Goal: Information Seeking & Learning: Learn about a topic

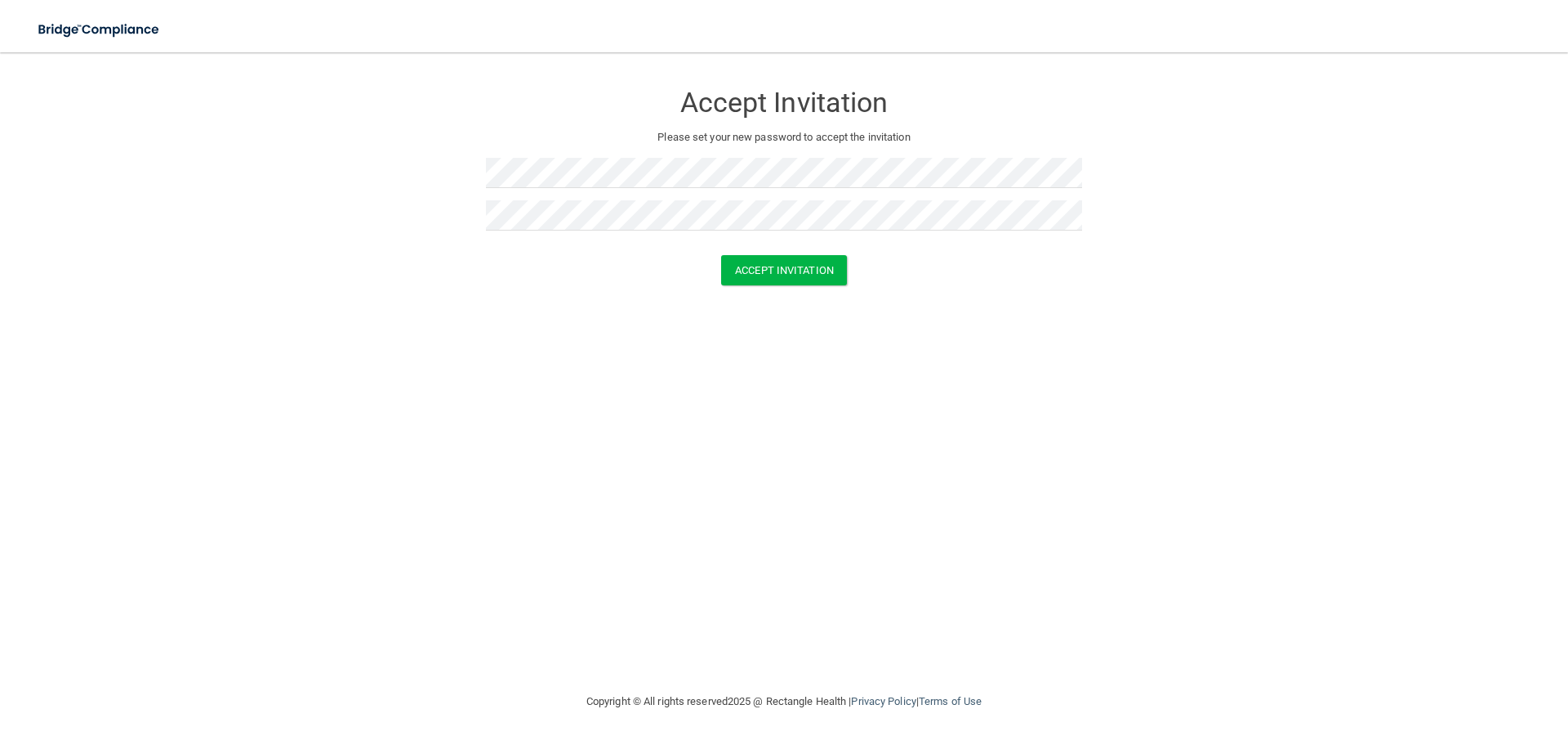
click at [912, 340] on div "Accept Invitation Please set your new password to accept the invitation Accept …" at bounding box center [784, 371] width 1503 height 607
drag, startPoint x: 792, startPoint y: 274, endPoint x: 800, endPoint y: 290, distance: 17.9
click at [792, 273] on button "Accept Invitation" at bounding box center [784, 270] width 126 height 30
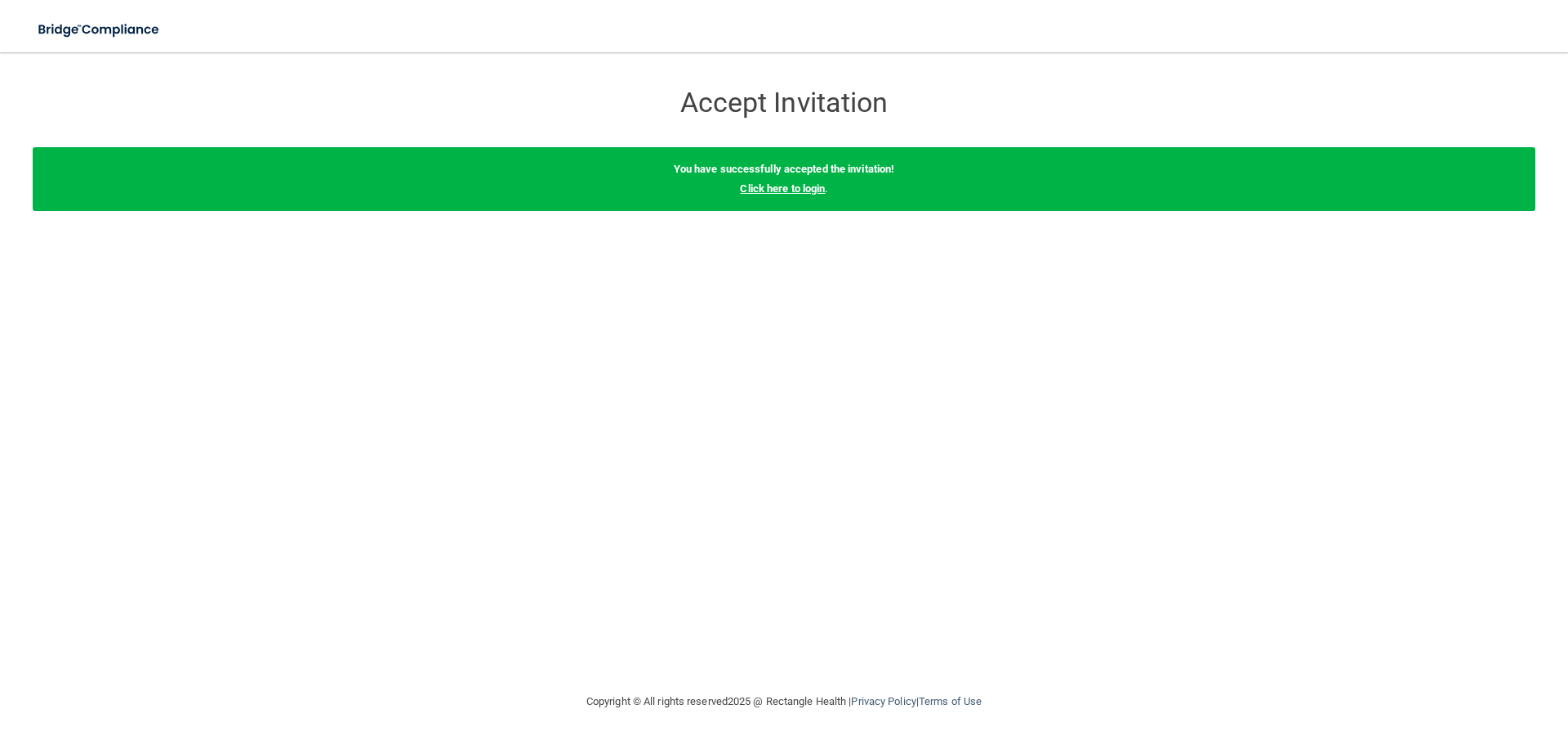
click at [769, 192] on link "Click here to login" at bounding box center [782, 188] width 85 height 13
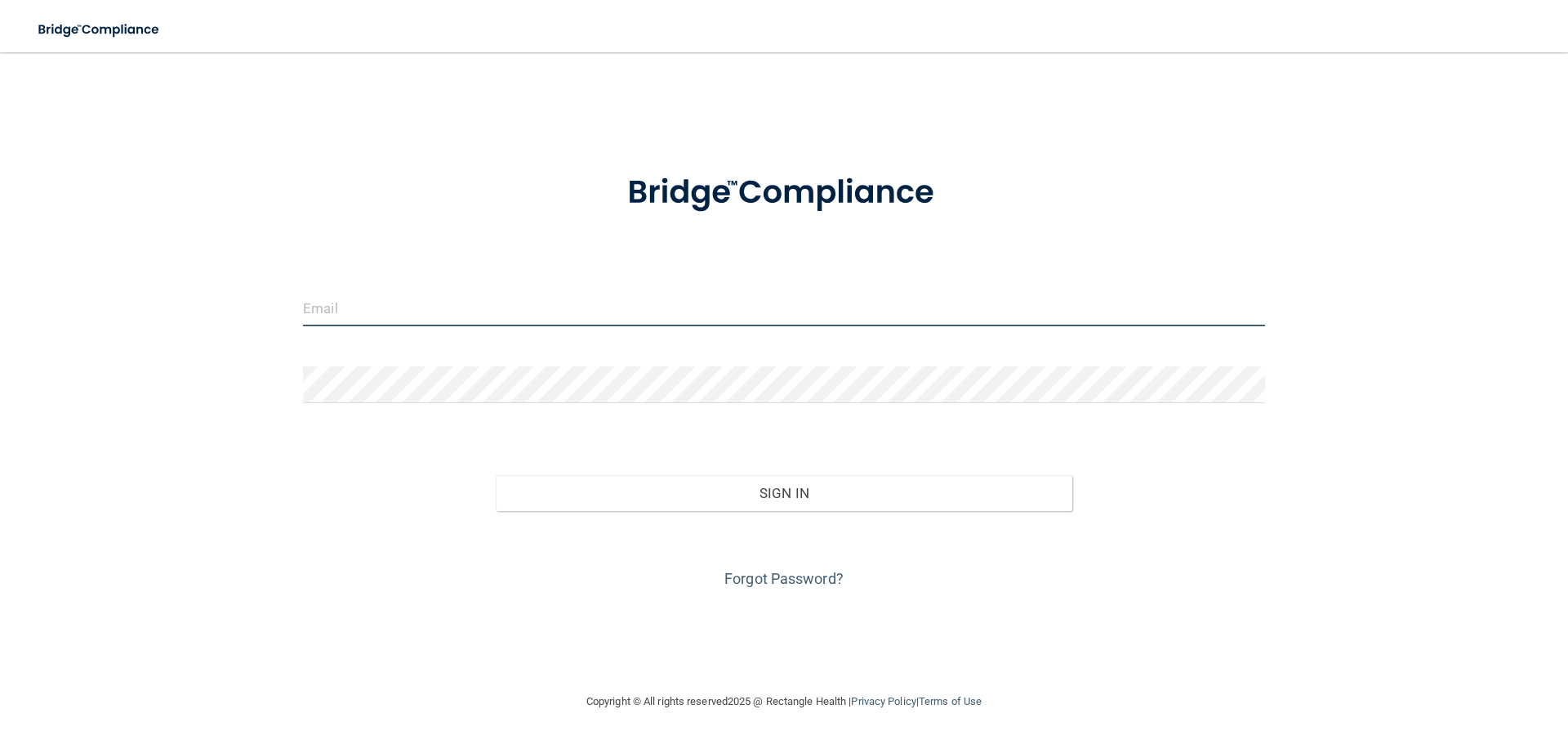
type input "[EMAIL_ADDRESS][DOMAIN_NAME]"
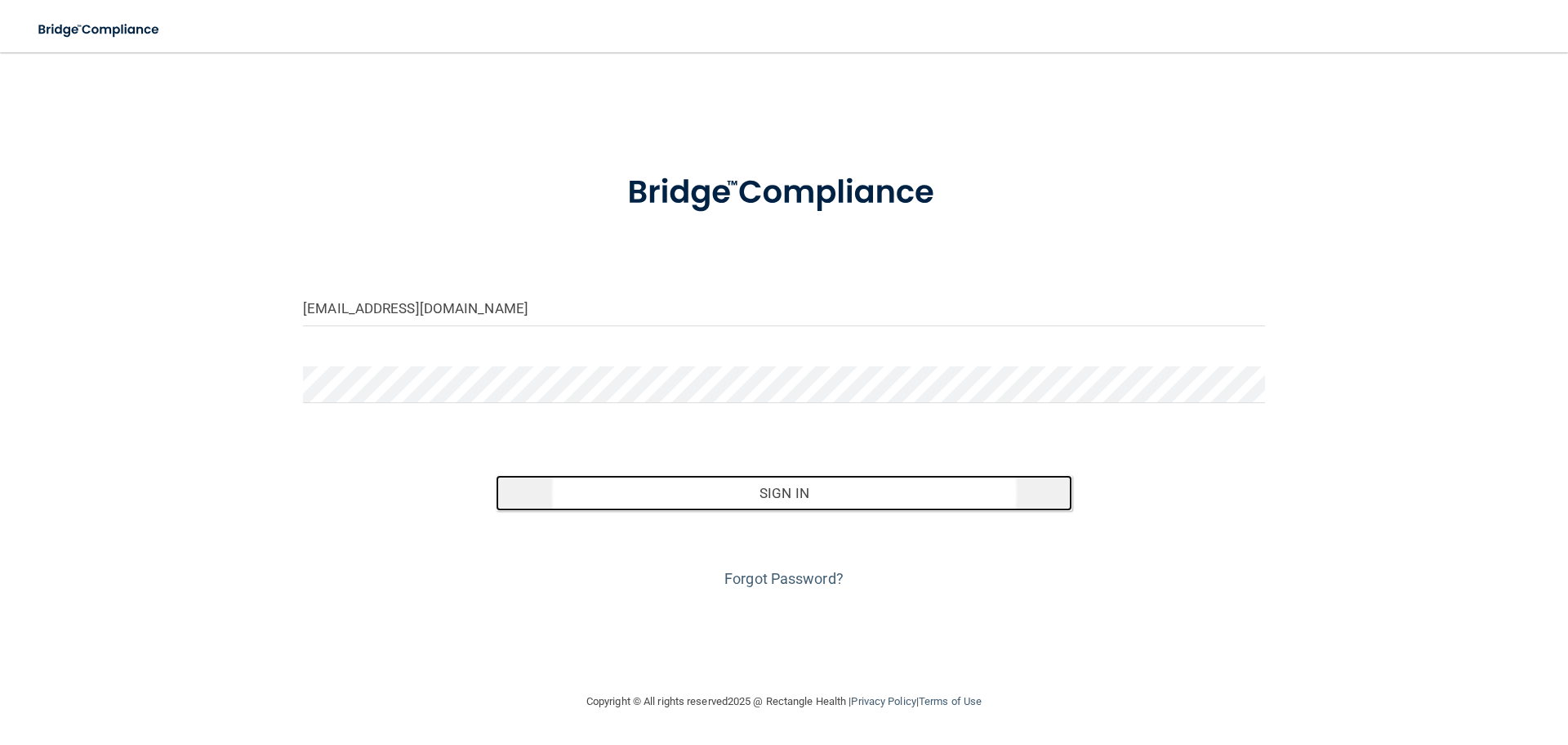
click at [789, 493] on button "Sign In" at bounding box center [784, 493] width 577 height 36
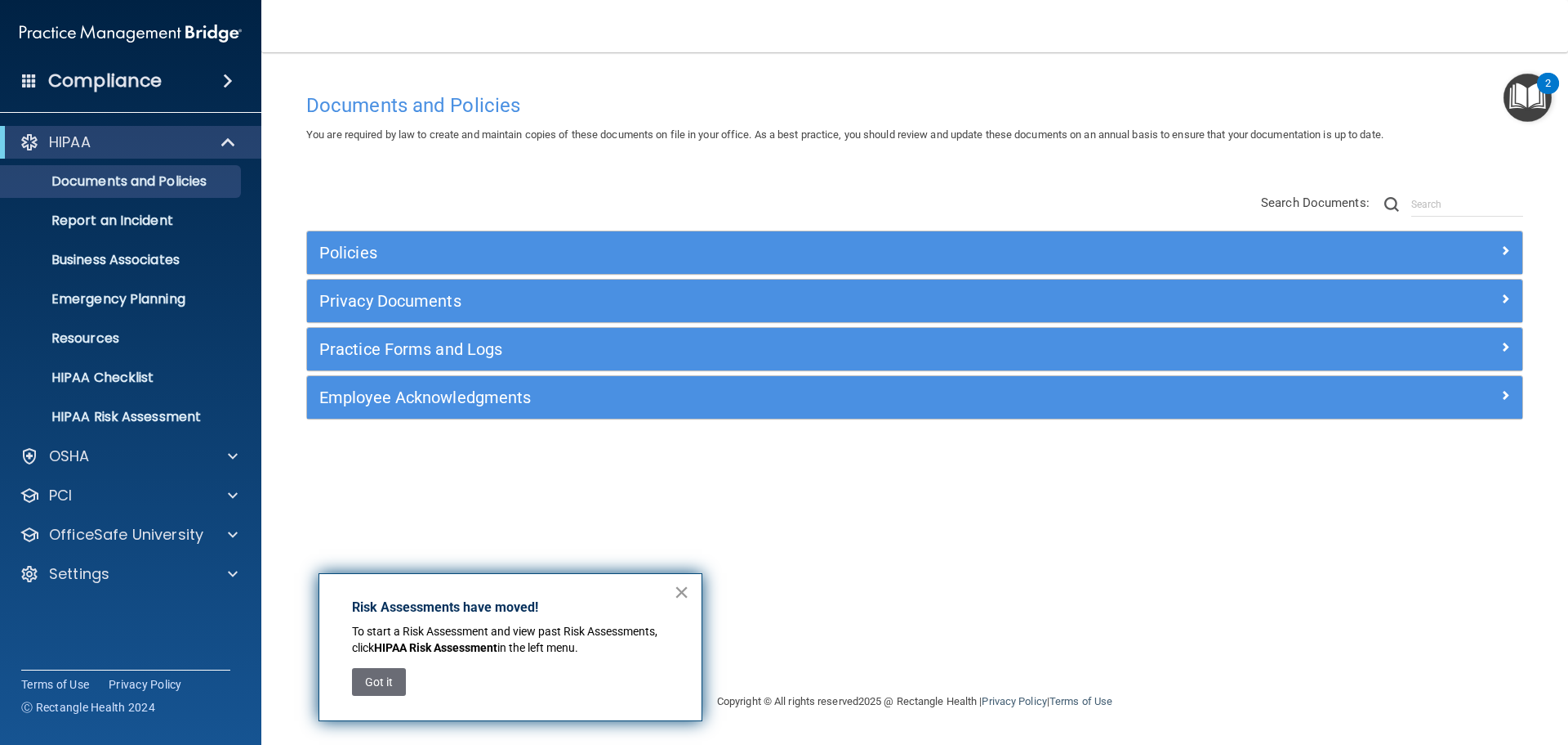
click at [683, 585] on button "×" at bounding box center [681, 591] width 16 height 26
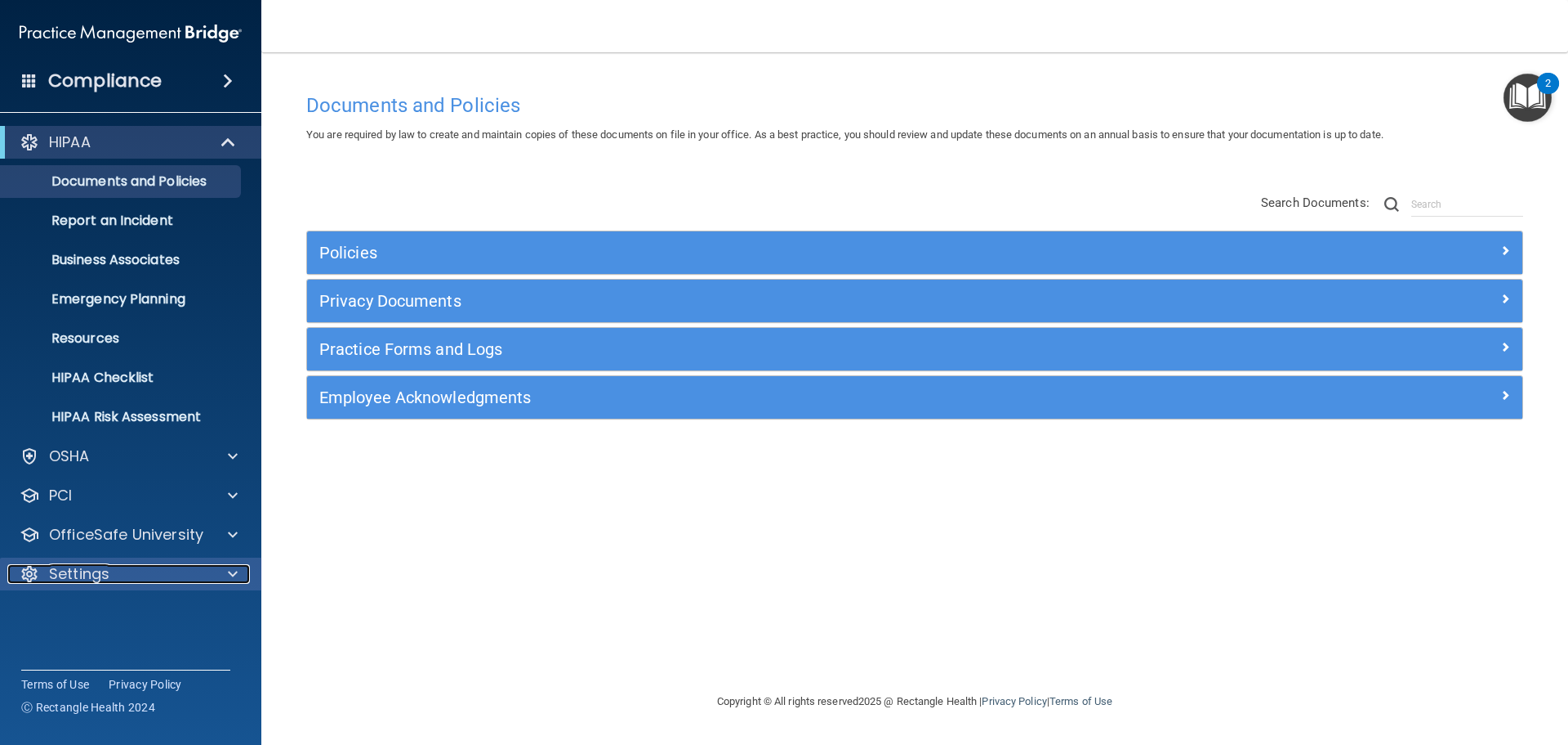
click at [145, 570] on div "Settings" at bounding box center [109, 574] width 202 height 19
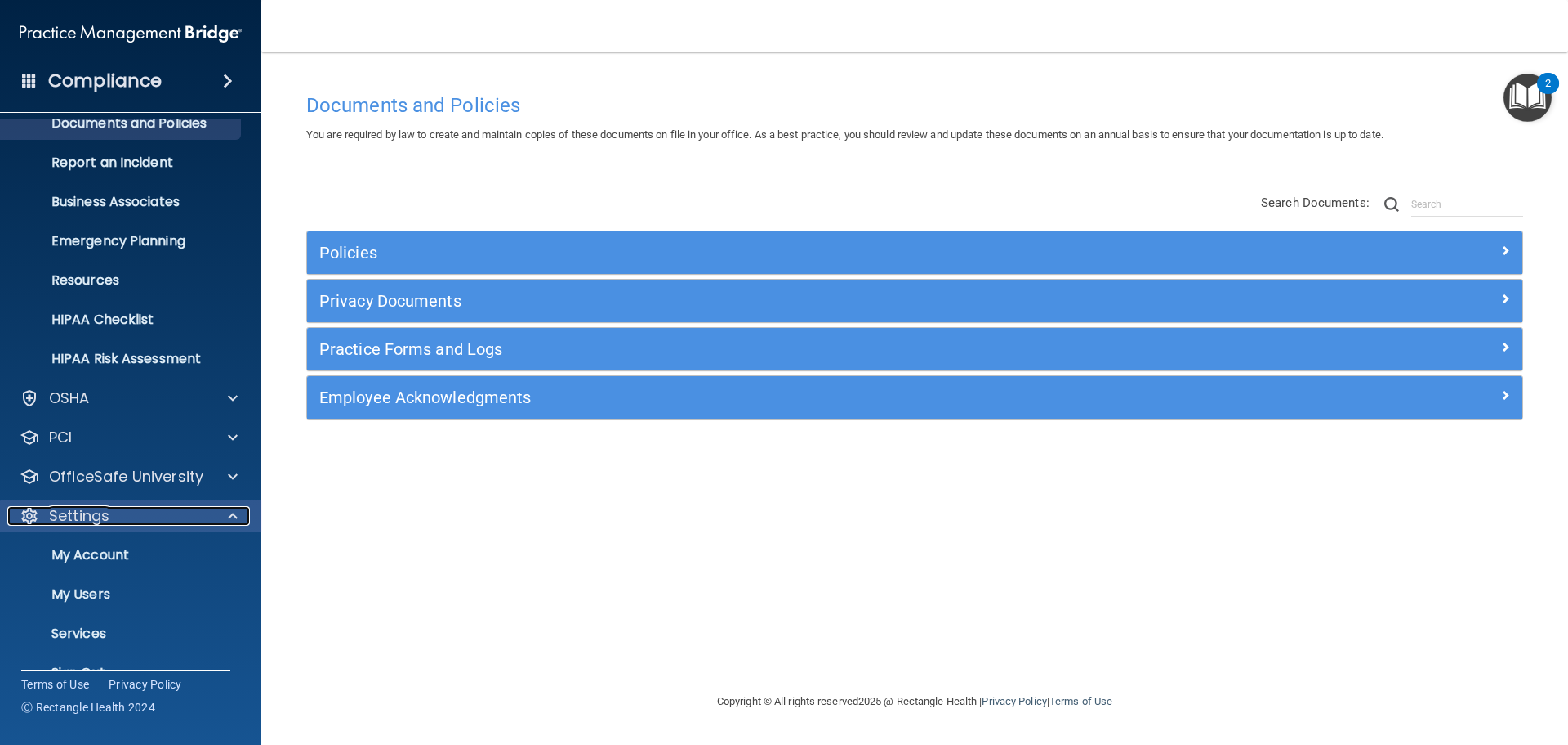
scroll to position [91, 0]
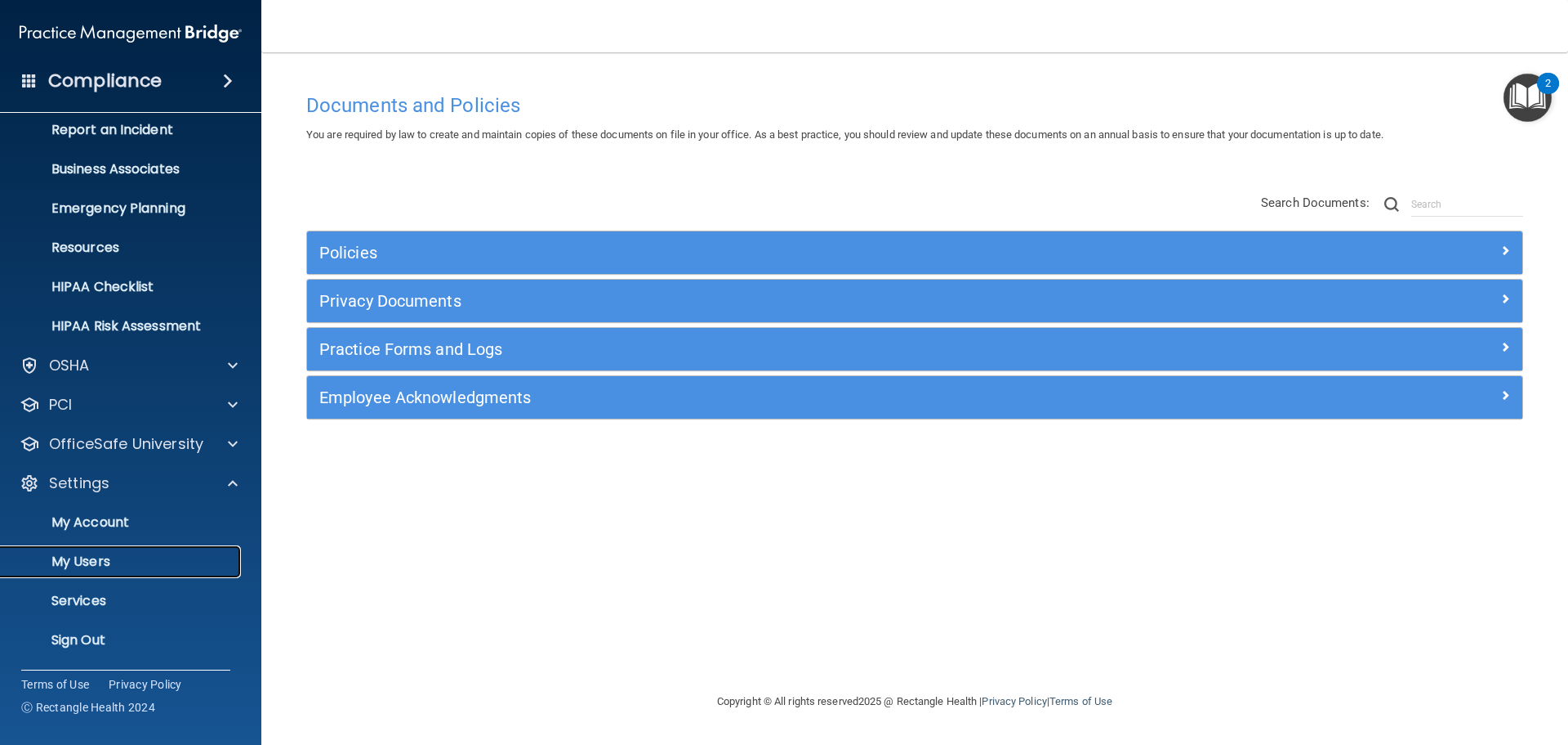
click at [89, 562] on p "My Users" at bounding box center [122, 561] width 223 height 17
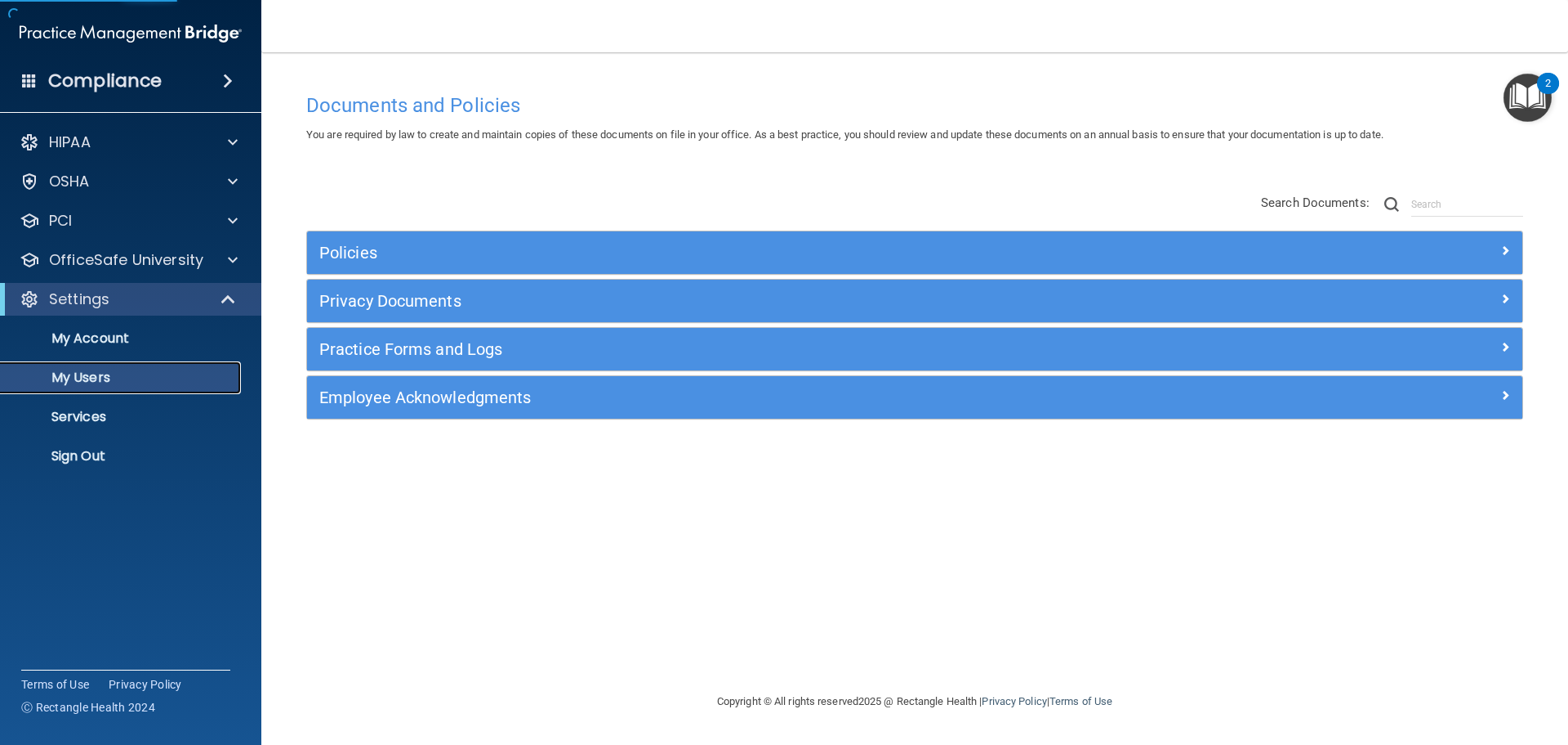
select select "20"
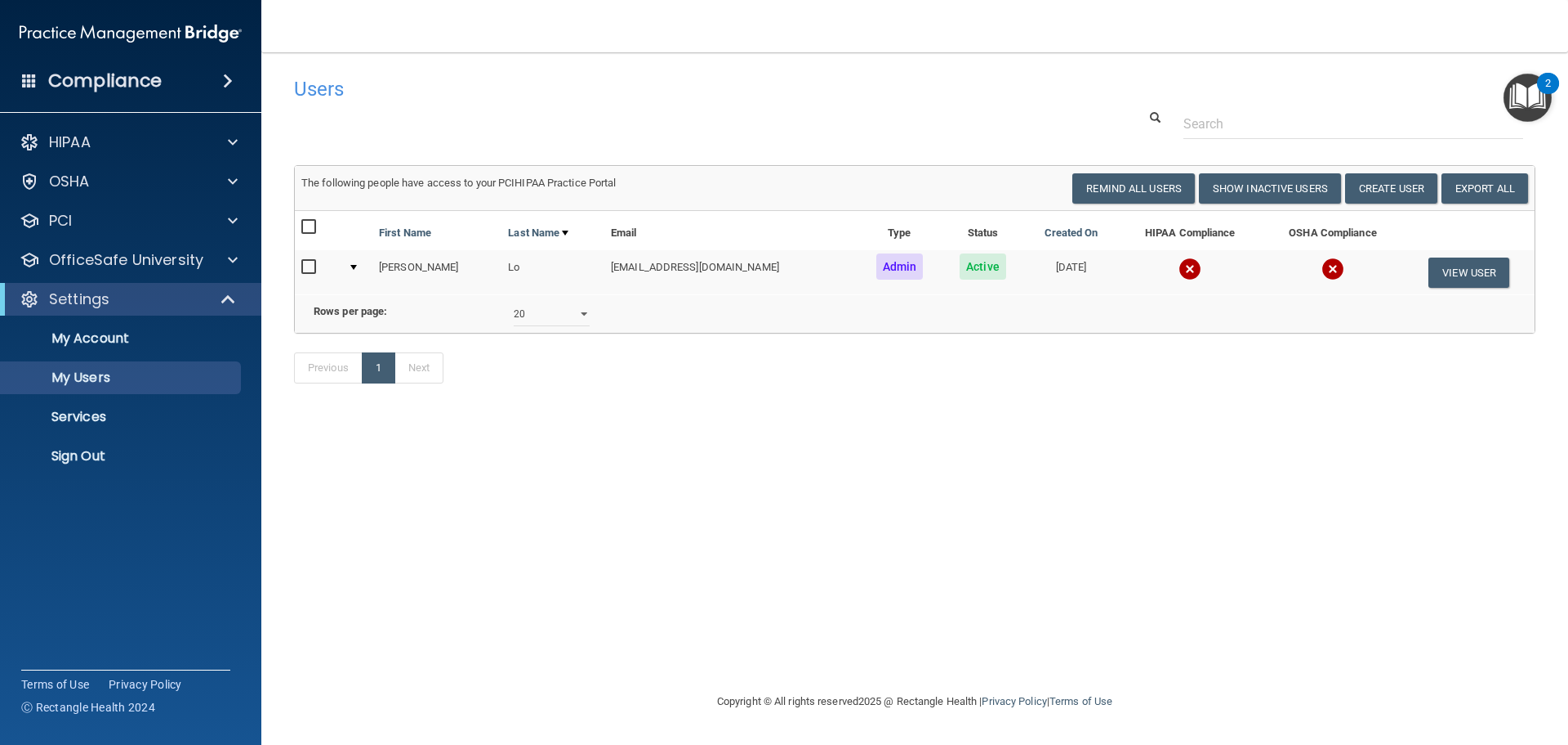
click at [1179, 277] on img at bounding box center [1189, 268] width 22 height 22
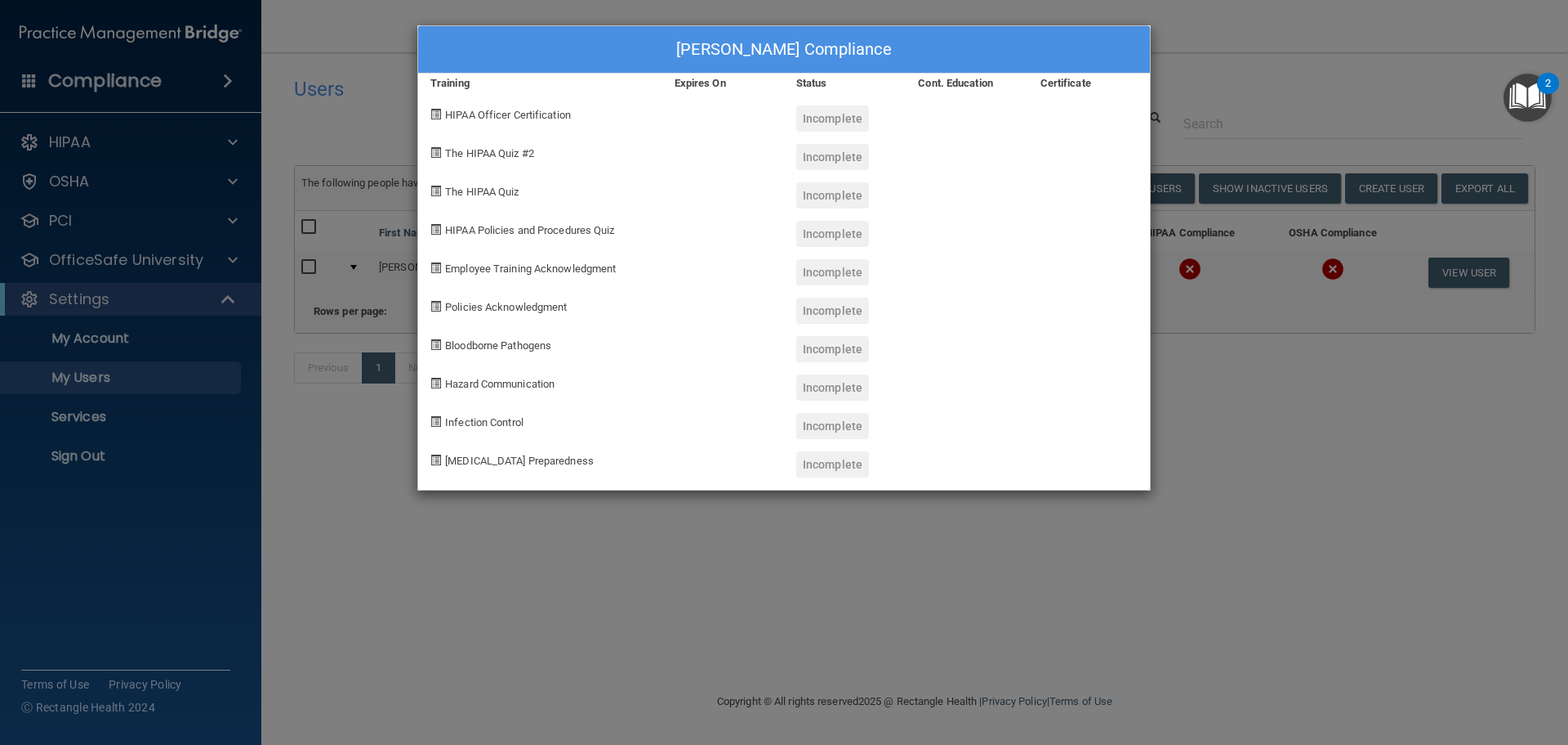
click at [1107, 543] on div "Debbie Lo's Compliance Training Expires On Status Cont. Education Certificate H…" at bounding box center [784, 372] width 1568 height 745
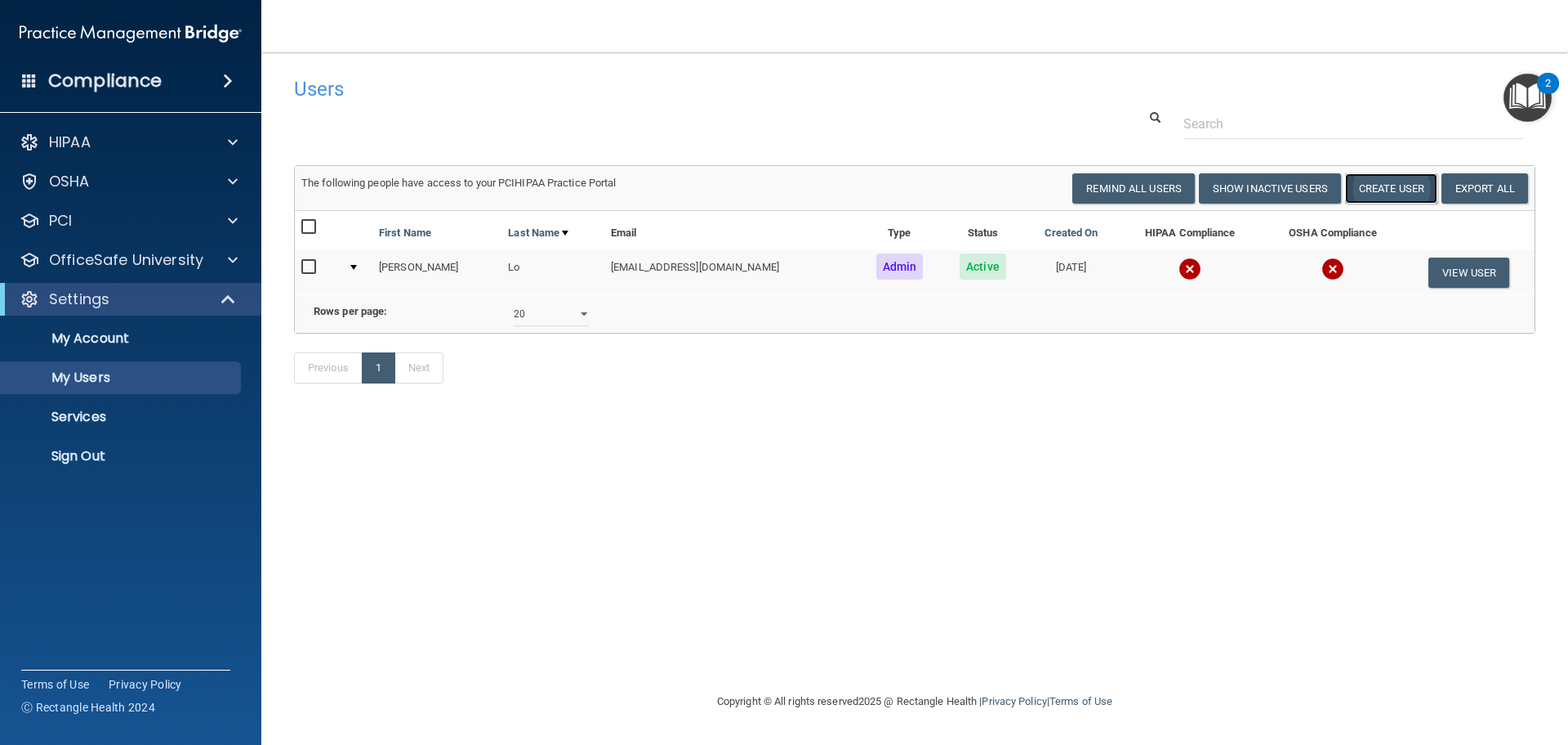
click at [1385, 191] on button "Create User" at bounding box center [1391, 188] width 92 height 30
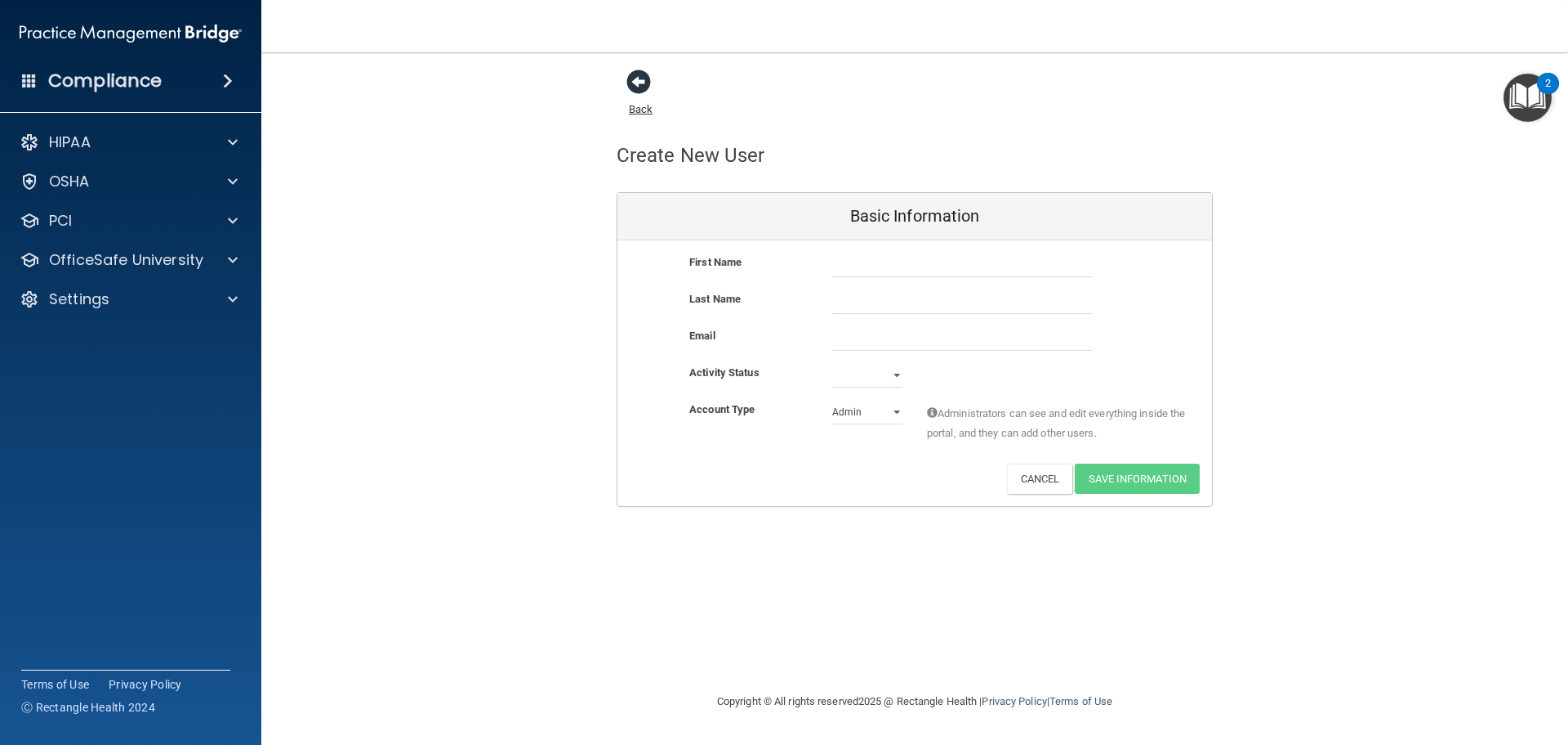
click at [641, 89] on span at bounding box center [638, 81] width 24 height 24
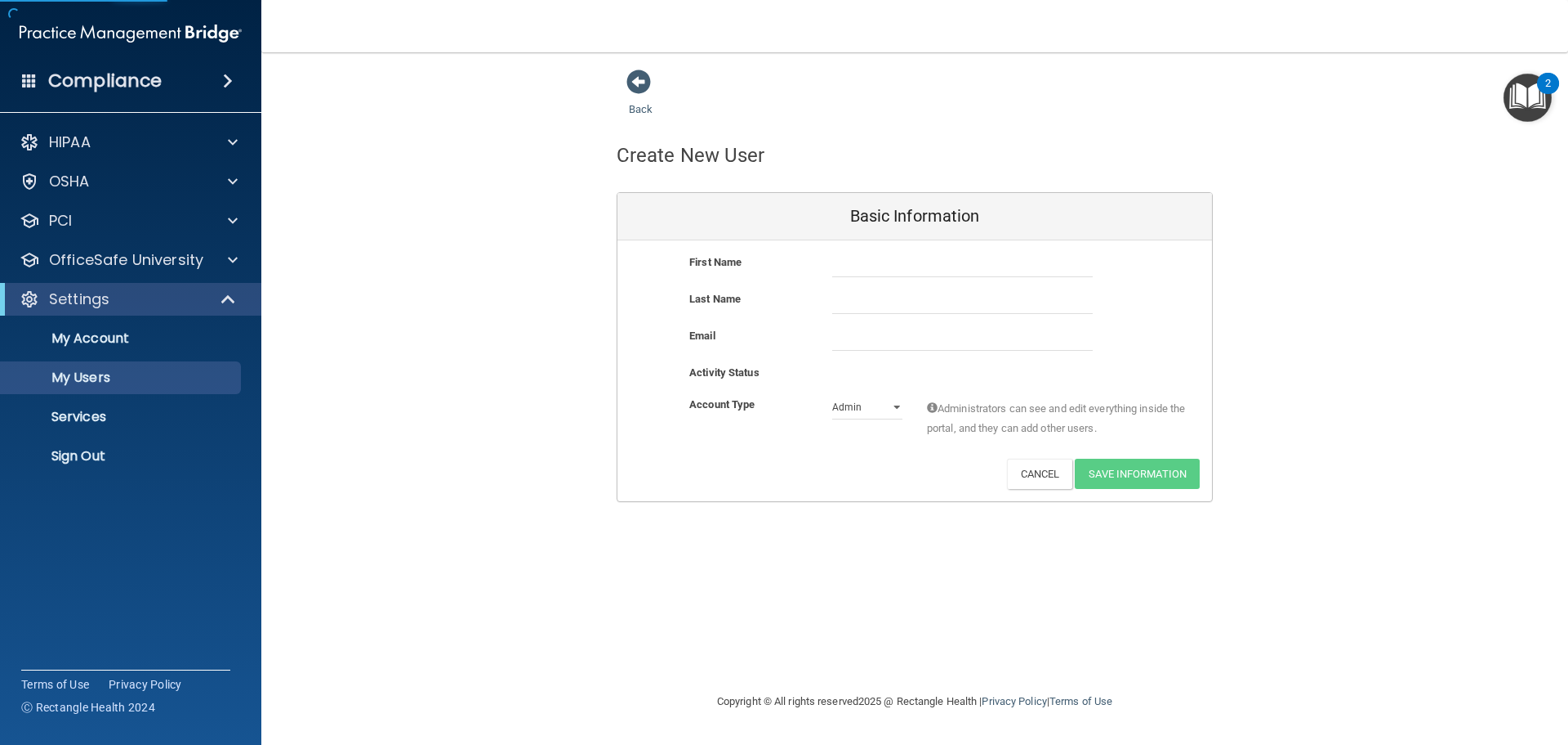
select select "20"
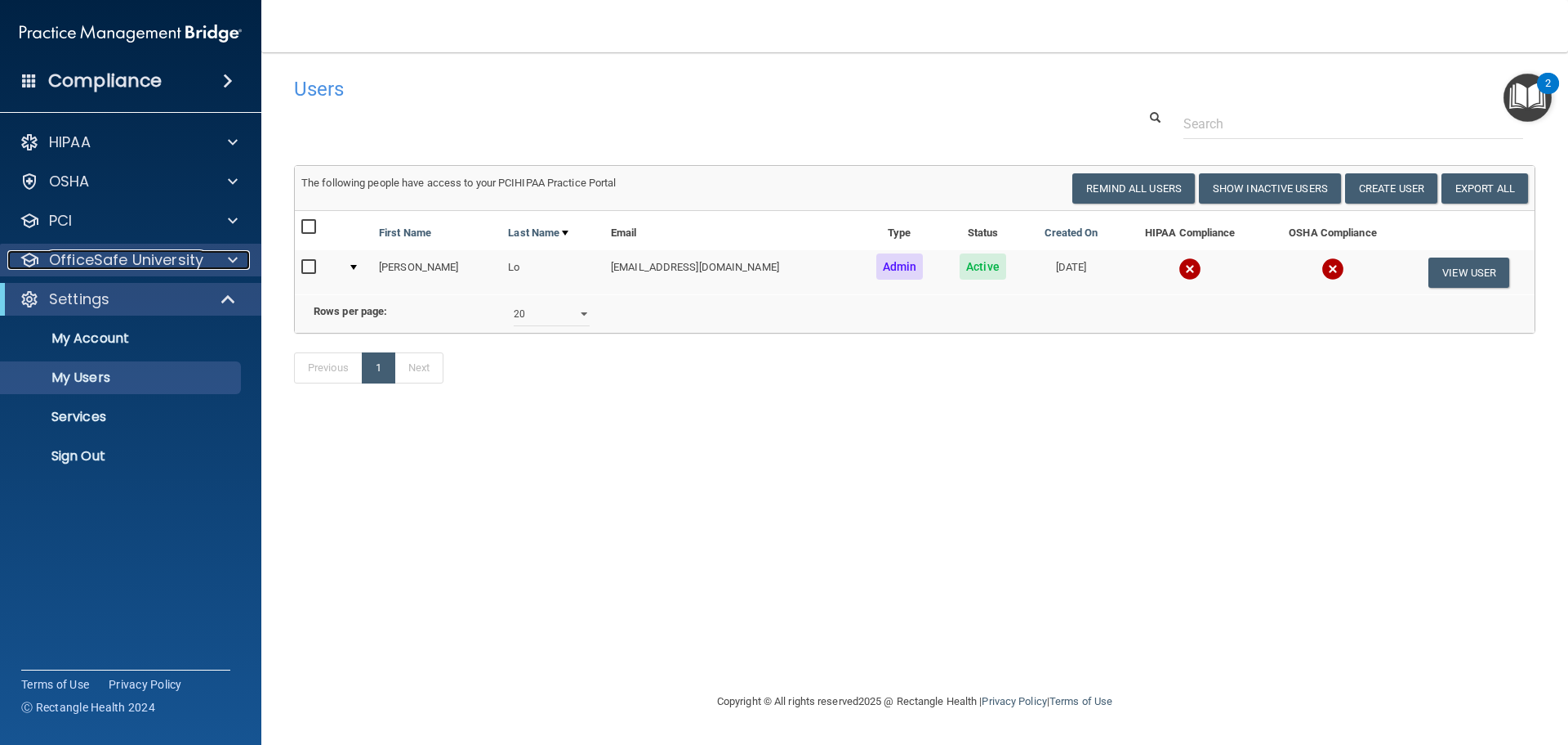
click at [177, 266] on p "OfficeSafe University" at bounding box center [126, 260] width 155 height 19
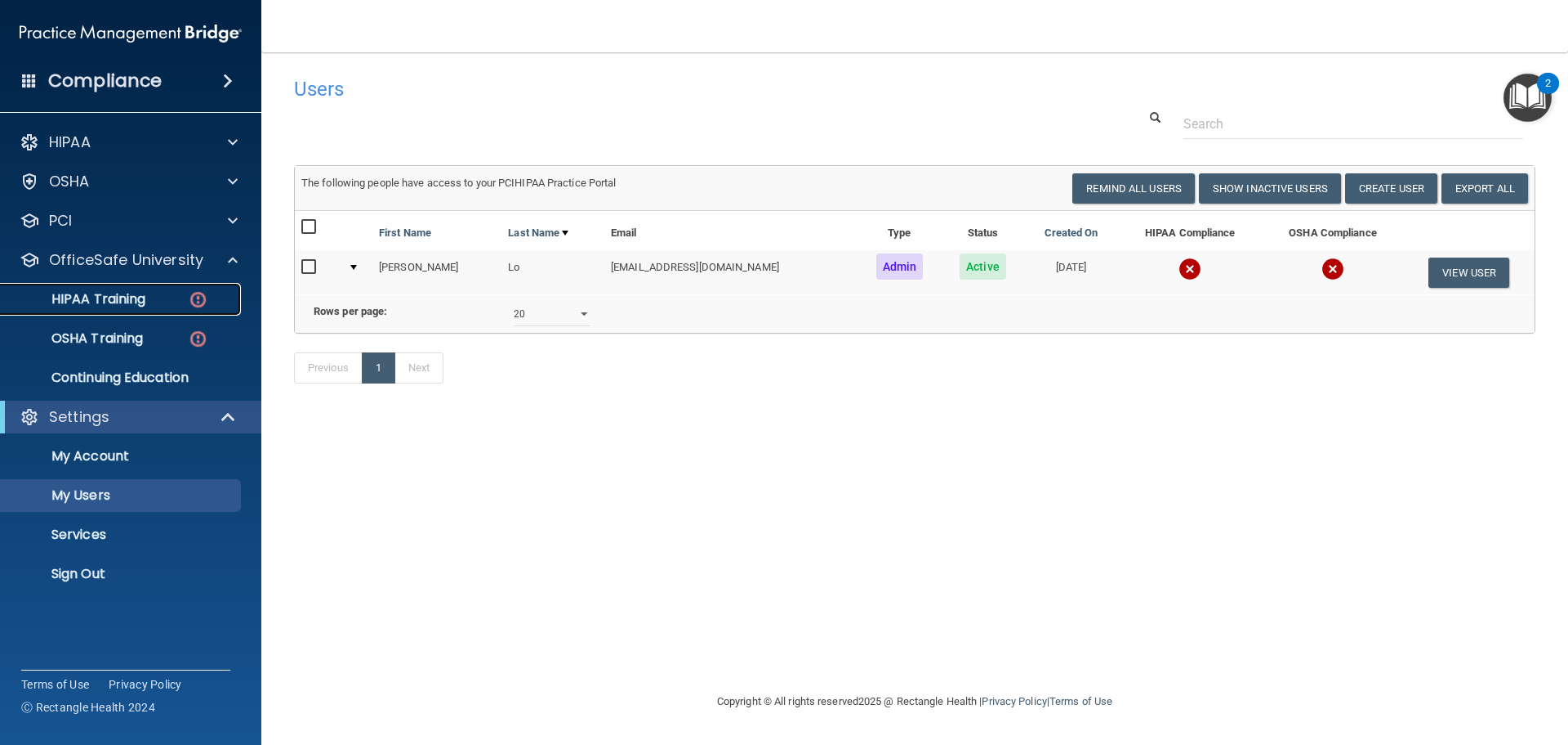
click at [116, 295] on p "HIPAA Training" at bounding box center [78, 299] width 134 height 17
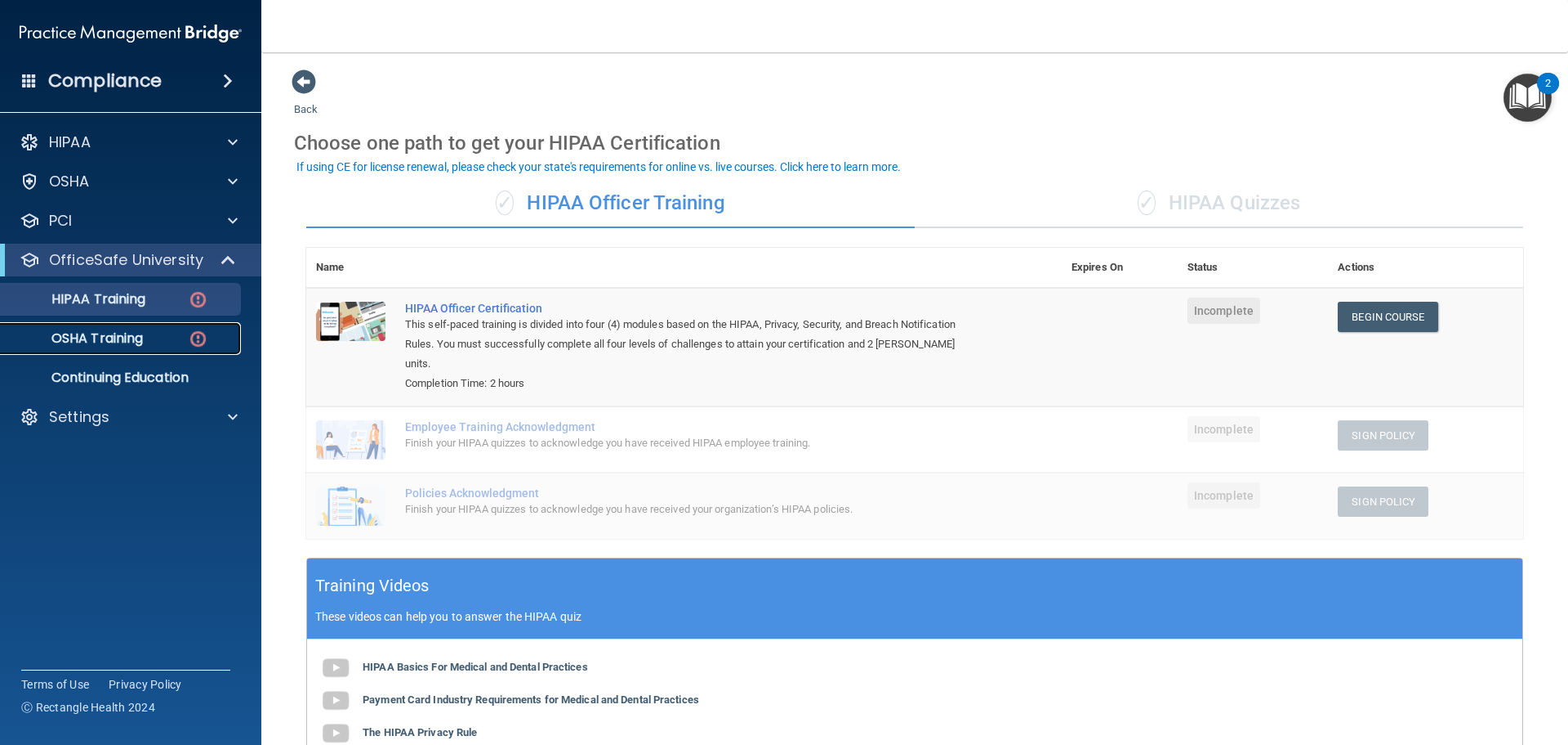
click at [95, 342] on p "OSHA Training" at bounding box center [77, 338] width 132 height 17
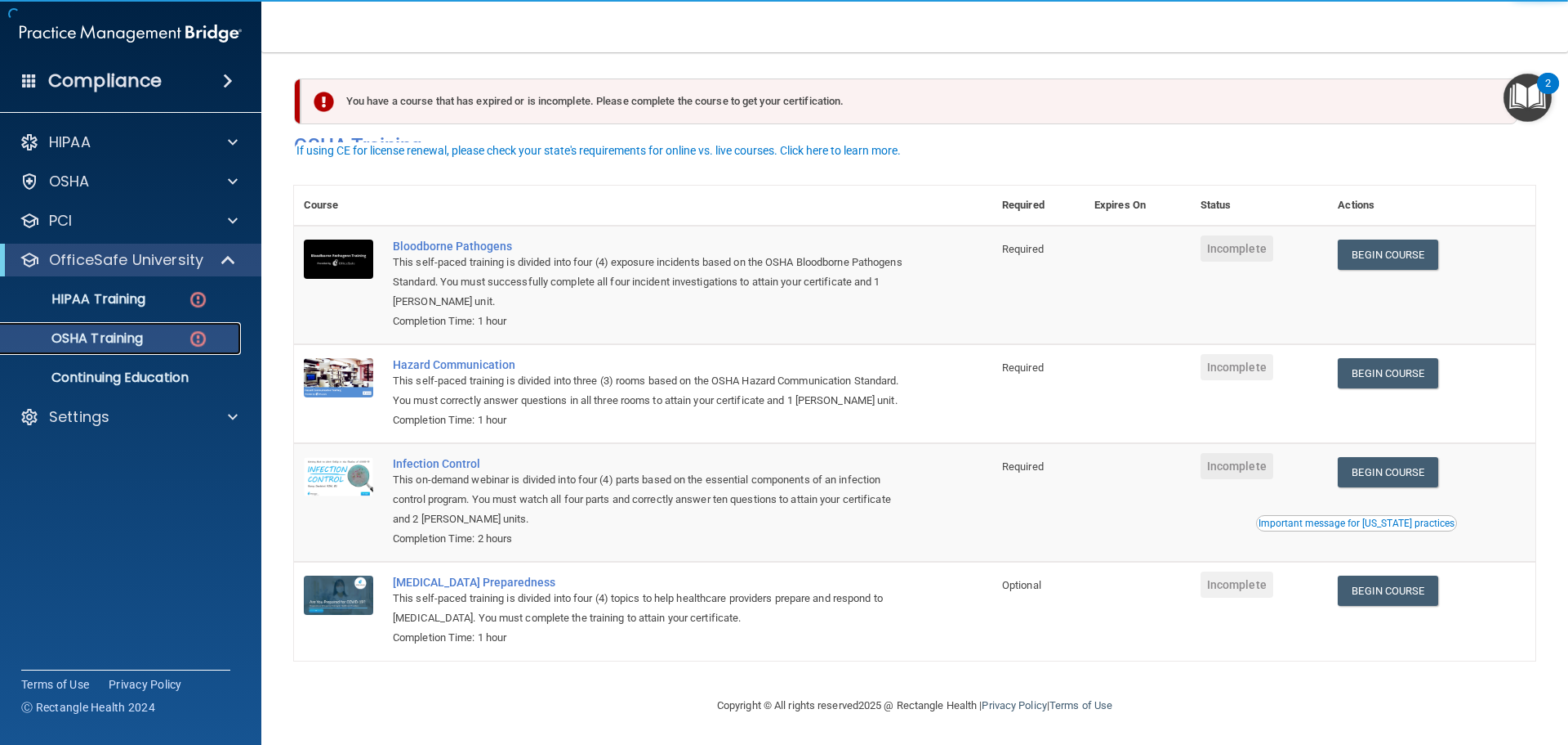
scroll to position [27, 0]
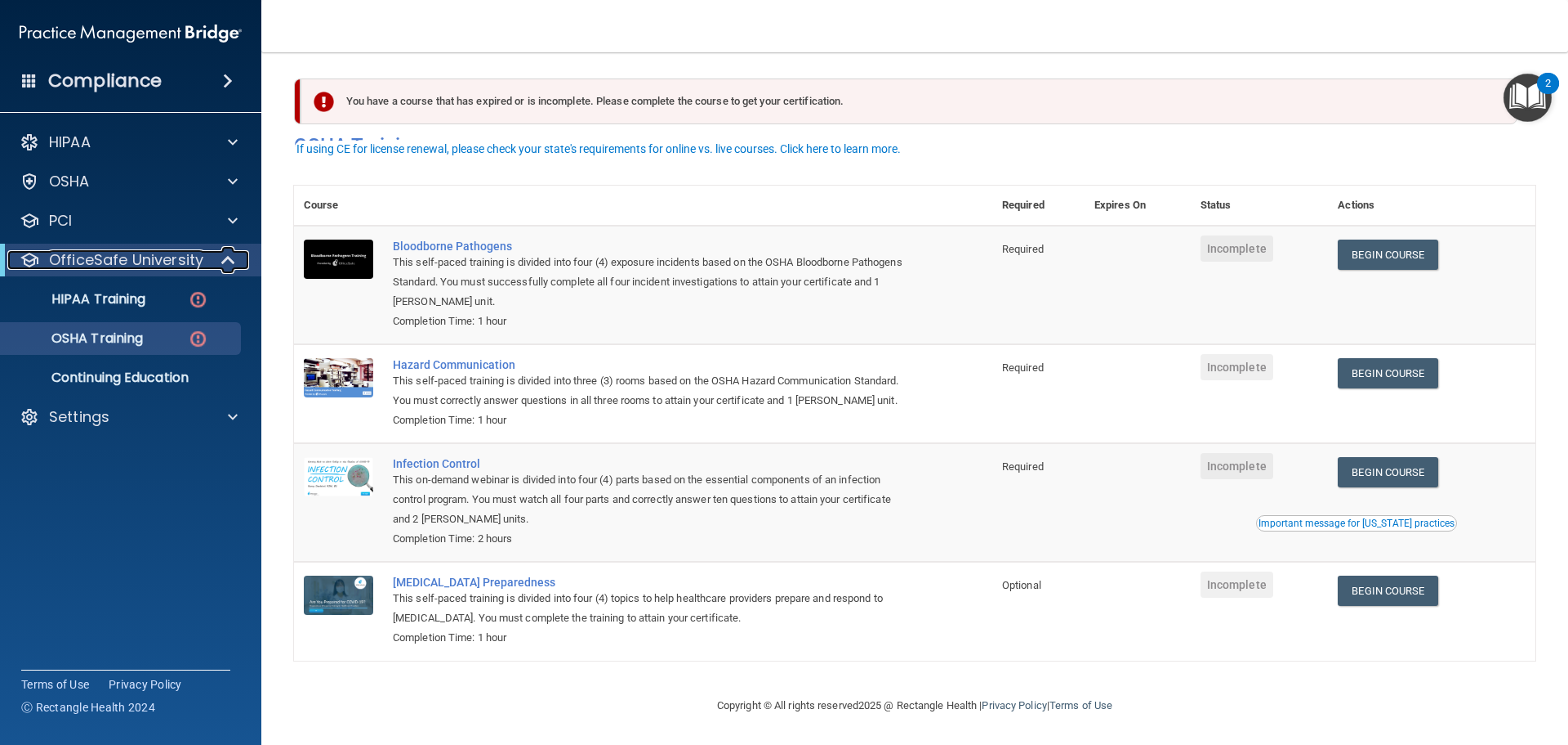
click at [150, 260] on p "OfficeSafe University" at bounding box center [126, 260] width 155 height 19
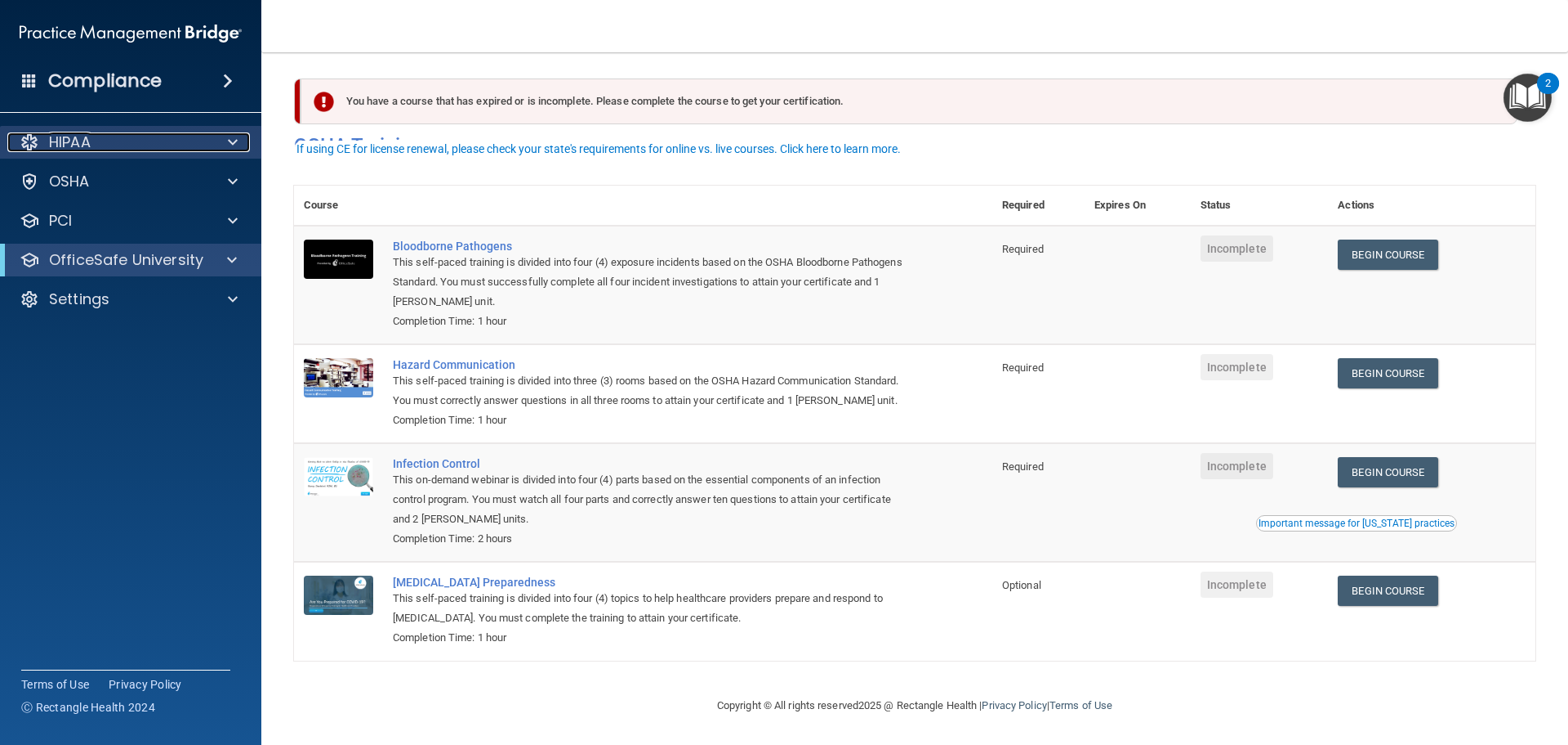
click at [83, 148] on p "HIPAA" at bounding box center [69, 142] width 42 height 19
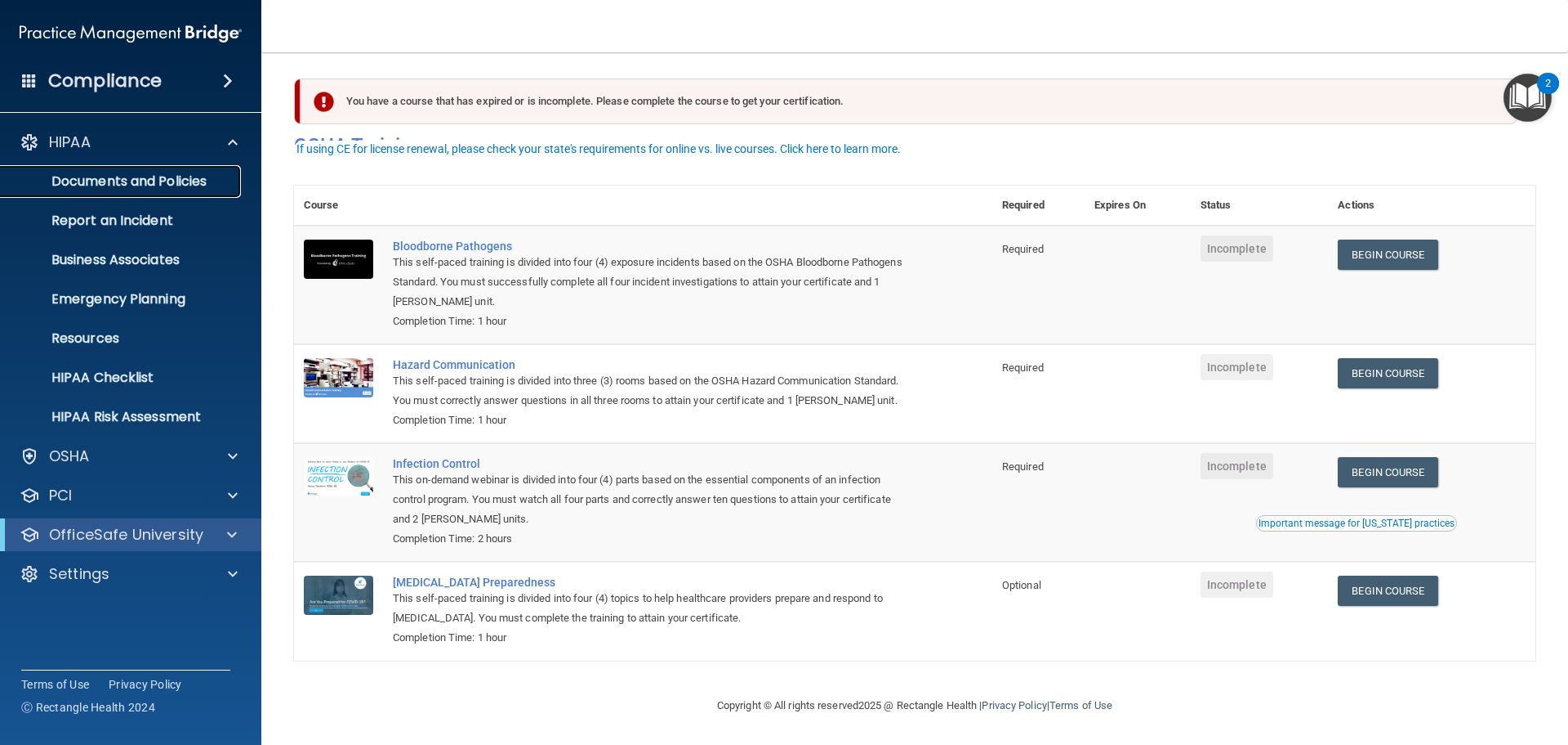
click at [119, 184] on p "Documents and Policies" at bounding box center [122, 181] width 223 height 17
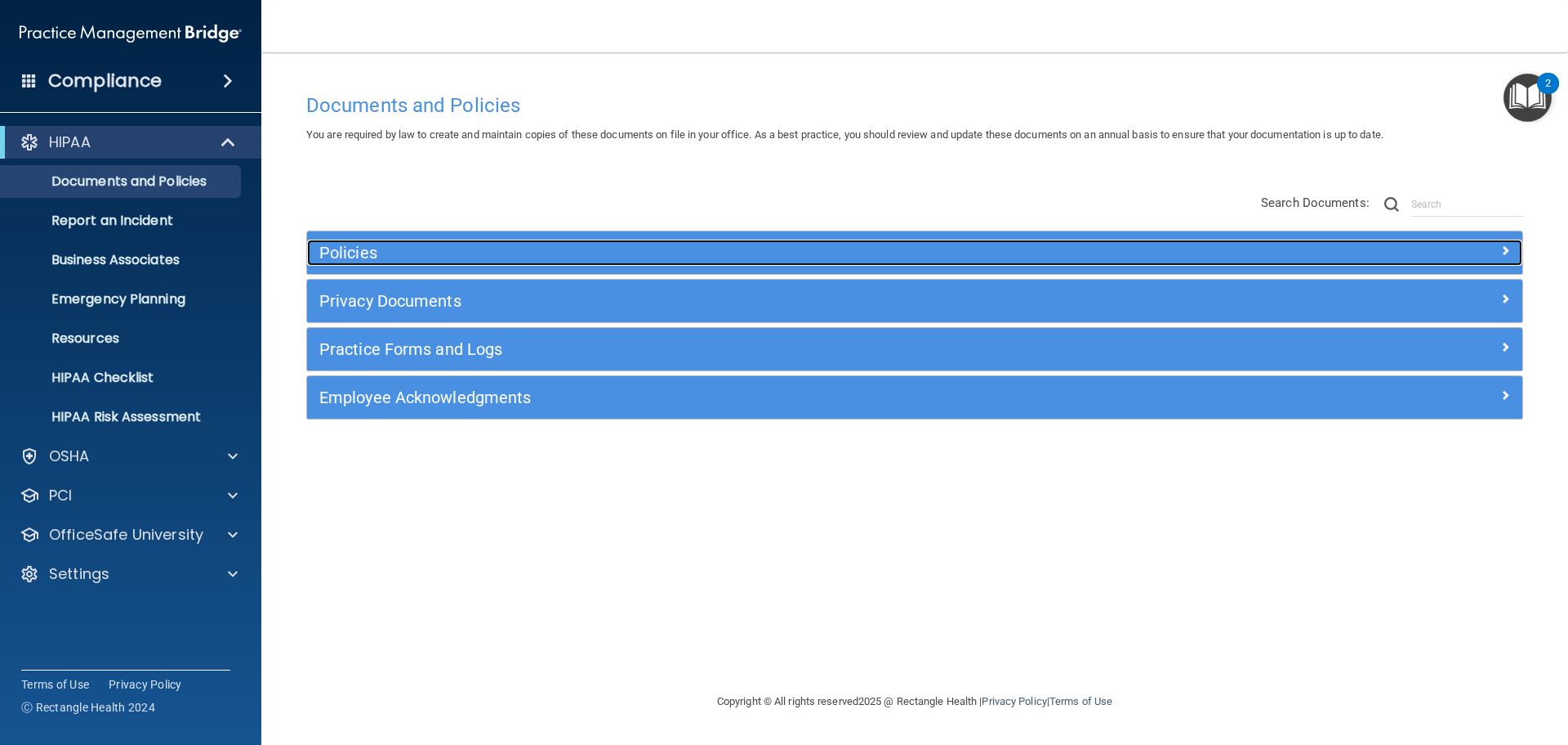
click at [347, 257] on h5 "Policies" at bounding box center [762, 252] width 887 height 18
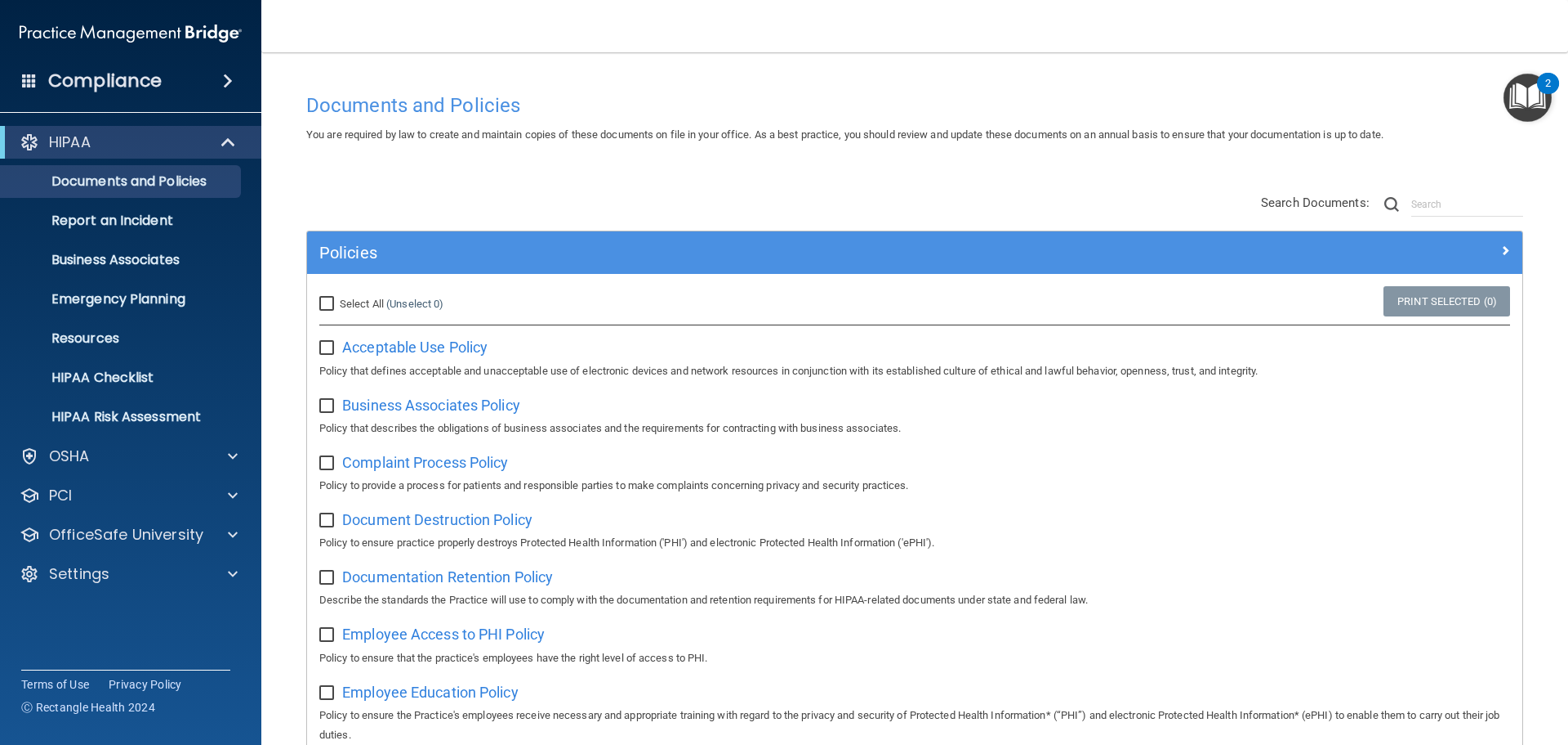
click at [327, 295] on label "Select All (Unselect 0) Unselect All" at bounding box center [382, 304] width 125 height 19
click at [327, 297] on input "Select All (Unselect 0) Unselect All" at bounding box center [328, 303] width 18 height 13
checkbox input "true"
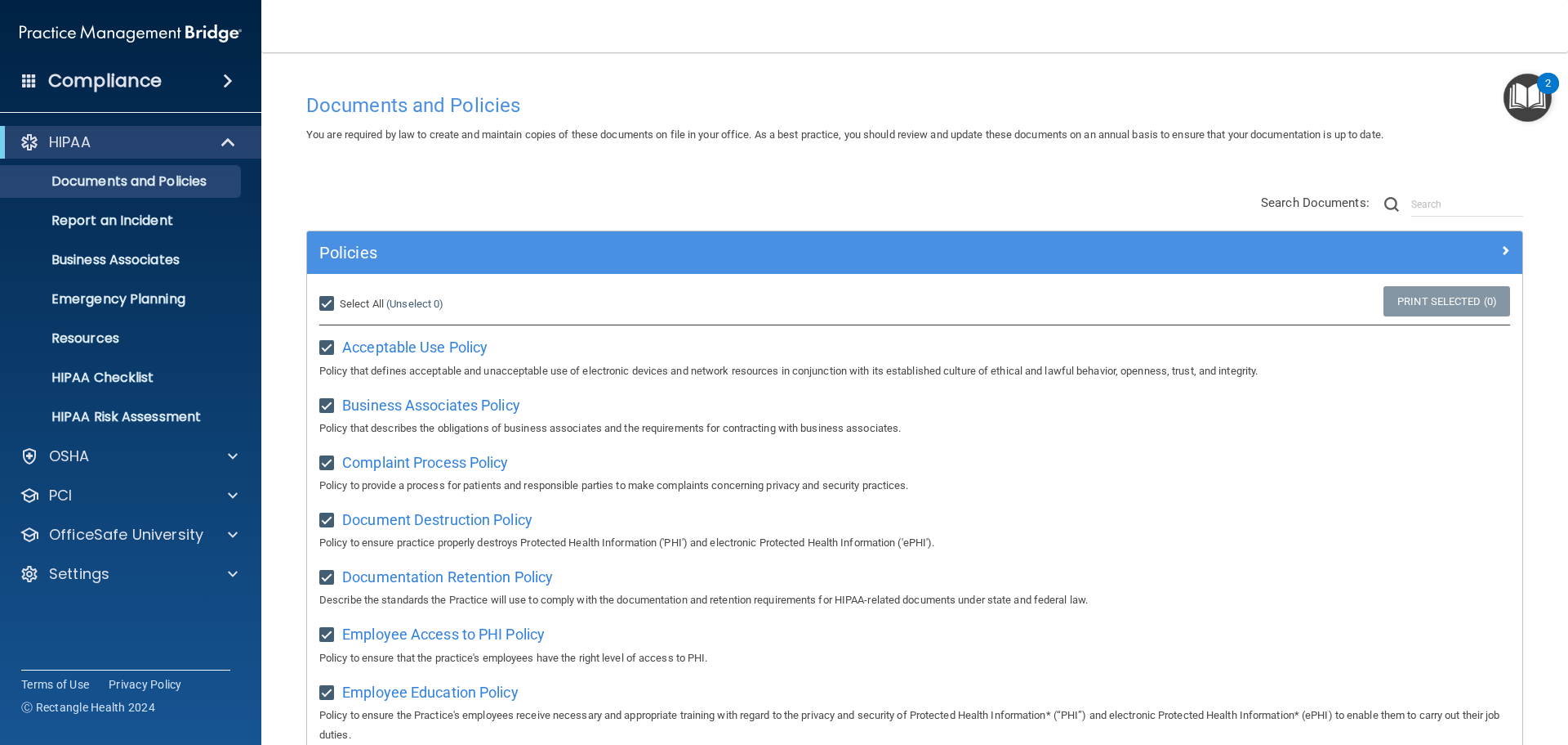
checkbox input "true"
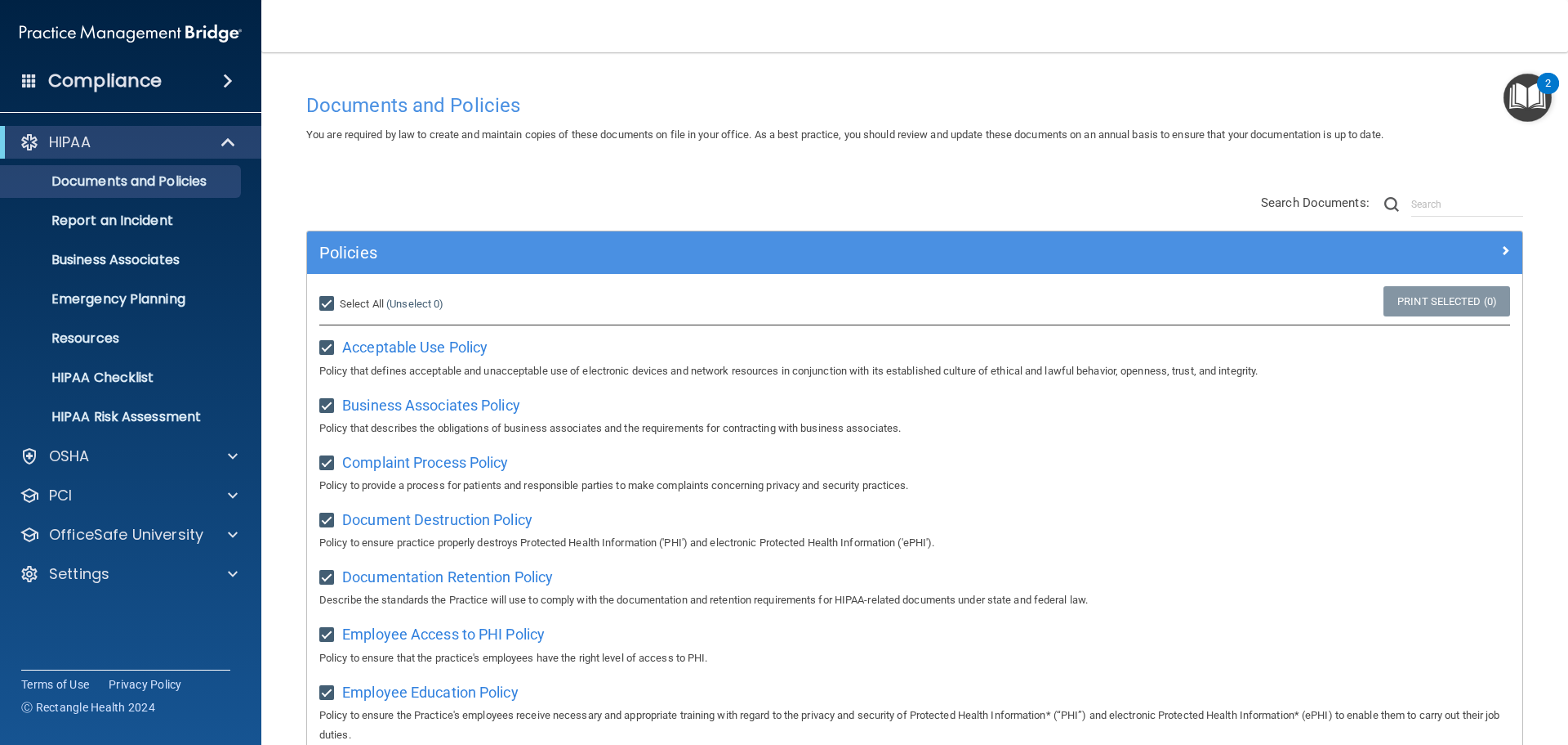
checkbox input "true"
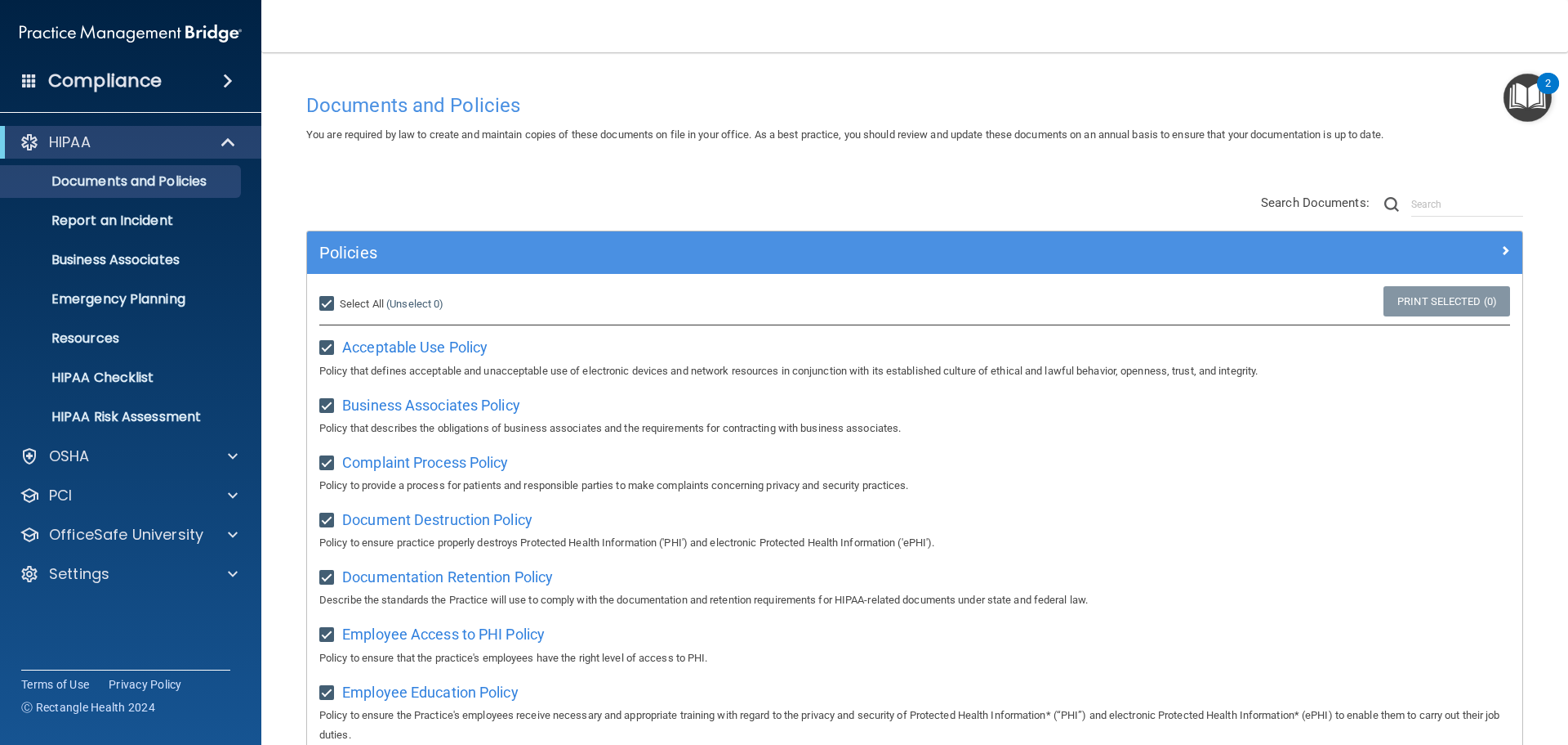
checkbox input "true"
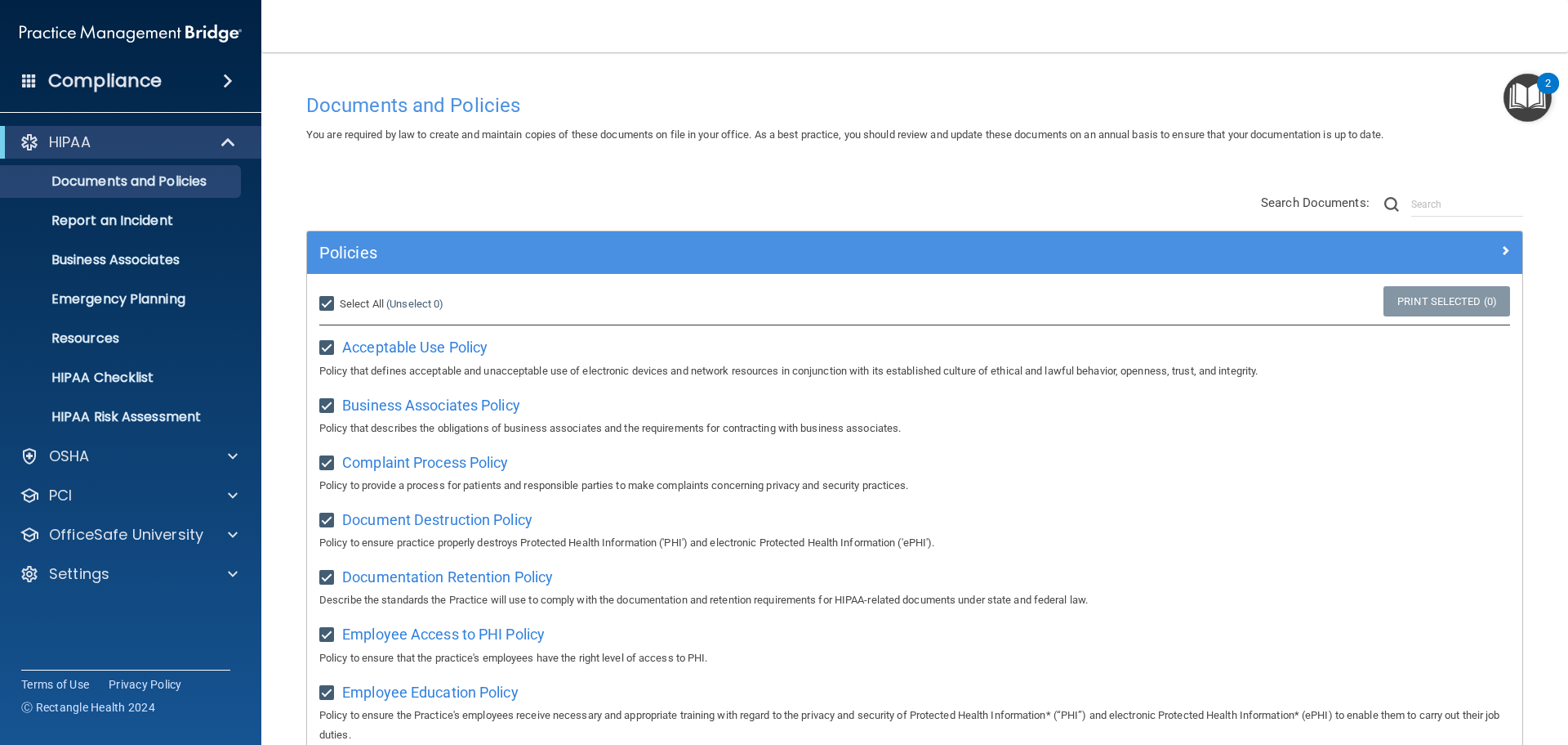
checkbox input "true"
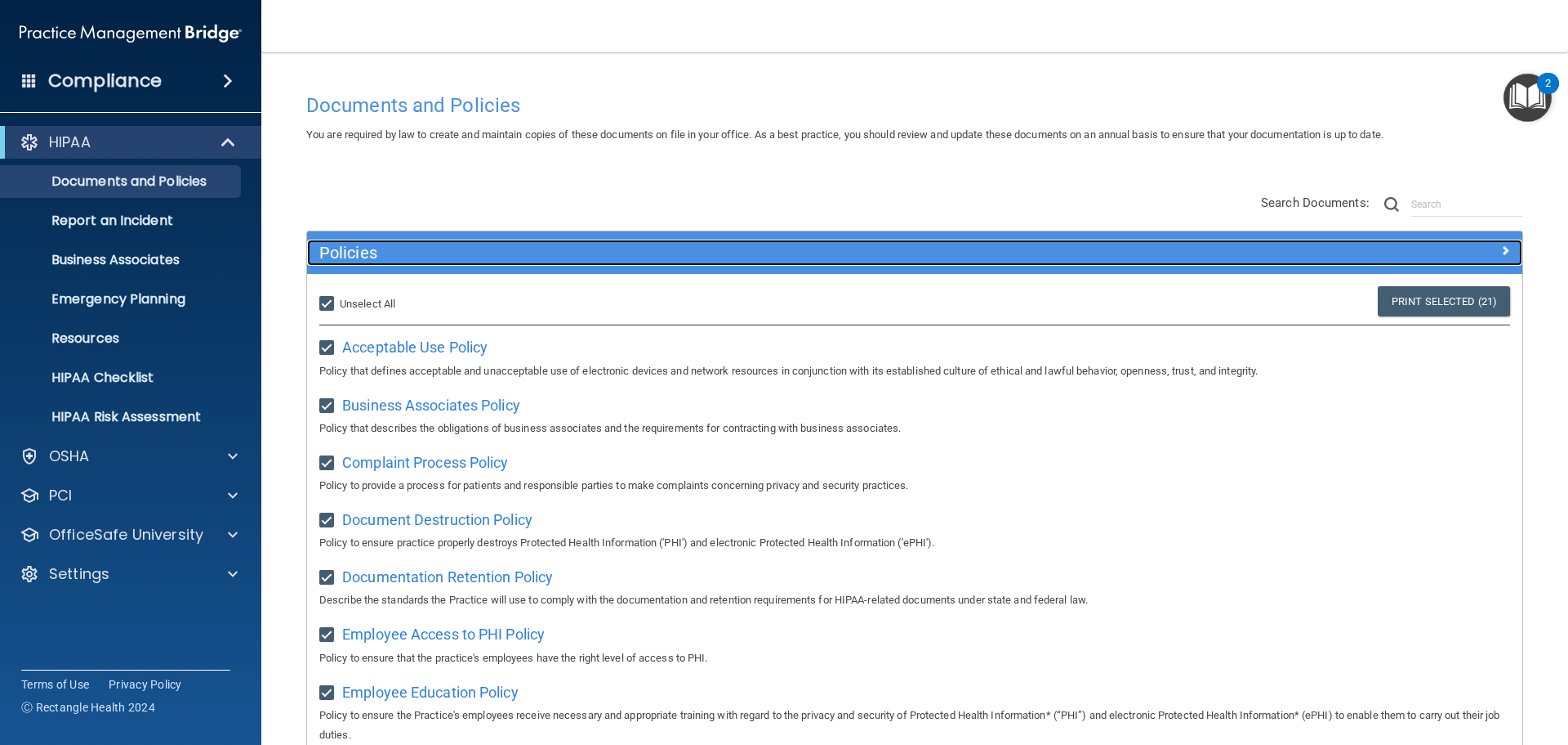
click at [597, 258] on h5 "Policies" at bounding box center [762, 252] width 887 height 18
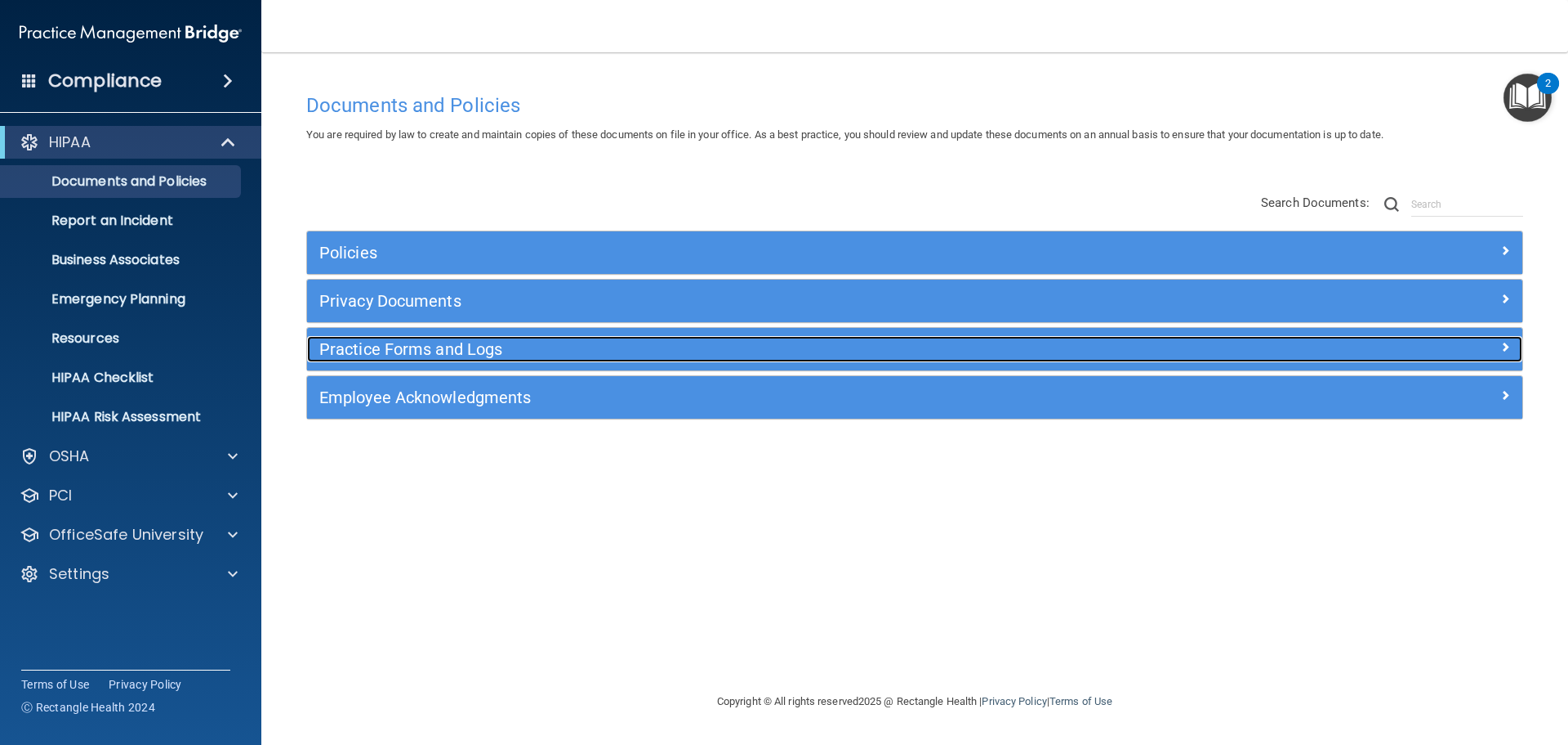
click at [437, 354] on h5 "Practice Forms and Logs" at bounding box center [762, 349] width 887 height 18
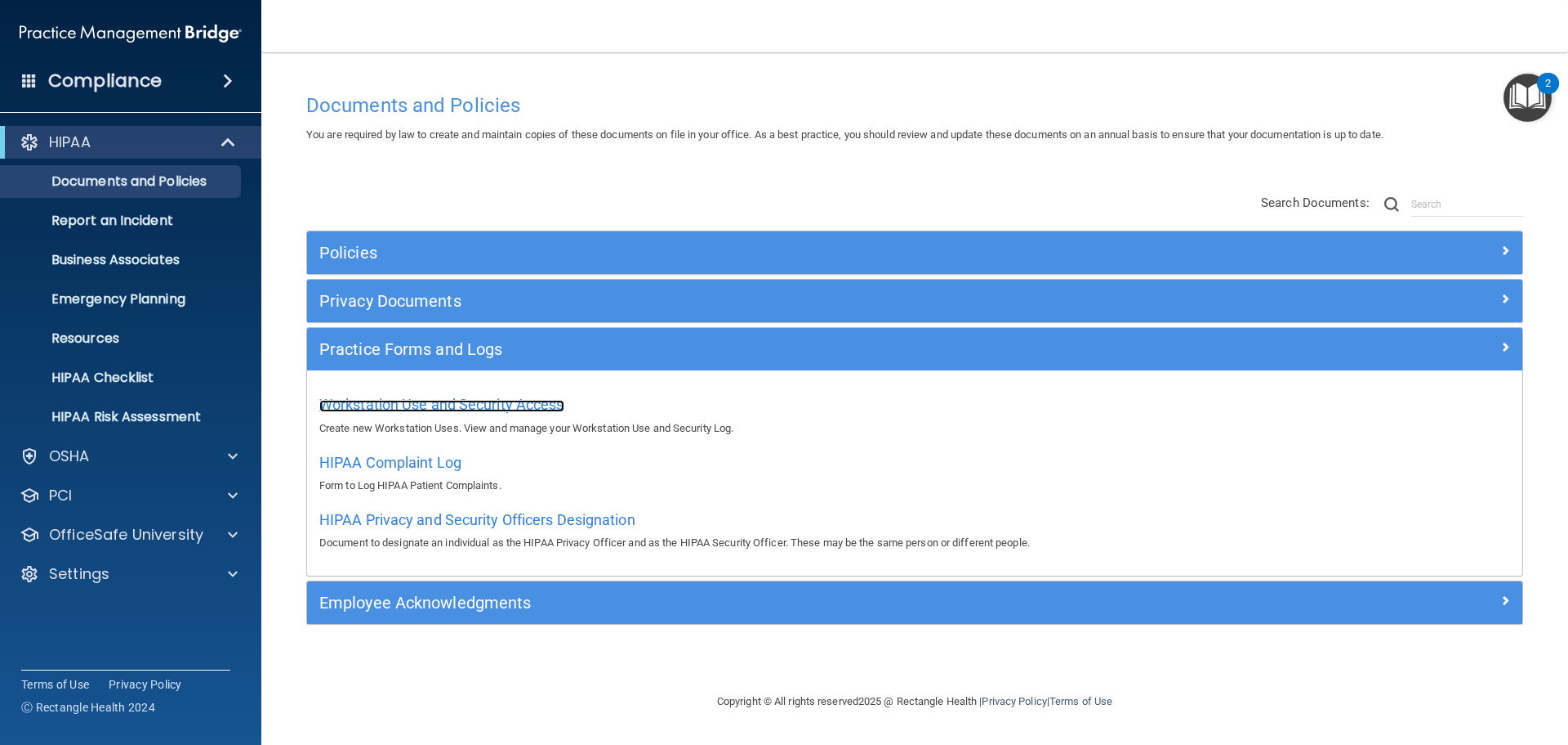
click at [434, 406] on span "Workstation Use and Security Access" at bounding box center [442, 404] width 245 height 18
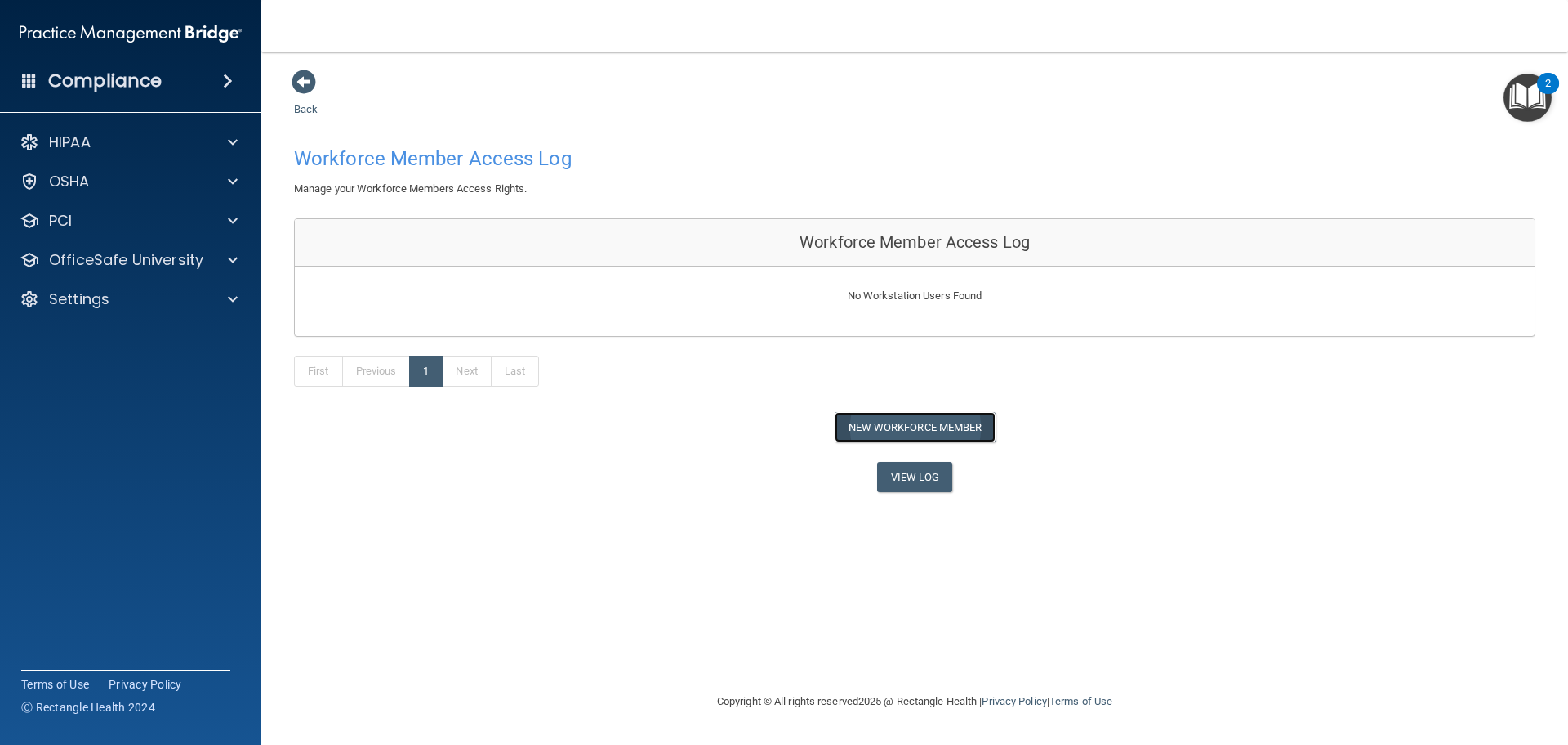
click at [861, 433] on button "New Workforce Member" at bounding box center [915, 427] width 161 height 30
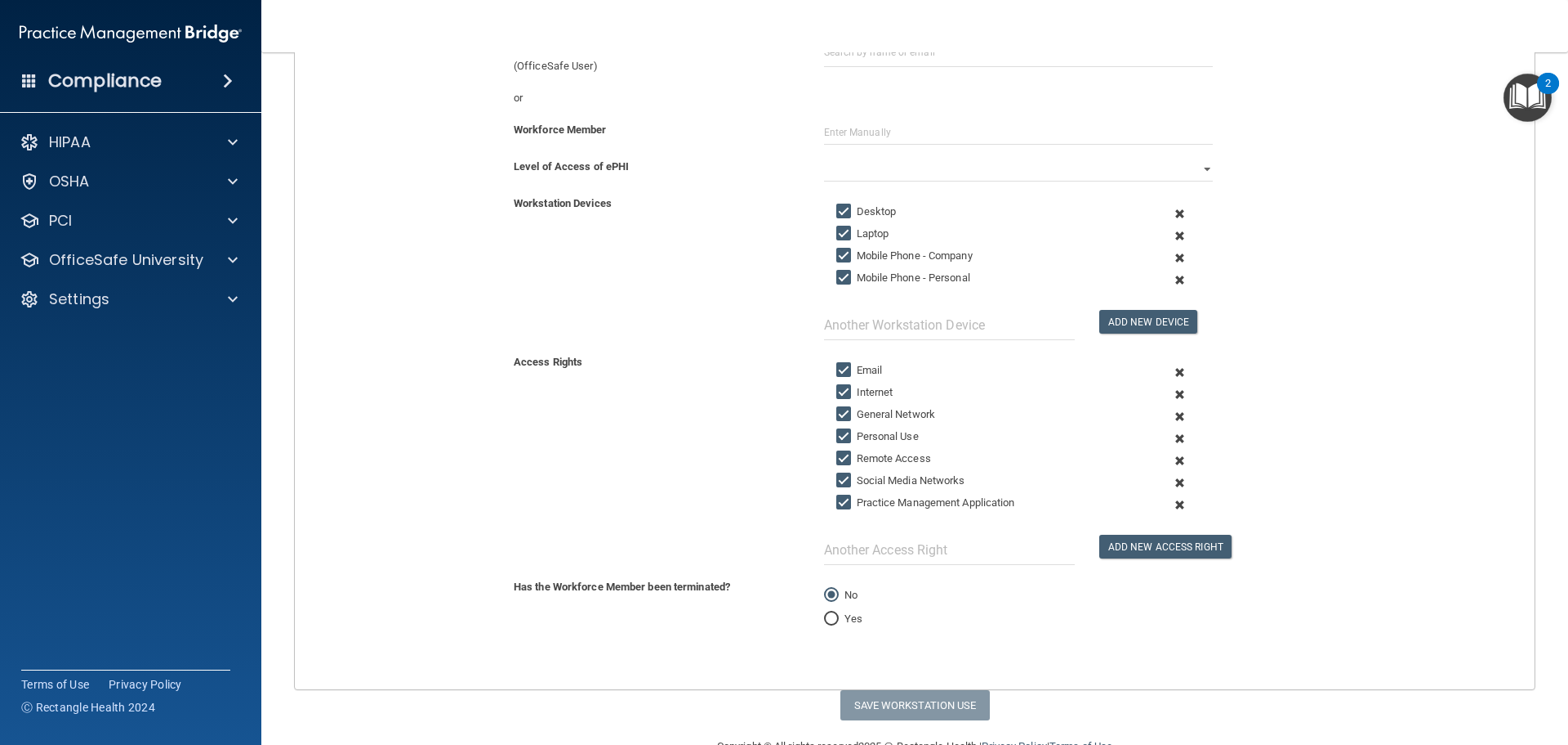
scroll to position [262, 0]
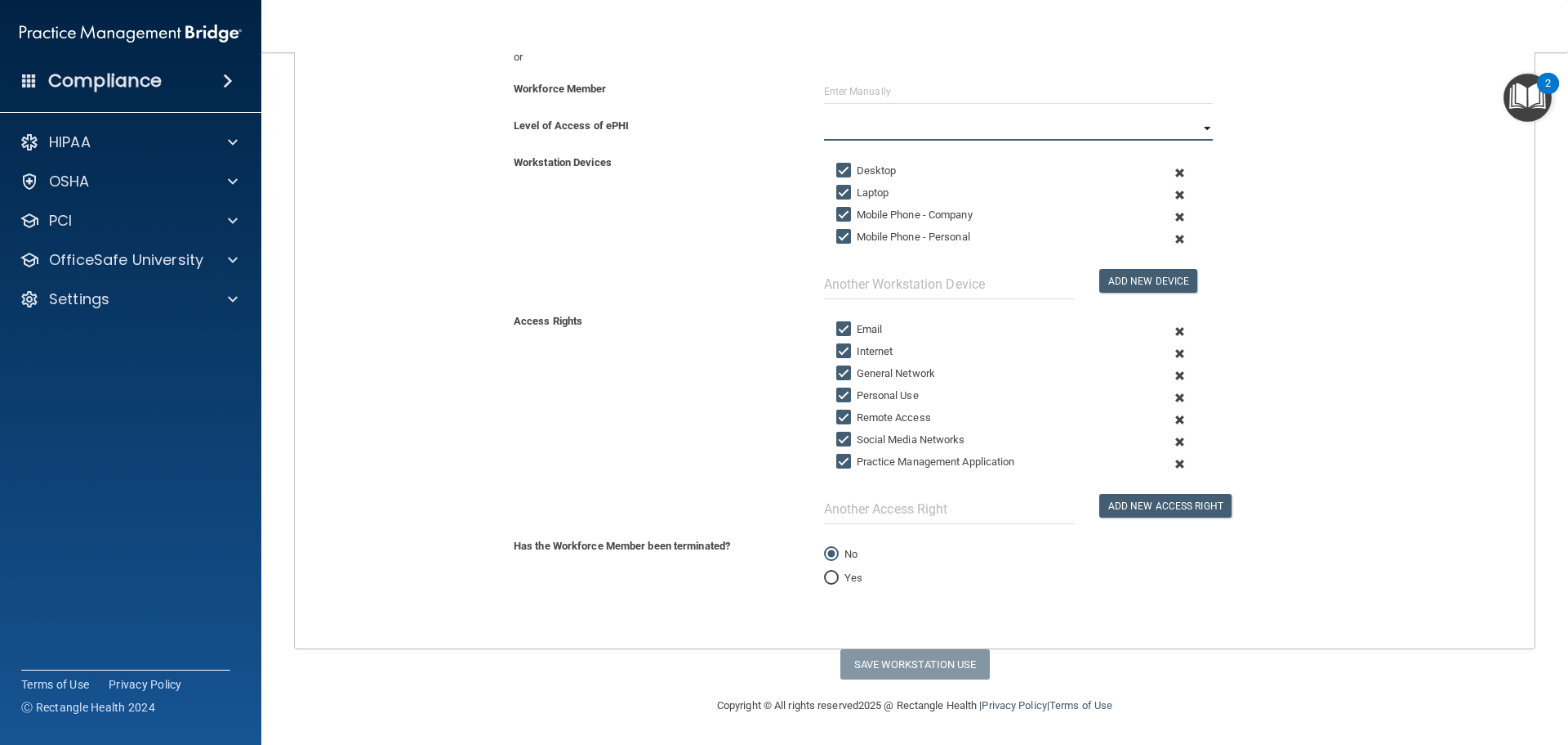
click at [851, 122] on select "Full Limited None" at bounding box center [1018, 128] width 388 height 24
click at [778, 340] on div "Access Rights Email Internet General Network Personal Use Remote Access Social …" at bounding box center [914, 418] width 1264 height 212
click at [844, 572] on label "Yes" at bounding box center [843, 577] width 38 height 19
click at [839, 572] on input "Yes" at bounding box center [831, 577] width 15 height 13
radio input "true"
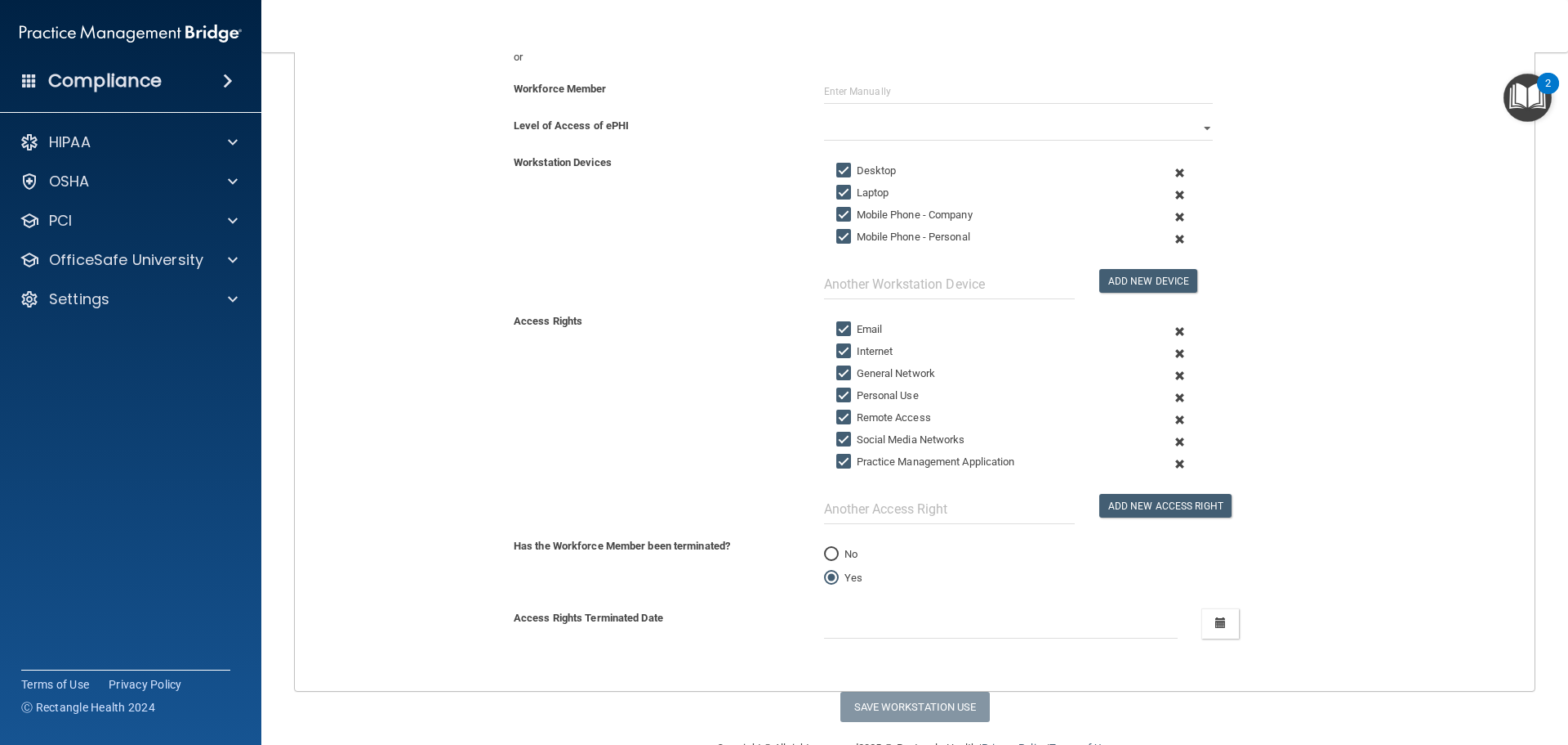
click at [893, 640] on div "Access Rights Terminated Date October 2025 Mon Tue Wed Thu Fri Sat Sun 29 30 01…" at bounding box center [914, 629] width 1264 height 43
click at [895, 635] on input "text" at bounding box center [1002, 622] width 354 height 30
click at [1190, 629] on div at bounding box center [1207, 622] width 34 height 30
click at [1205, 624] on button "button" at bounding box center [1221, 622] width 38 height 30
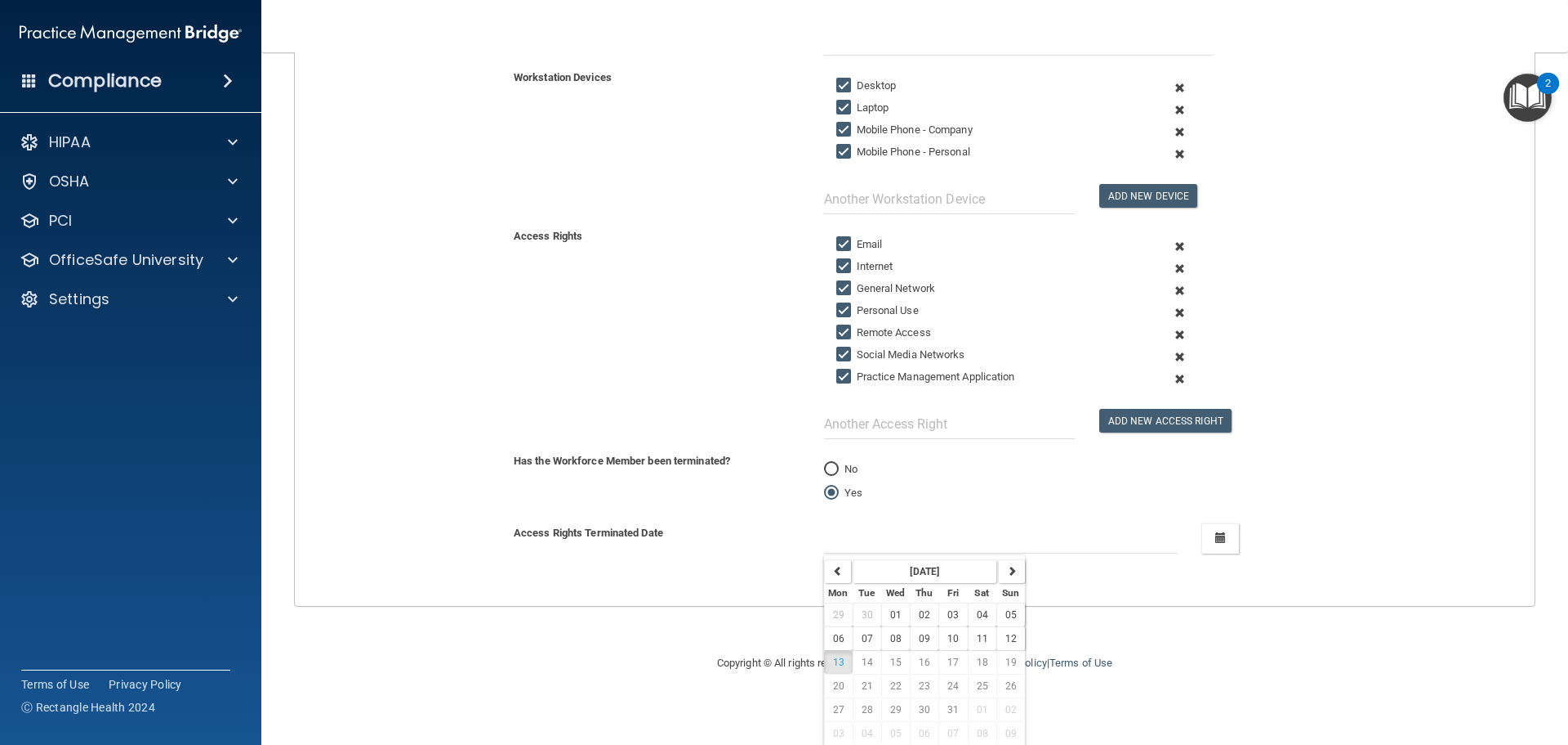
click at [765, 516] on div "Has the Workforce Member been terminated? No Yes" at bounding box center [914, 487] width 1264 height 72
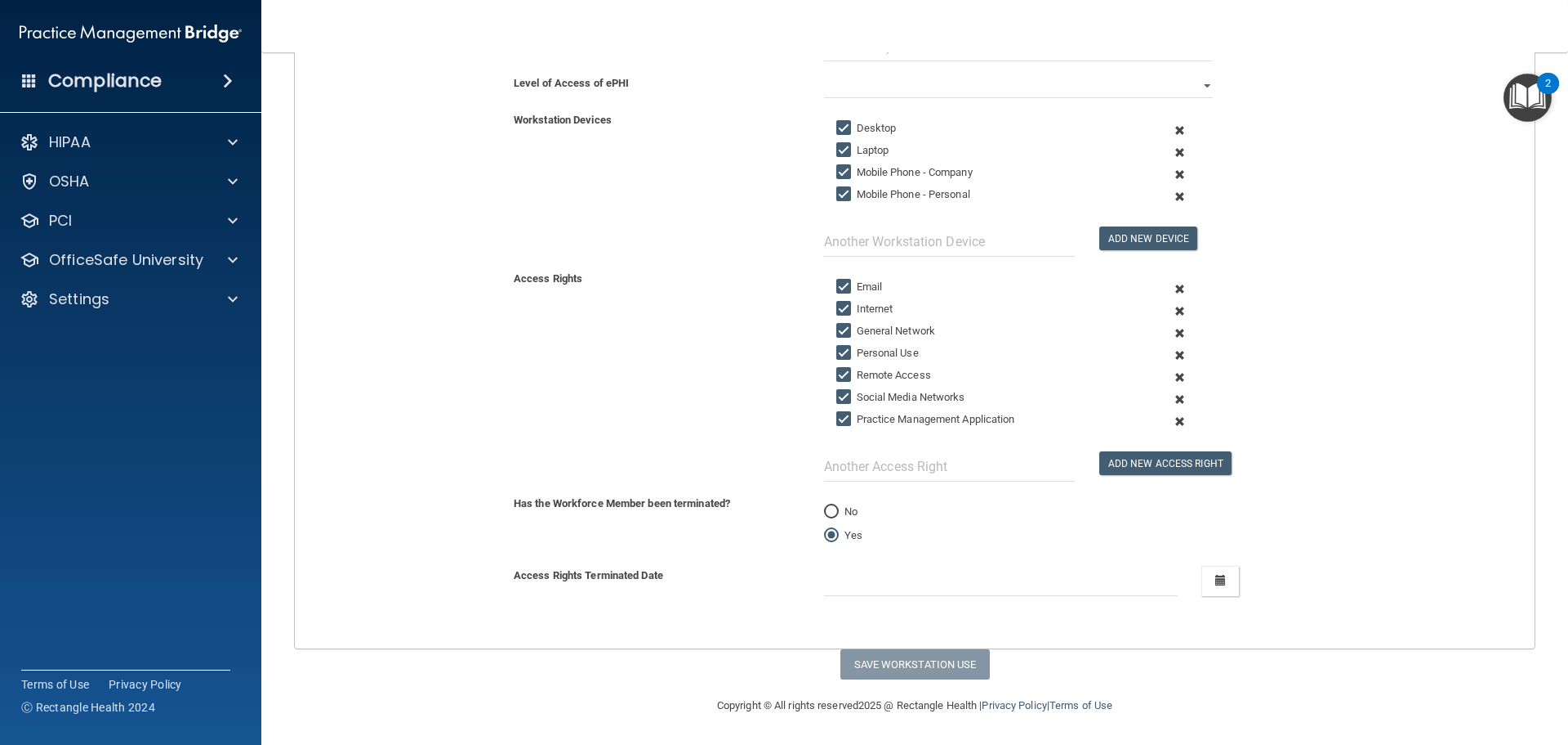
scroll to position [0, 0]
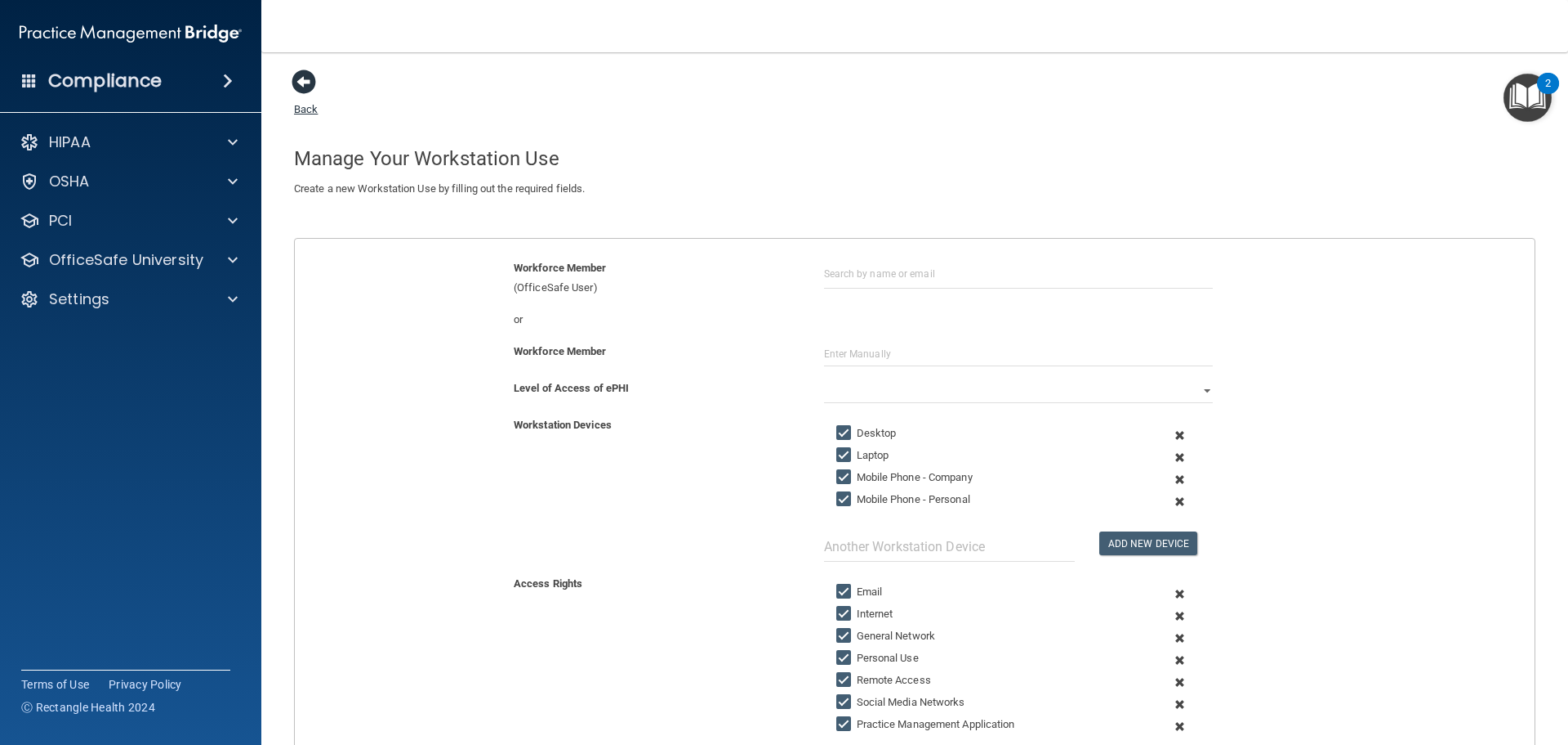
click at [309, 89] on span at bounding box center [304, 81] width 24 height 24
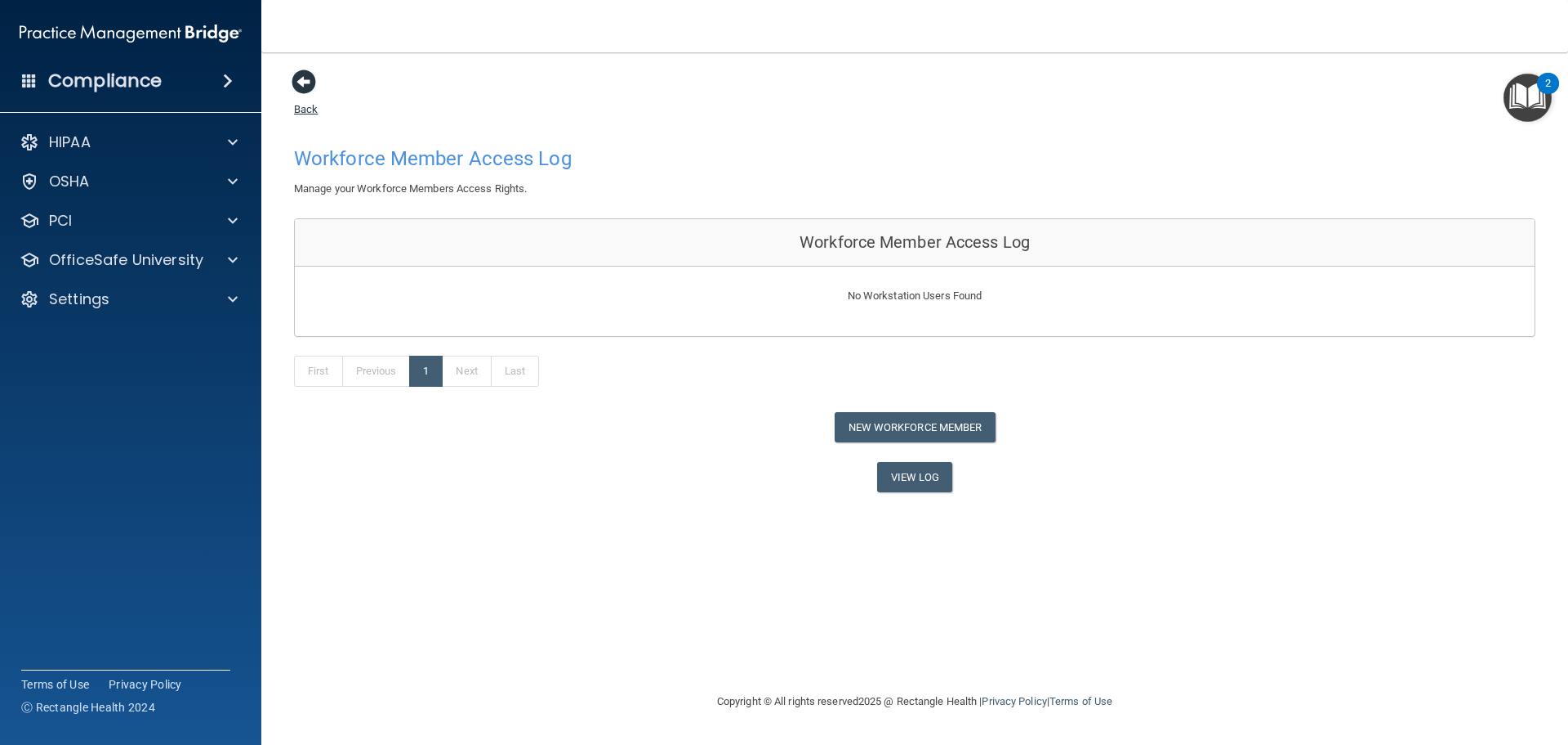
click at [300, 93] on span at bounding box center [304, 81] width 24 height 24
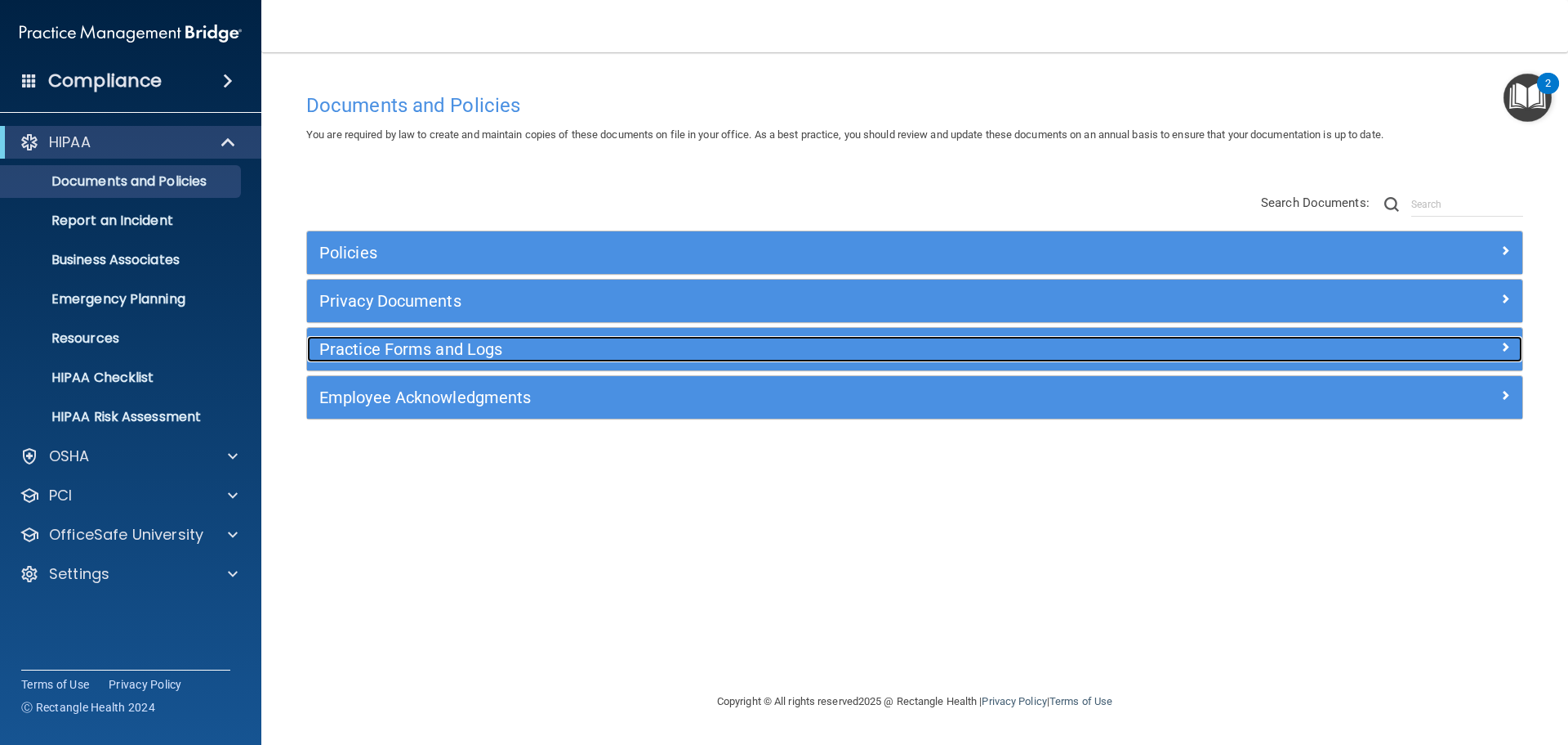
click at [455, 349] on h5 "Practice Forms and Logs" at bounding box center [762, 349] width 887 height 18
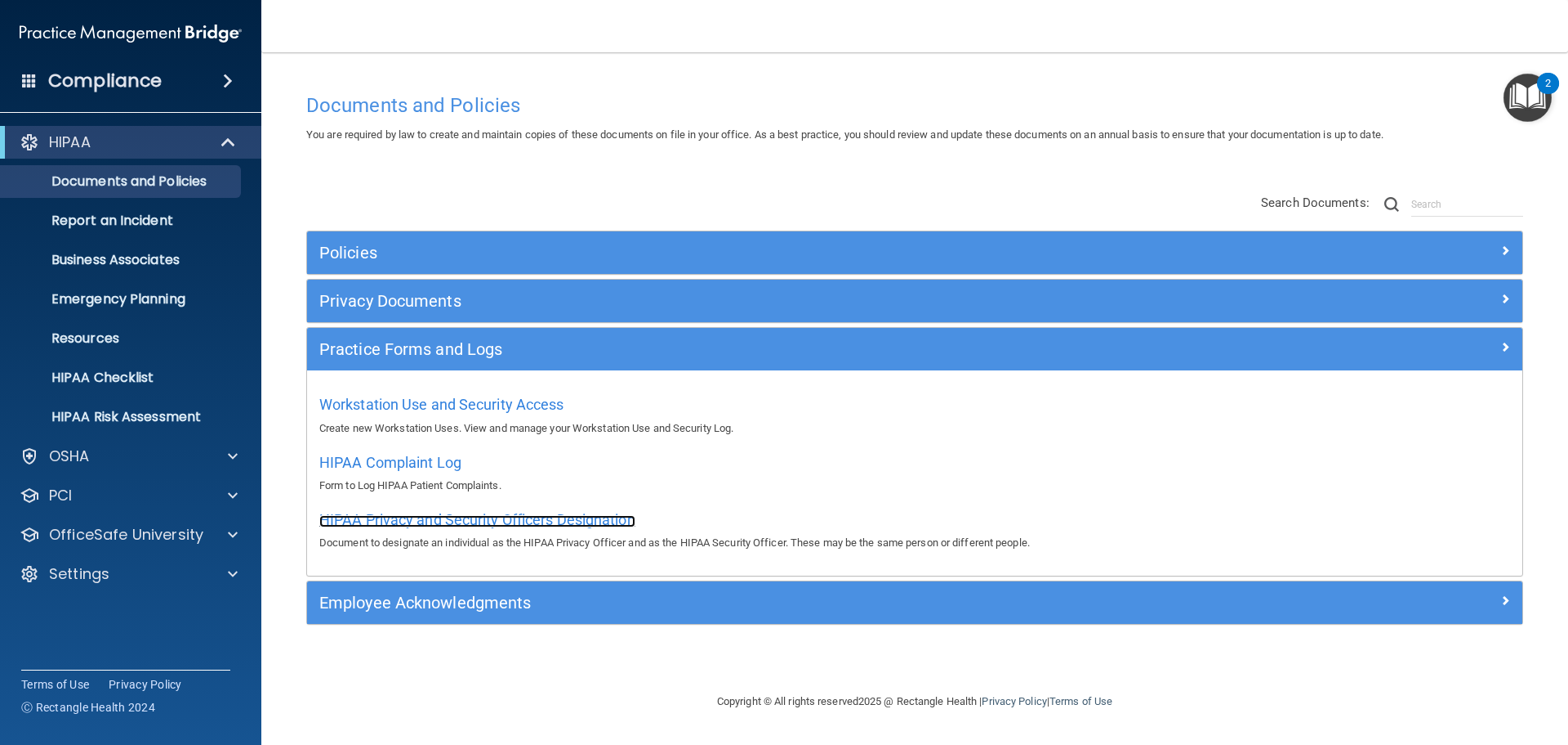
click at [568, 517] on span "HIPAA Privacy and Security Officers Designation" at bounding box center [477, 520] width 316 height 18
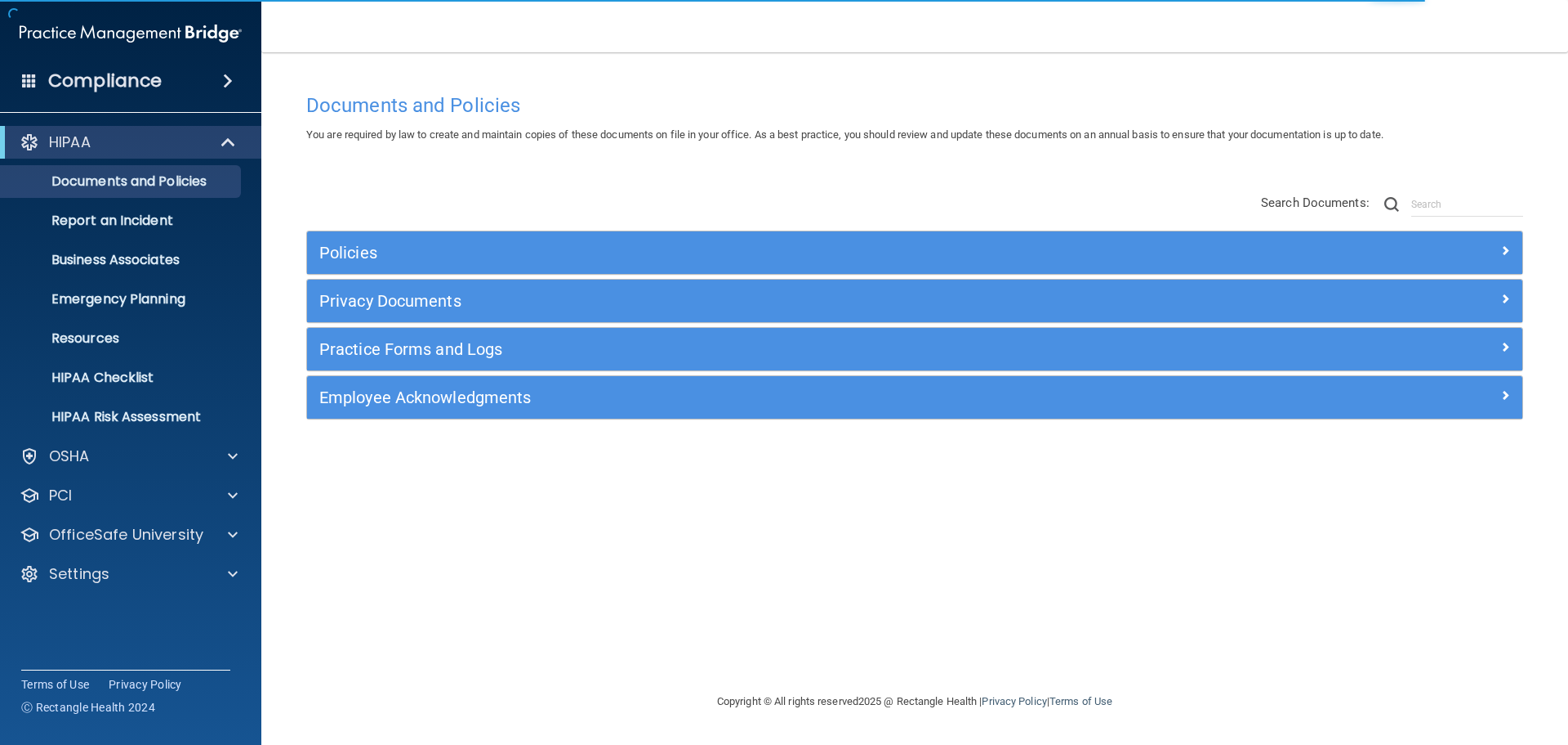
click at [388, 364] on div "Practice Forms and Logs" at bounding box center [915, 350] width 1216 height 43
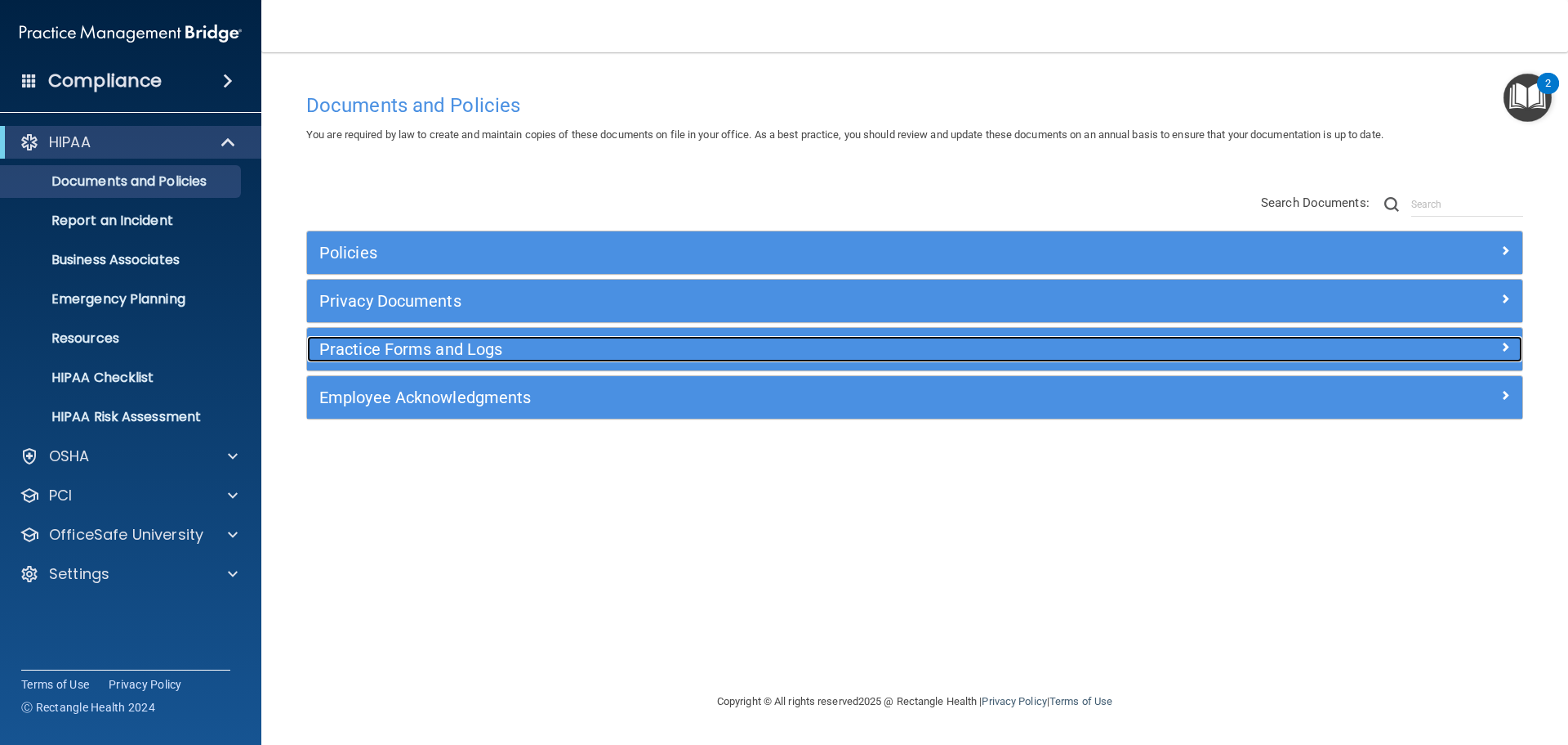
click at [382, 349] on h5 "Practice Forms and Logs" at bounding box center [762, 349] width 887 height 18
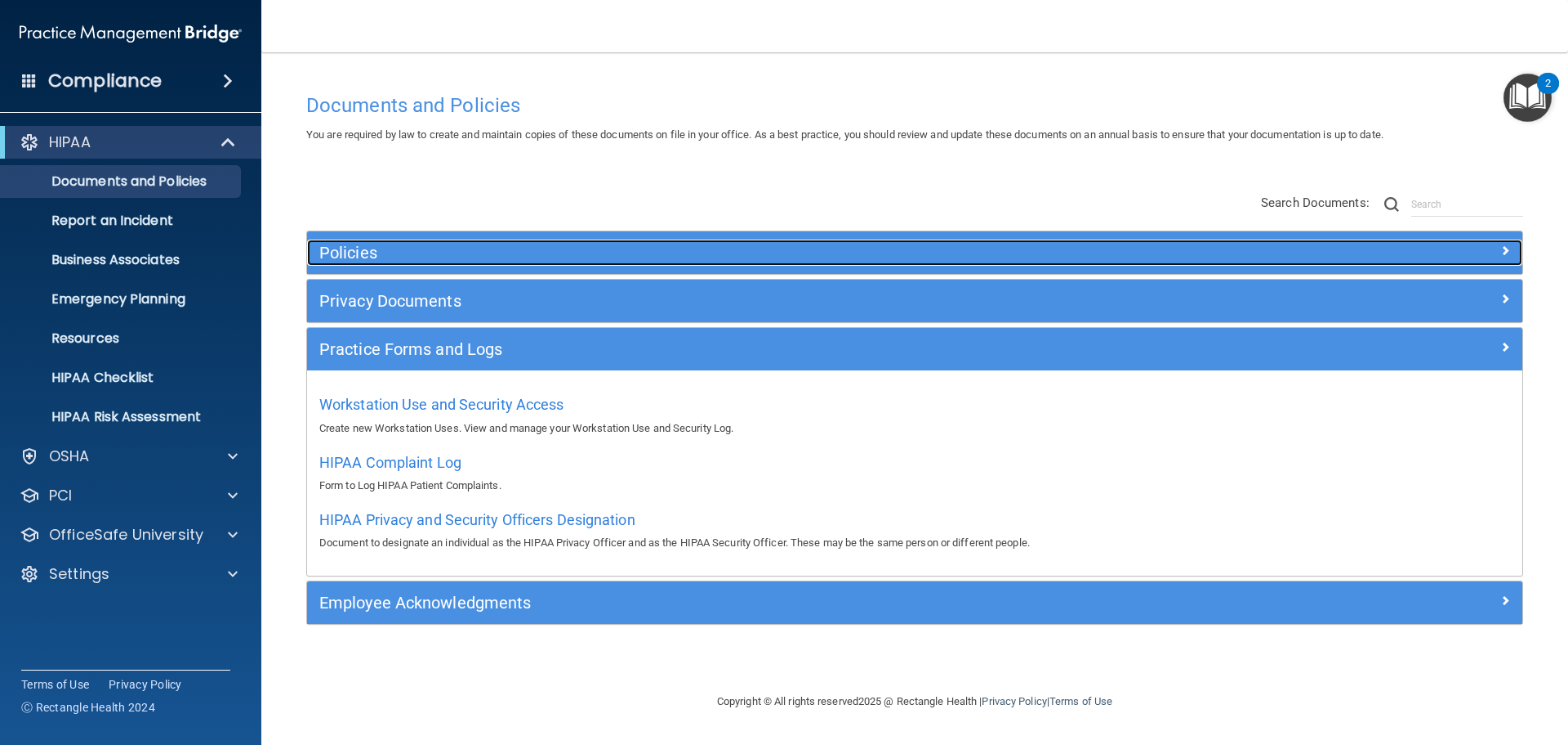
click at [354, 253] on h5 "Policies" at bounding box center [762, 252] width 887 height 18
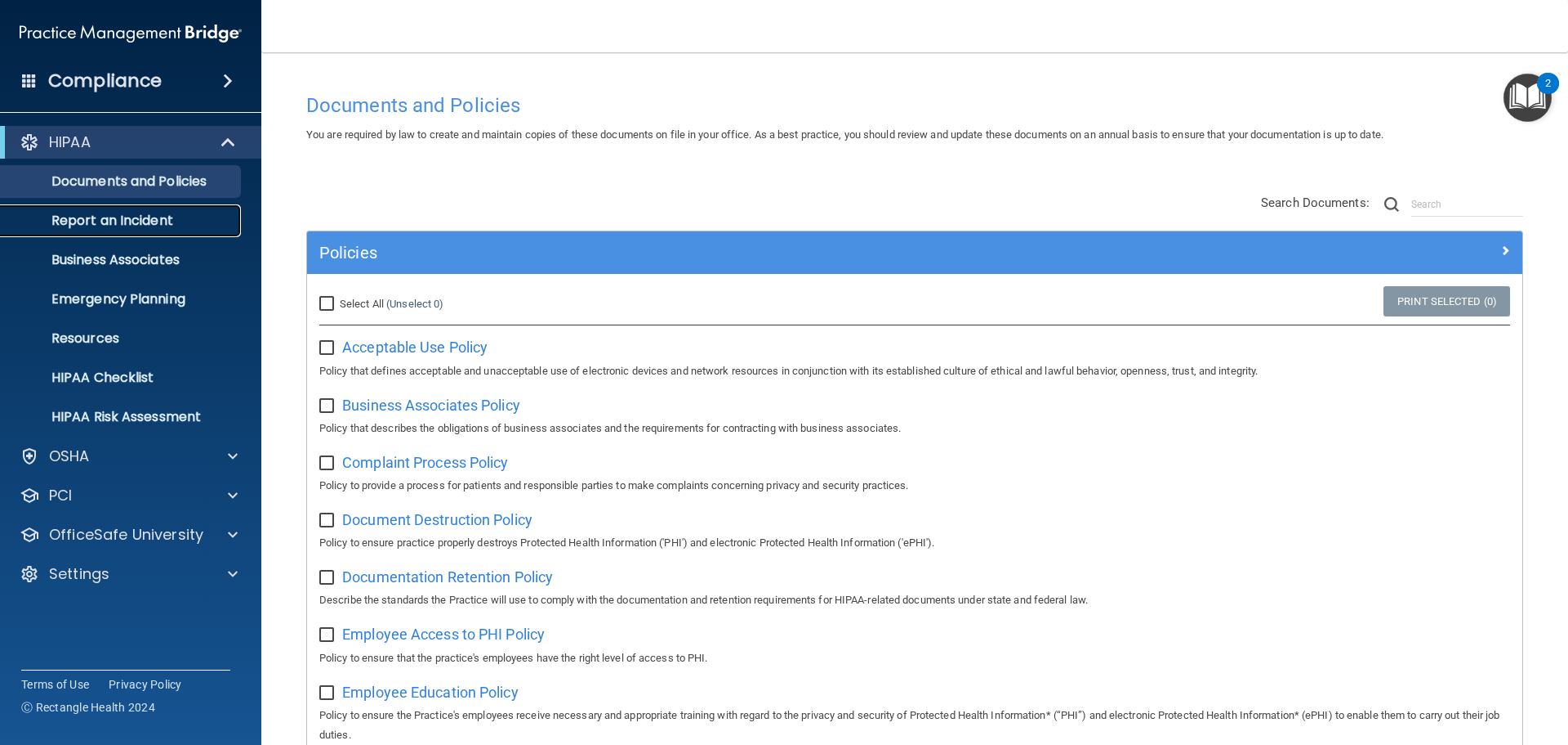
click at [169, 222] on p "Report an Incident" at bounding box center [122, 220] width 223 height 17
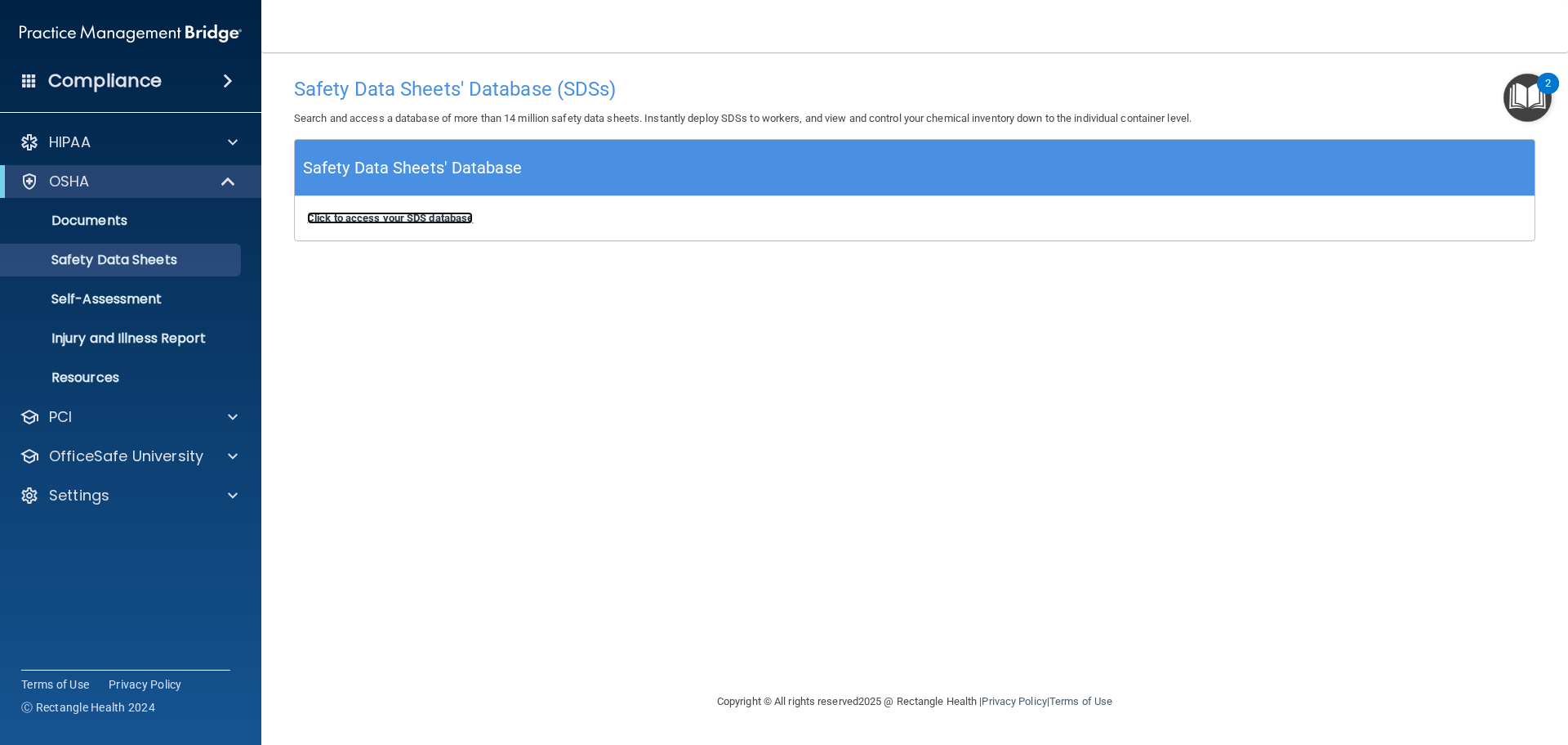
click at [415, 224] on b "Click to access your SDS database" at bounding box center [390, 217] width 165 height 13
click at [169, 348] on link "Injury and Illness Report" at bounding box center [112, 339] width 257 height 33
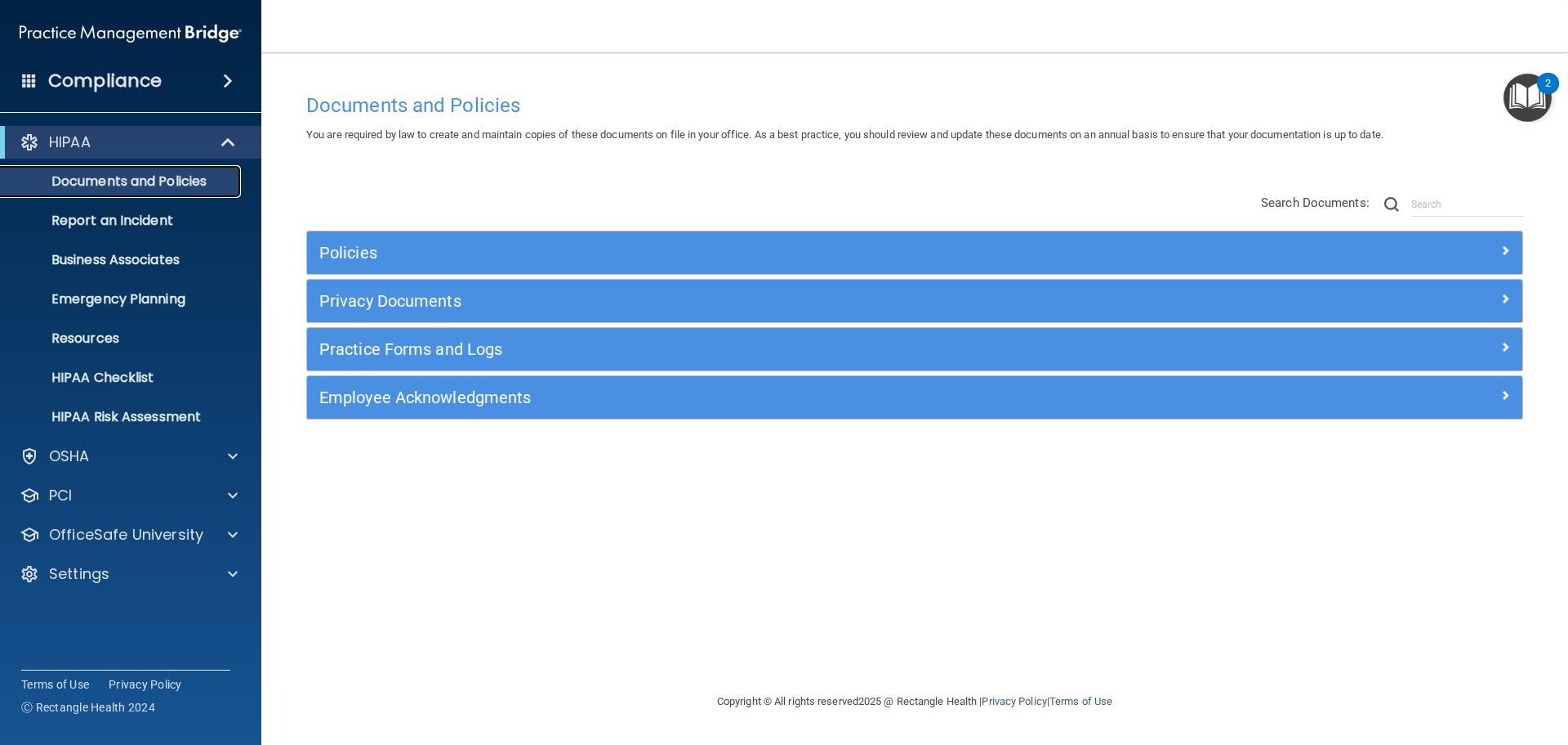
click at [136, 182] on p "Documents and Policies" at bounding box center [122, 181] width 223 height 17
click at [88, 383] on p "HIPAA Checklist" at bounding box center [122, 377] width 223 height 17
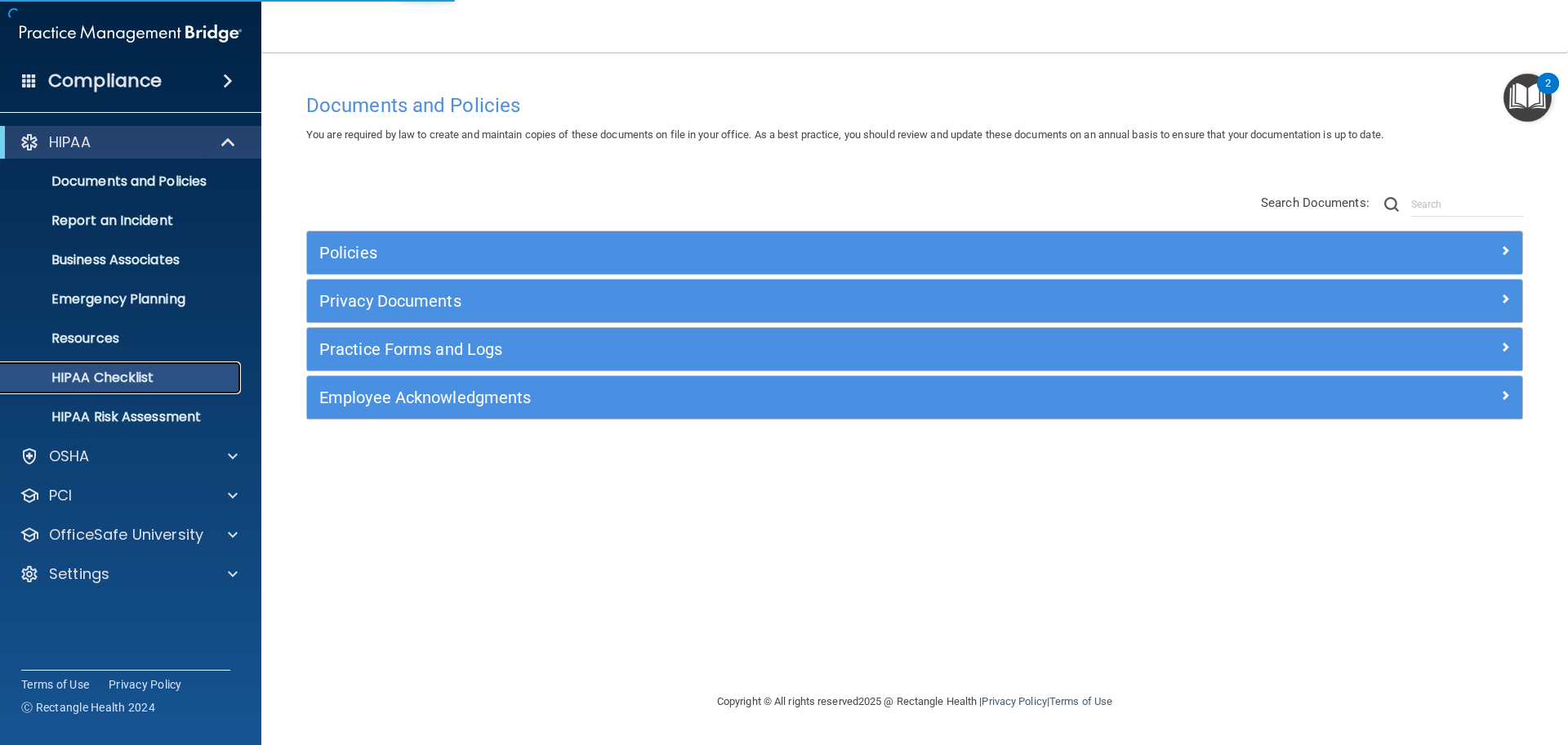
click at [155, 376] on p "HIPAA Checklist" at bounding box center [122, 377] width 223 height 17
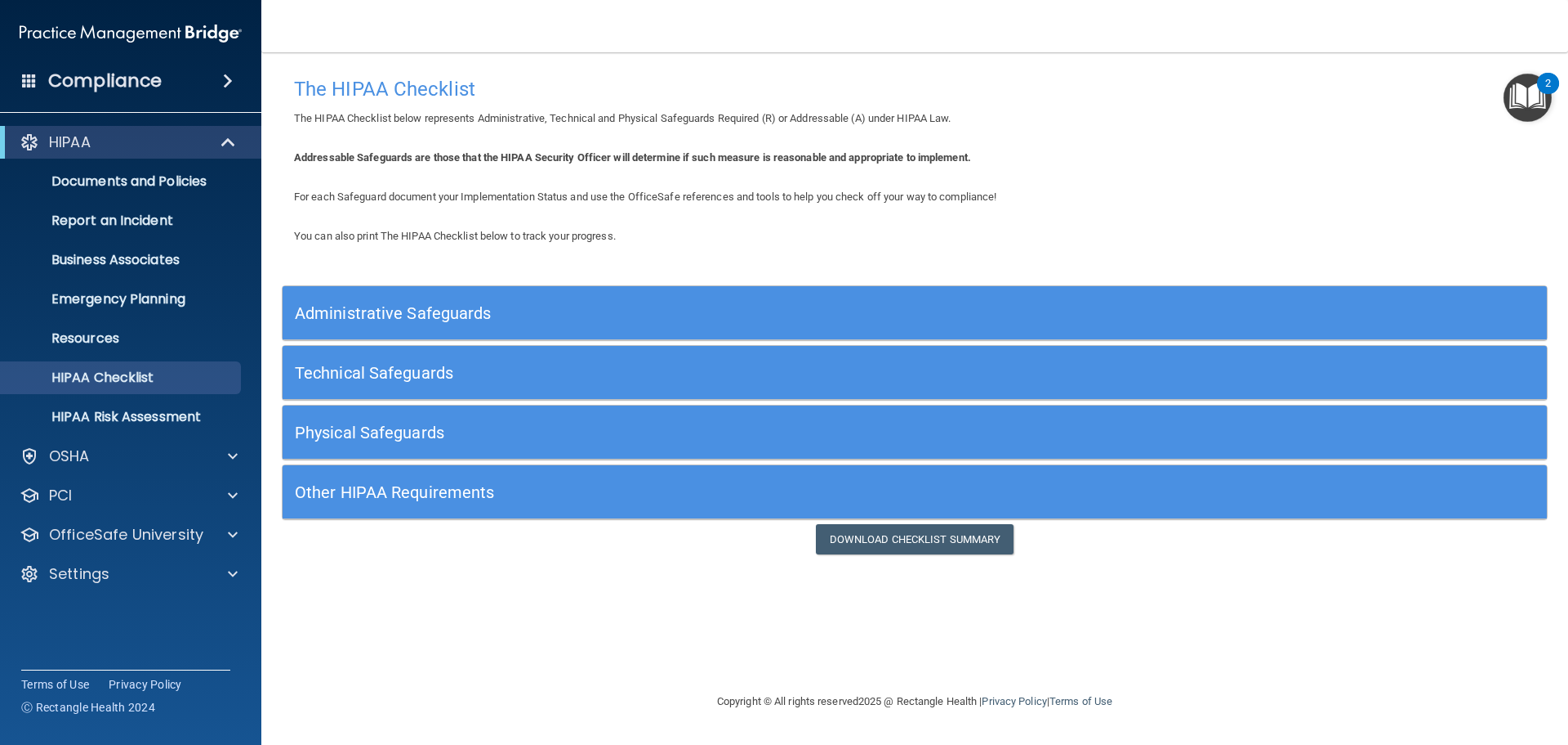
click at [226, 79] on span at bounding box center [228, 81] width 10 height 19
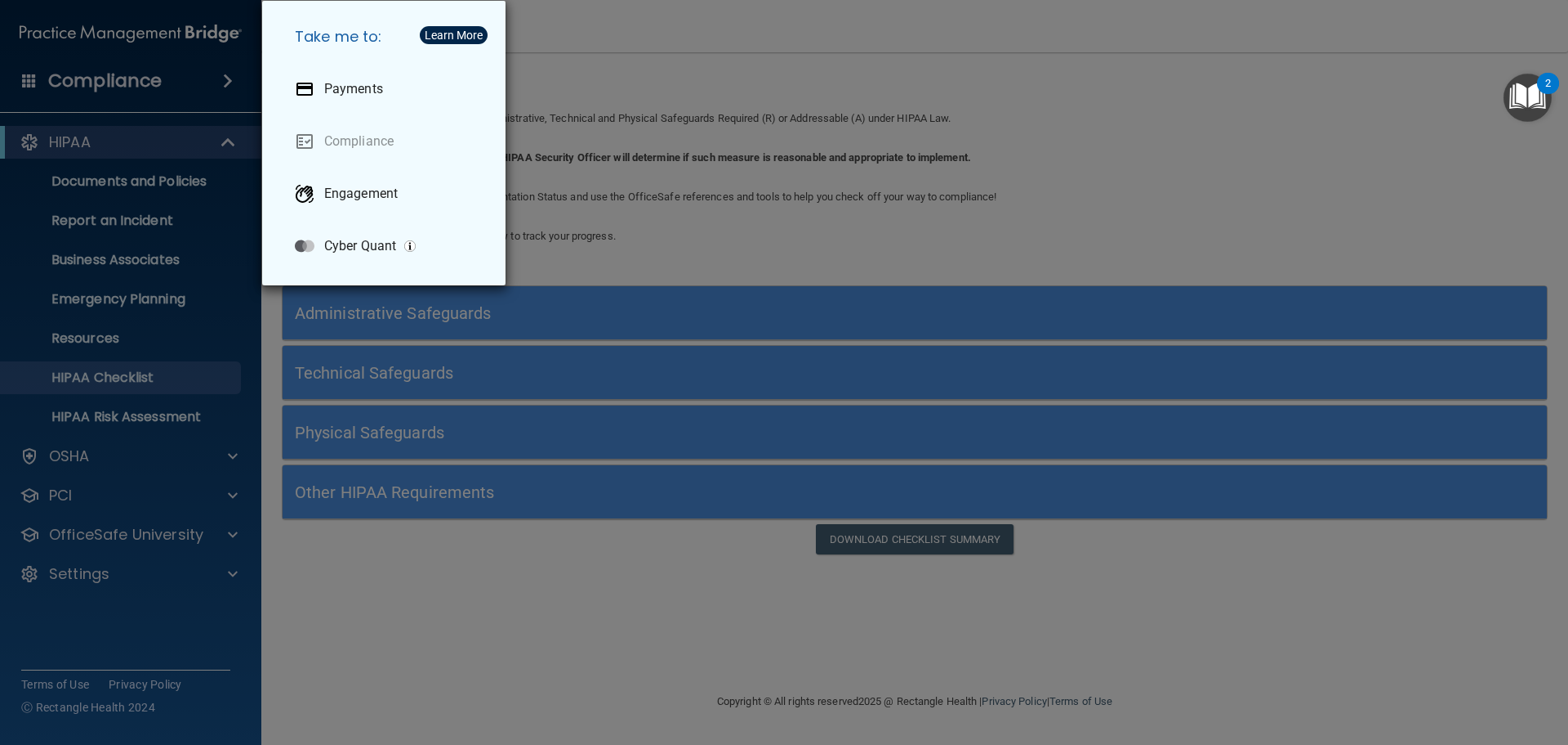
click at [226, 79] on div "Take me to: Payments Compliance Engagement Cyber Quant" at bounding box center [784, 372] width 1568 height 745
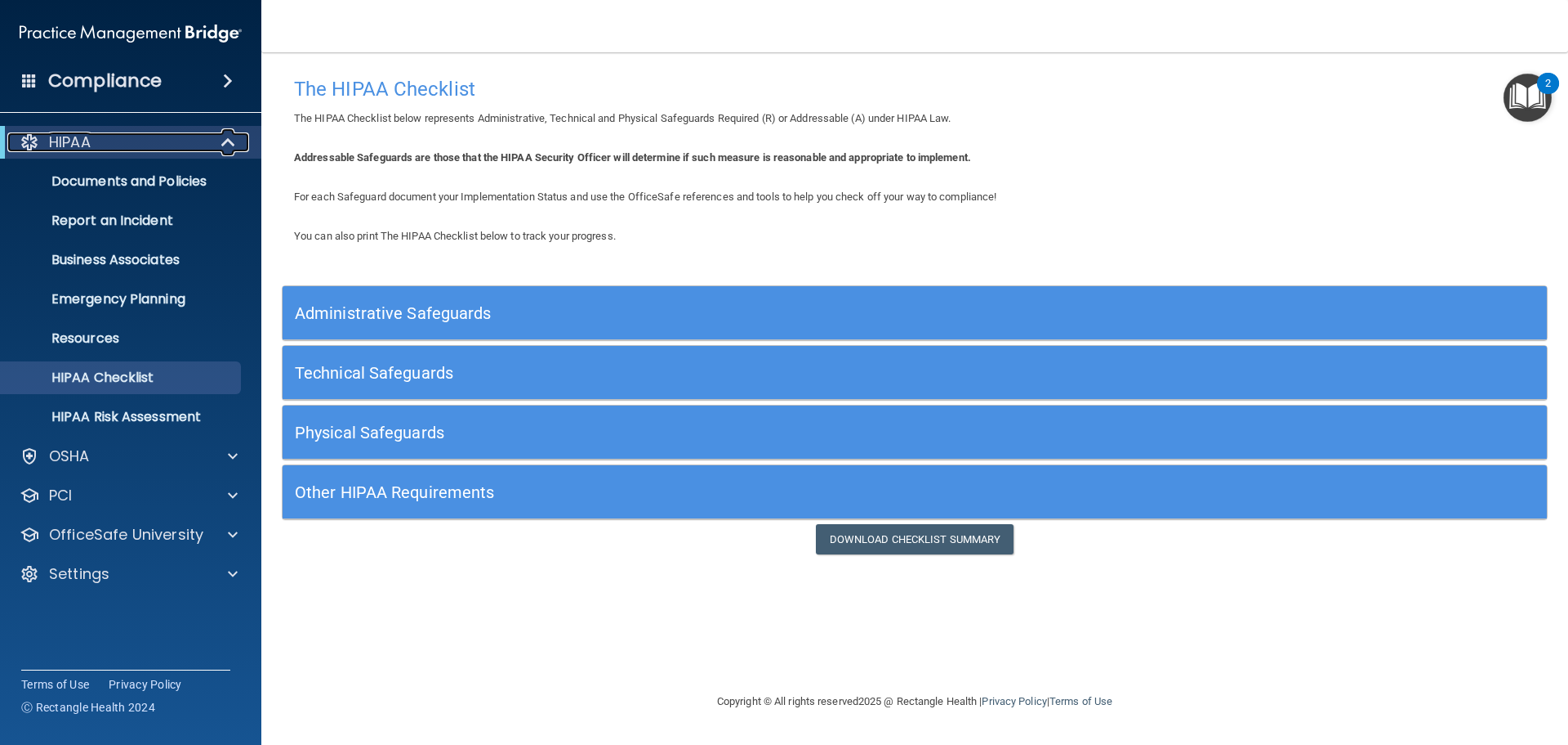
click at [149, 133] on div "HIPAA" at bounding box center [108, 142] width 201 height 19
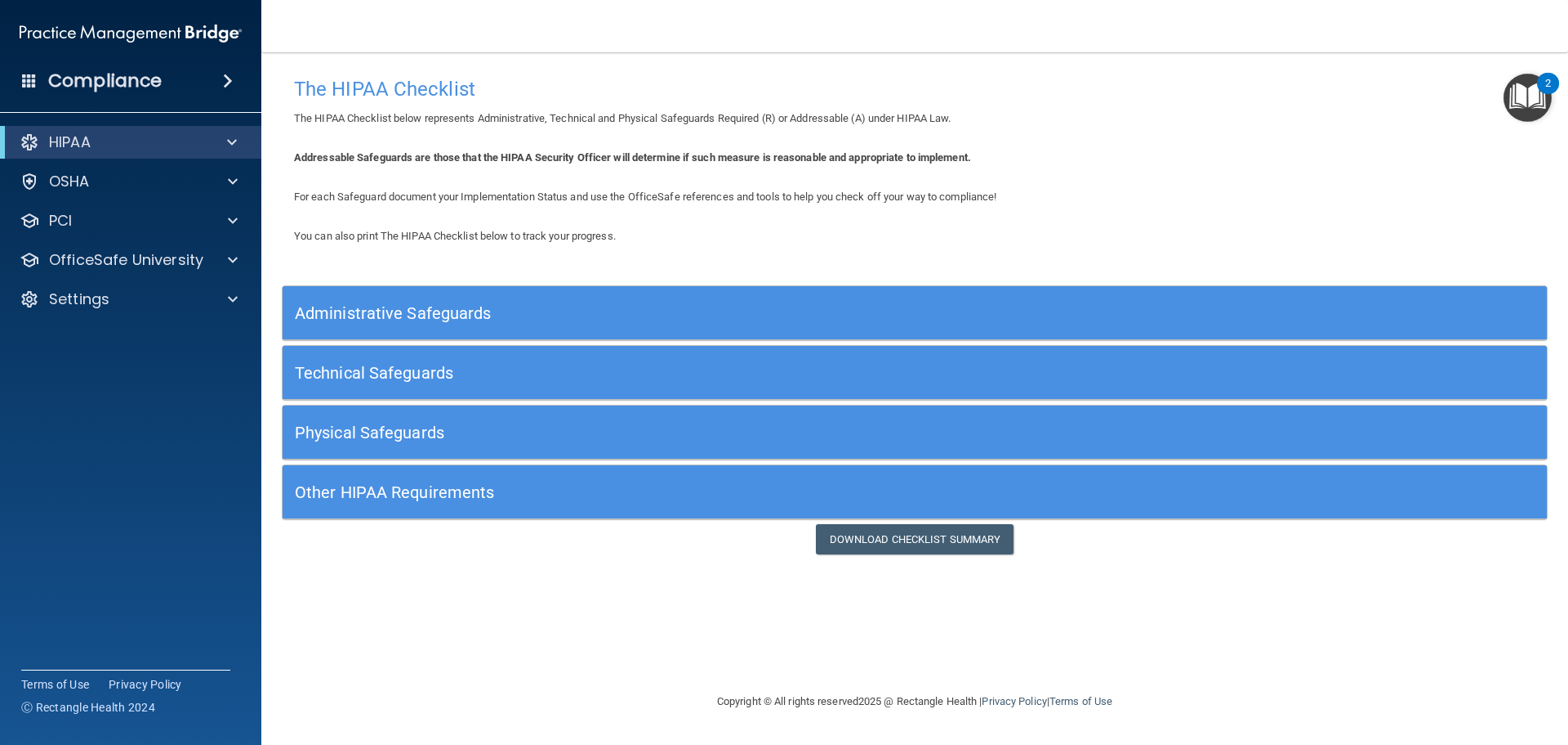
click at [150, 130] on div "HIPAA" at bounding box center [130, 142] width 262 height 33
click at [109, 135] on div "HIPAA" at bounding box center [108, 142] width 201 height 19
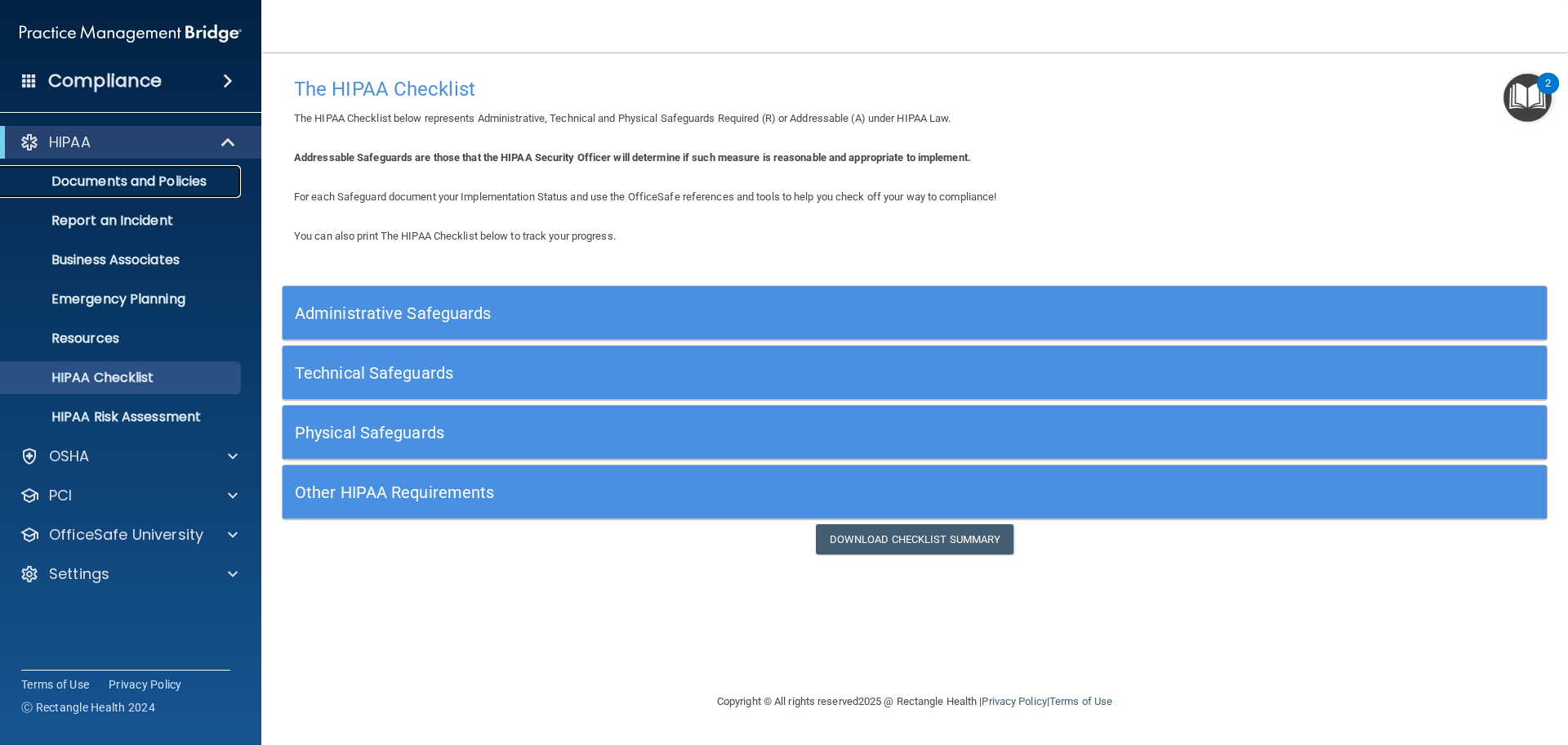
click at [183, 189] on p "Documents and Policies" at bounding box center [122, 181] width 223 height 17
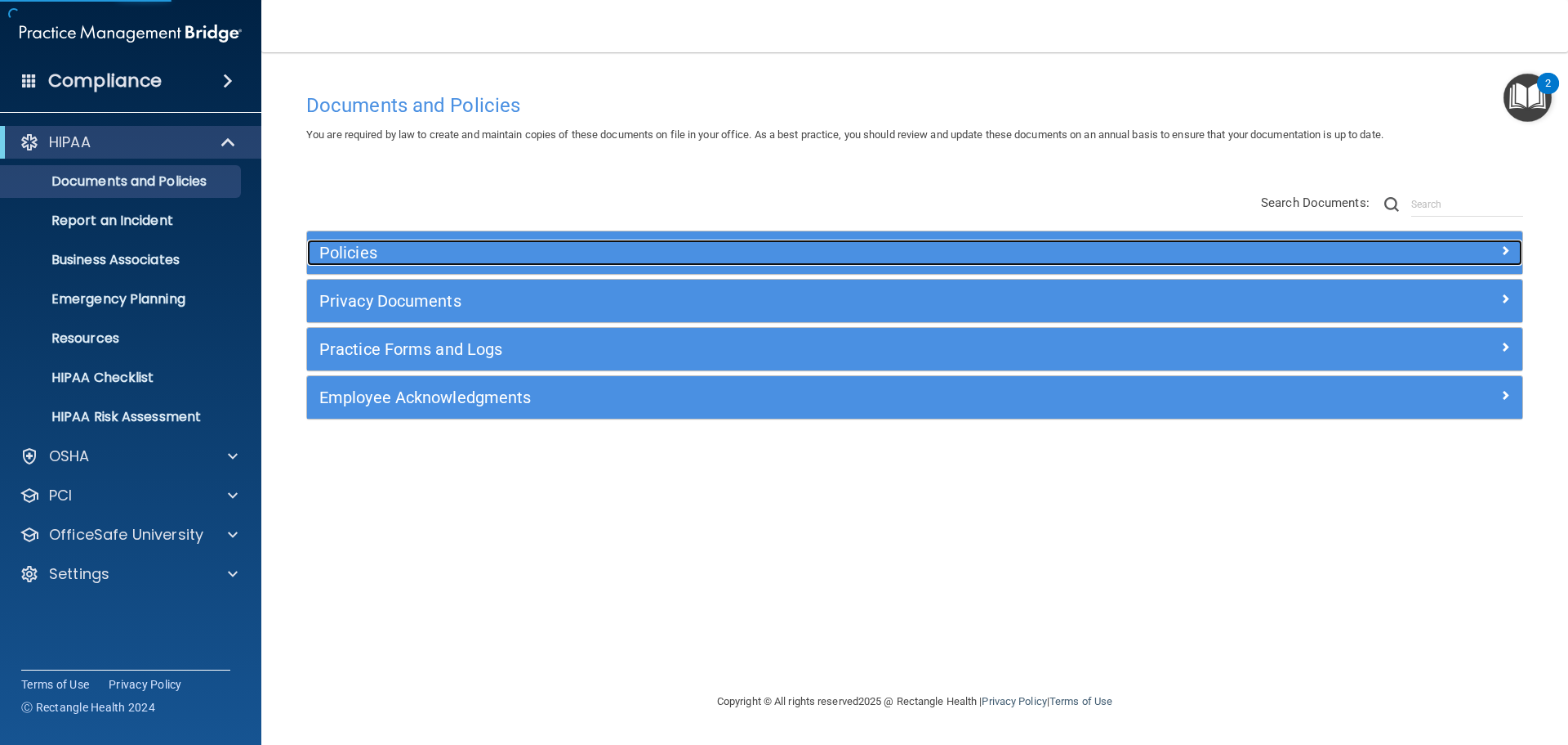
click at [528, 252] on h5 "Policies" at bounding box center [762, 252] width 887 height 18
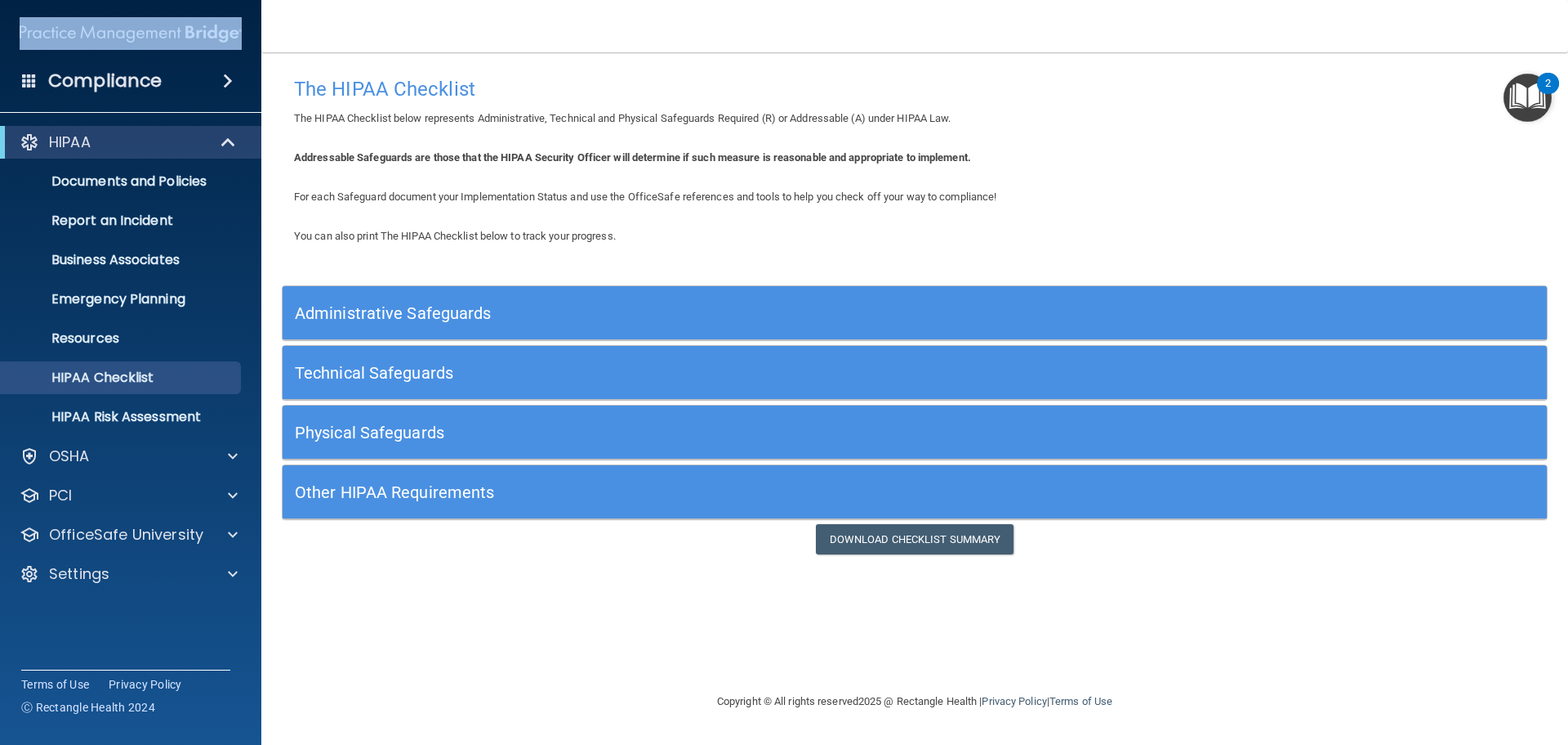
drag, startPoint x: 9, startPoint y: 30, endPoint x: 222, endPoint y: 37, distance: 213.1
click at [222, 37] on div "Compliance HIPAA Documents and Policies Report an Incident Business Associates …" at bounding box center [130, 372] width 262 height 745
copy div
click at [96, 190] on p "Documents and Policies" at bounding box center [122, 181] width 223 height 17
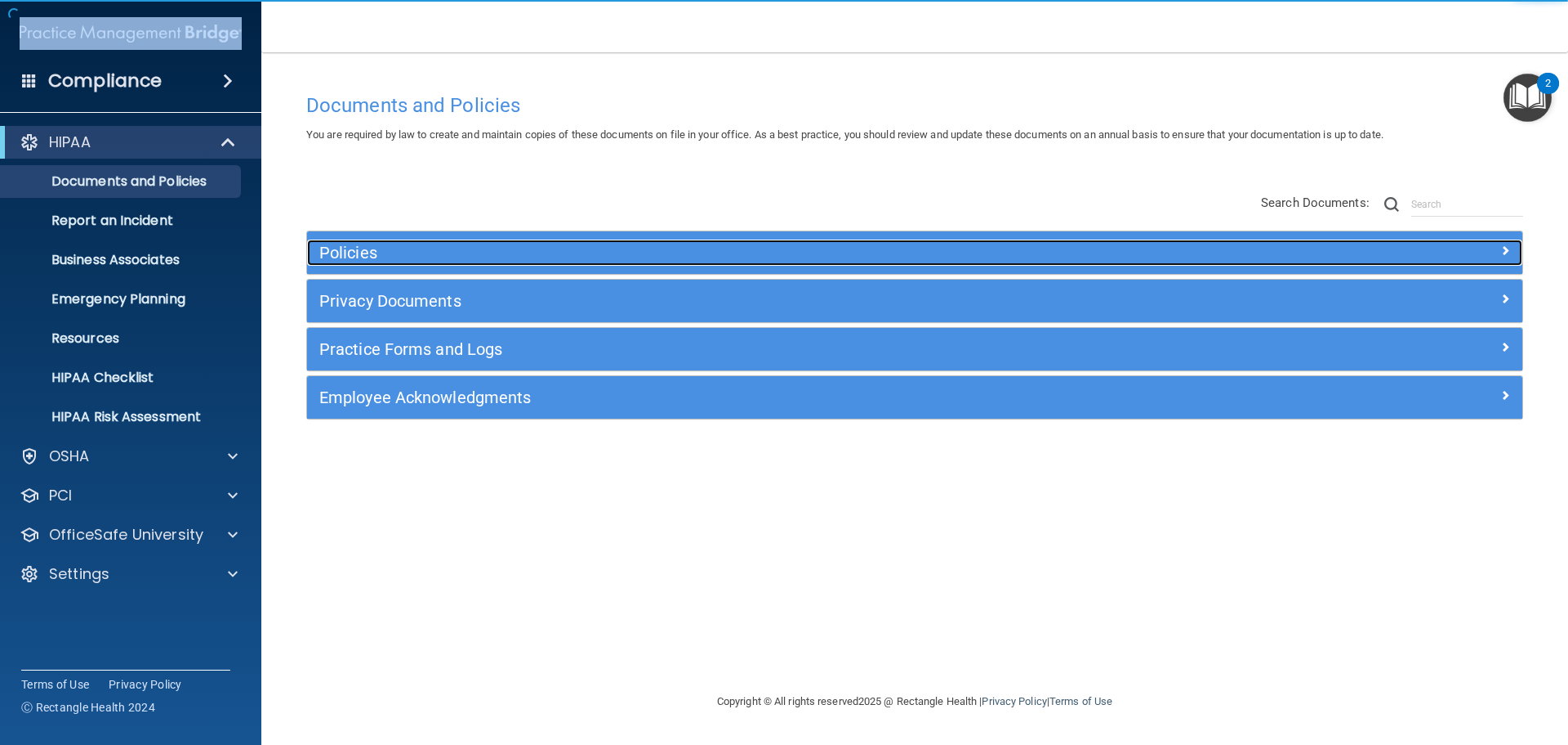
click at [404, 251] on h5 "Policies" at bounding box center [762, 252] width 887 height 18
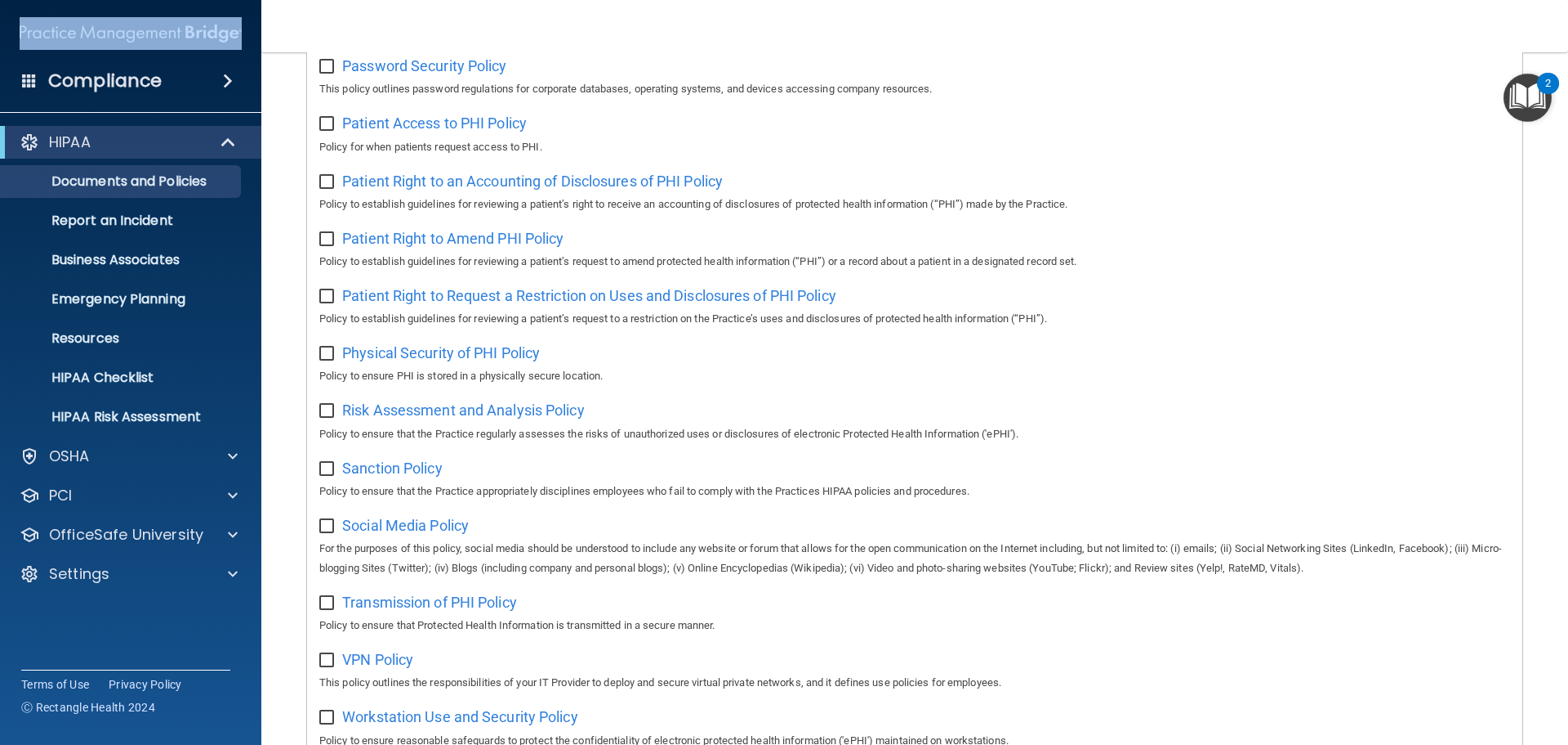
scroll to position [1090, 0]
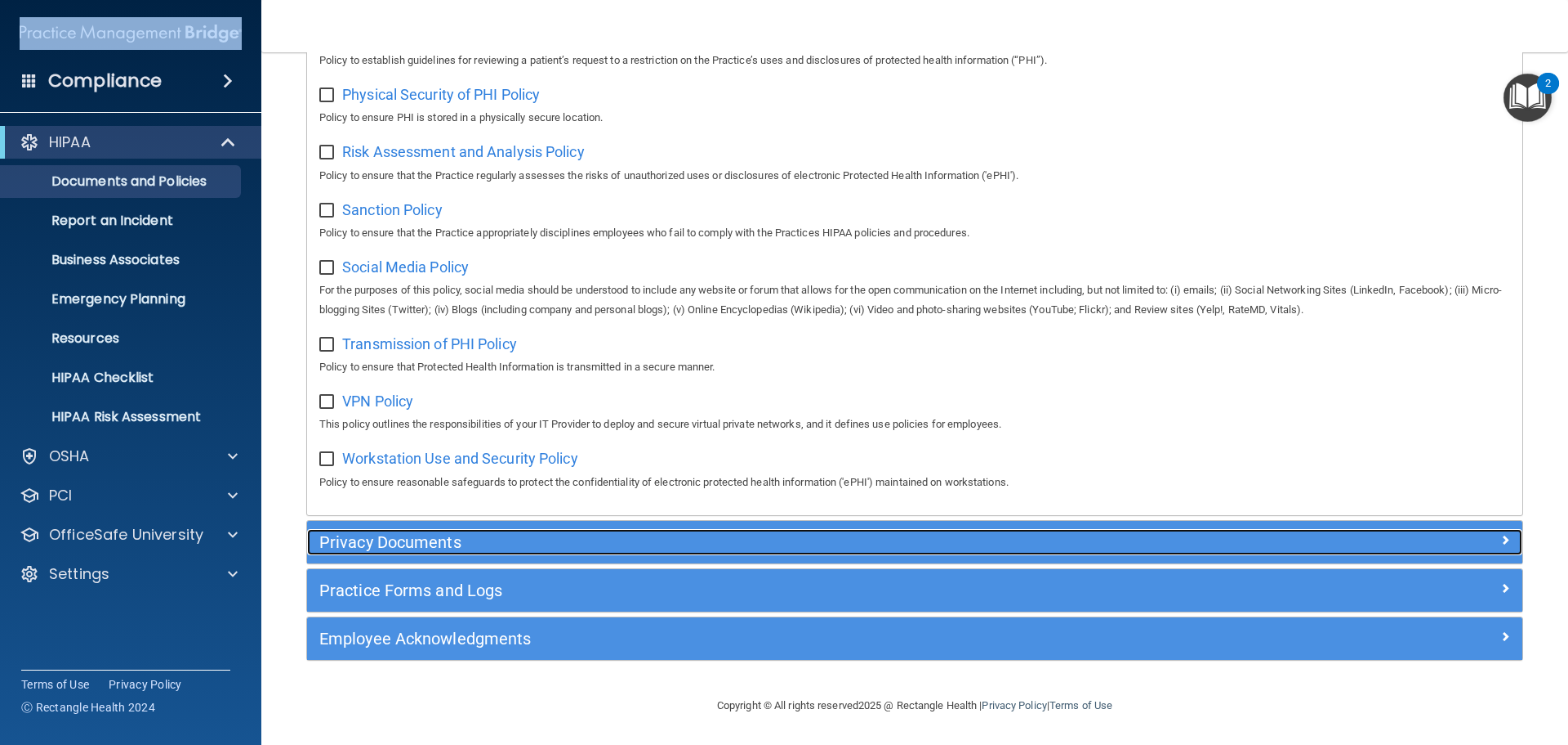
click at [502, 540] on h5 "Privacy Documents" at bounding box center [762, 541] width 887 height 18
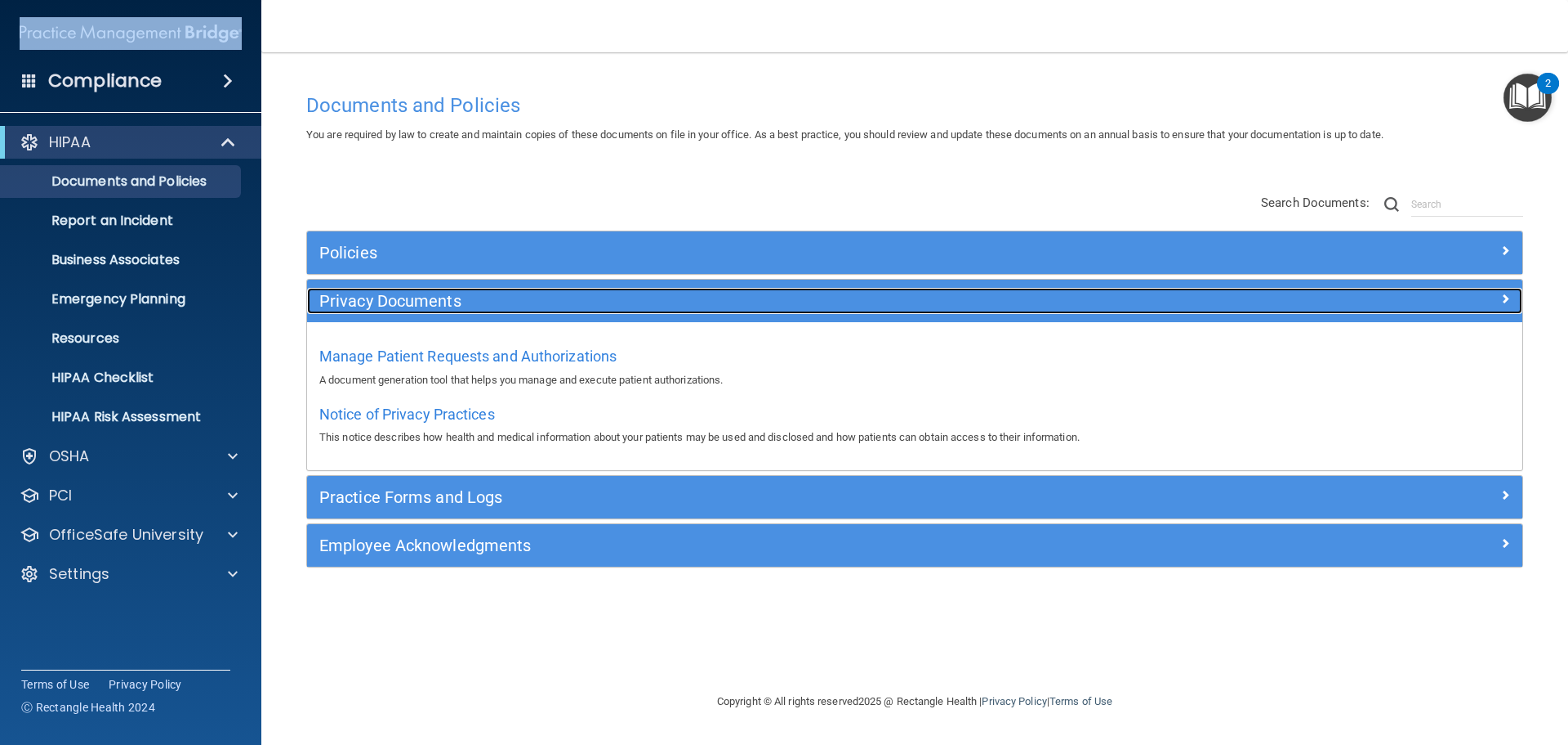
scroll to position [0, 0]
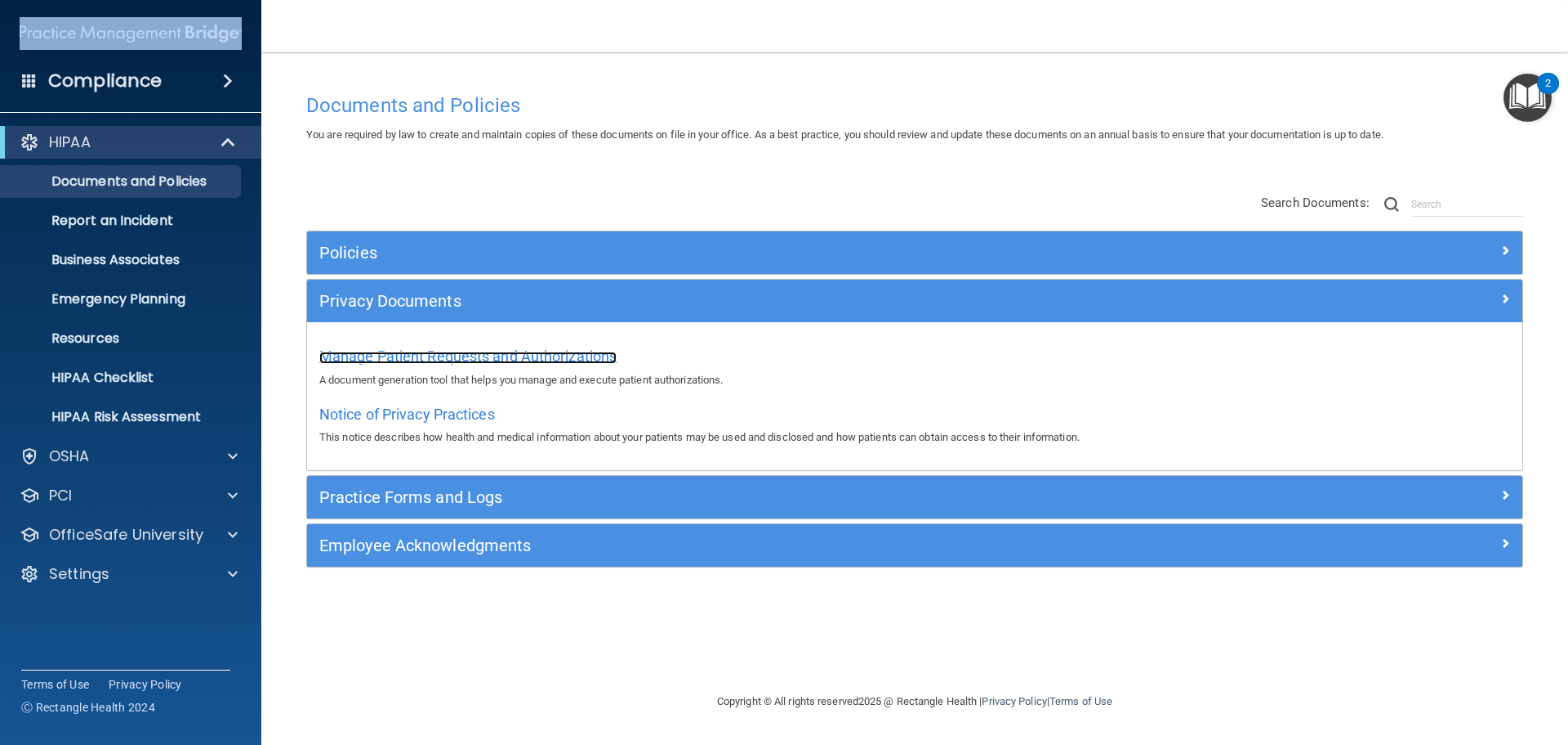
click at [469, 354] on span "Manage Patient Requests and Authorizations" at bounding box center [467, 356] width 297 height 18
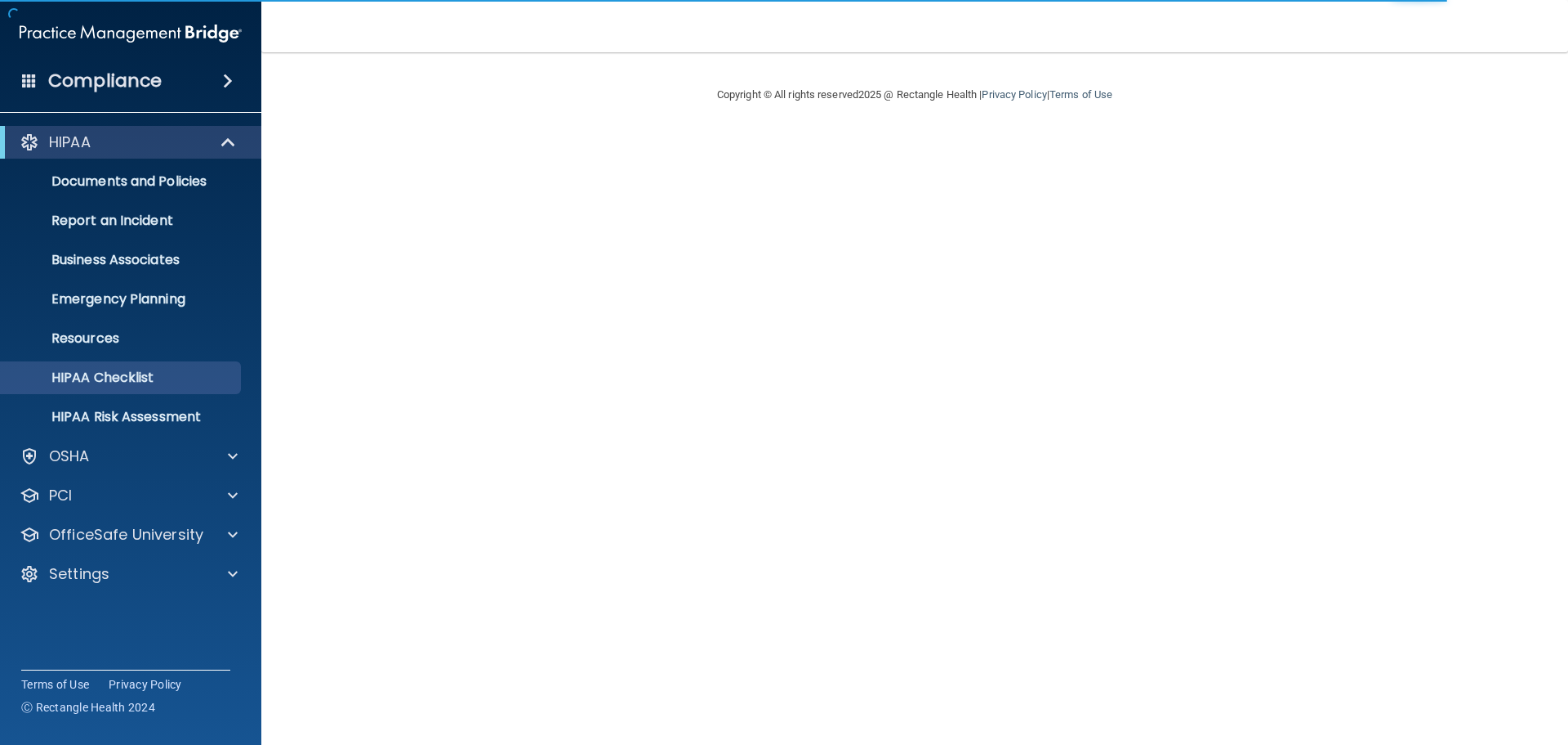
click at [229, 80] on span at bounding box center [228, 81] width 10 height 19
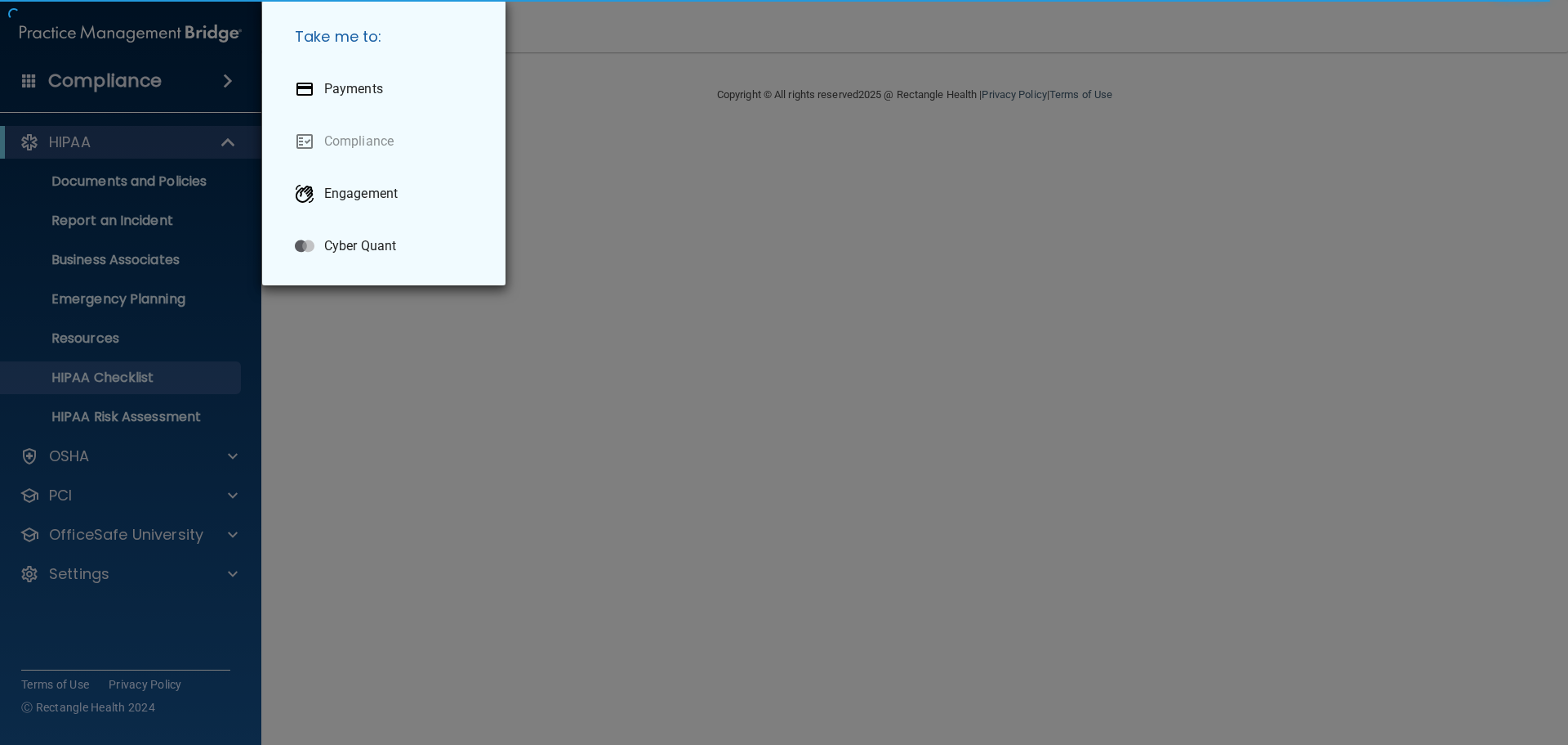
click at [25, 86] on div "Take me to: Payments Compliance Engagement Cyber Quant" at bounding box center [784, 372] width 1568 height 745
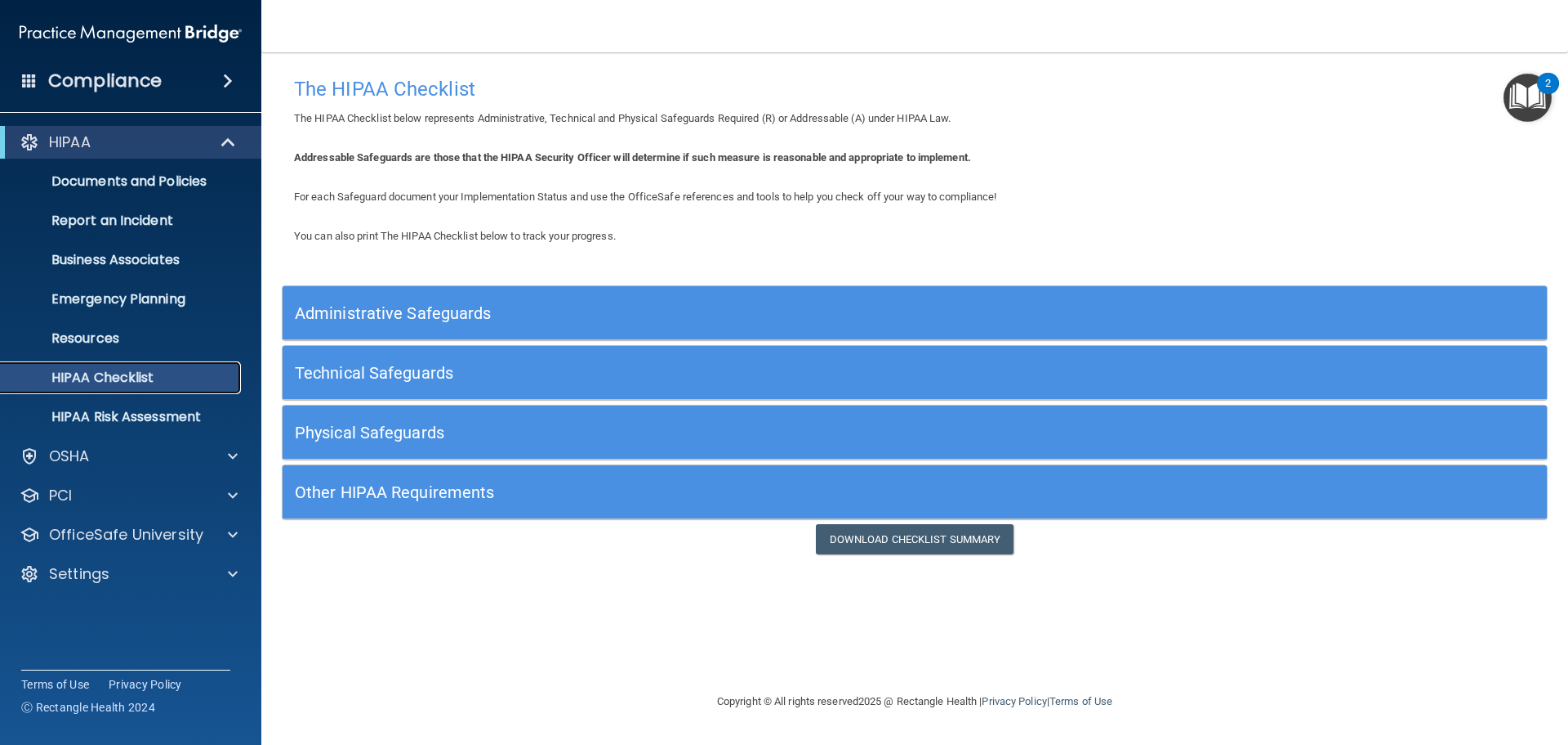
click at [104, 384] on p "HIPAA Checklist" at bounding box center [122, 377] width 223 height 17
click at [94, 459] on div "OSHA" at bounding box center [109, 456] width 202 height 19
click at [85, 384] on p "HIPAA Checklist" at bounding box center [122, 377] width 223 height 17
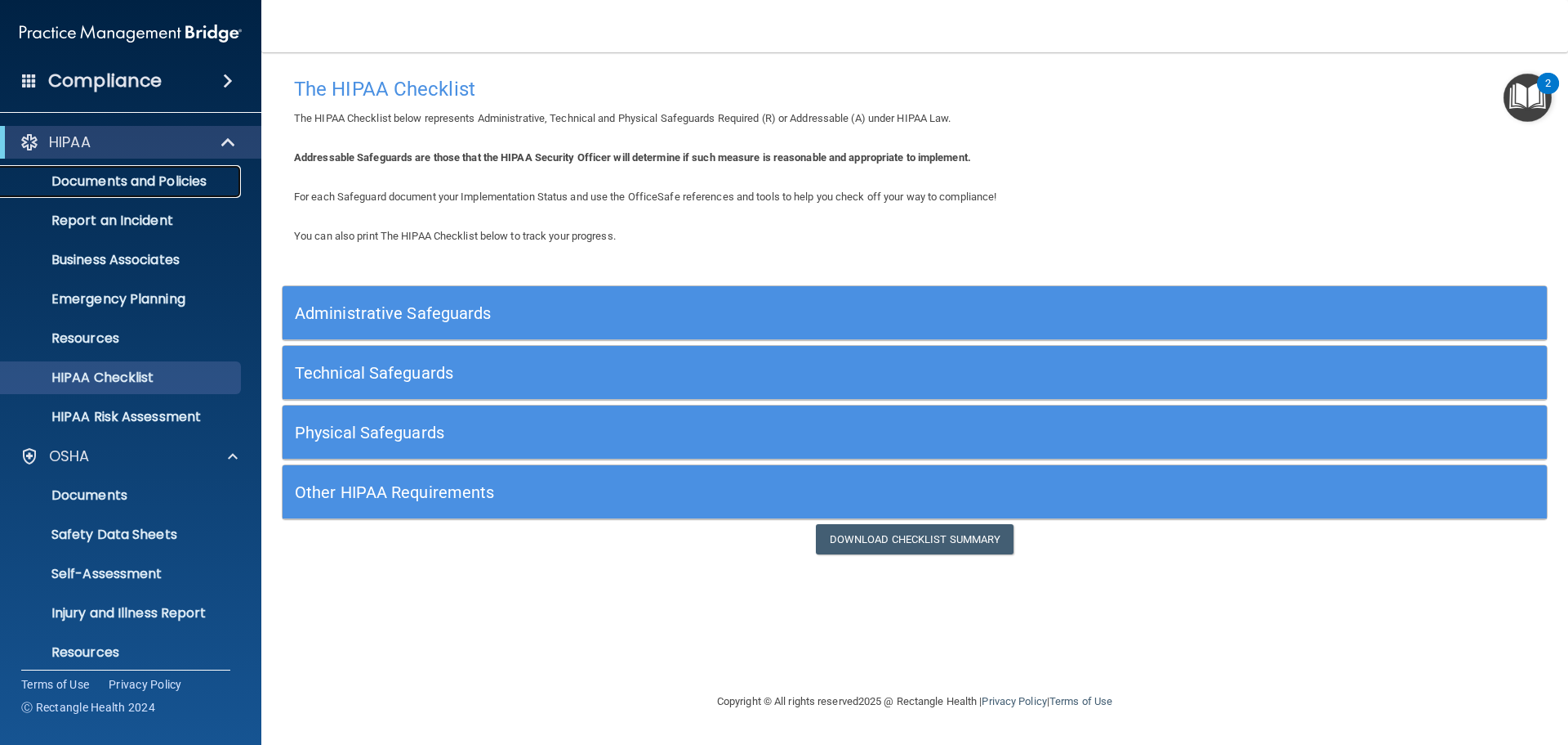
click at [86, 189] on p "Documents and Policies" at bounding box center [122, 181] width 223 height 17
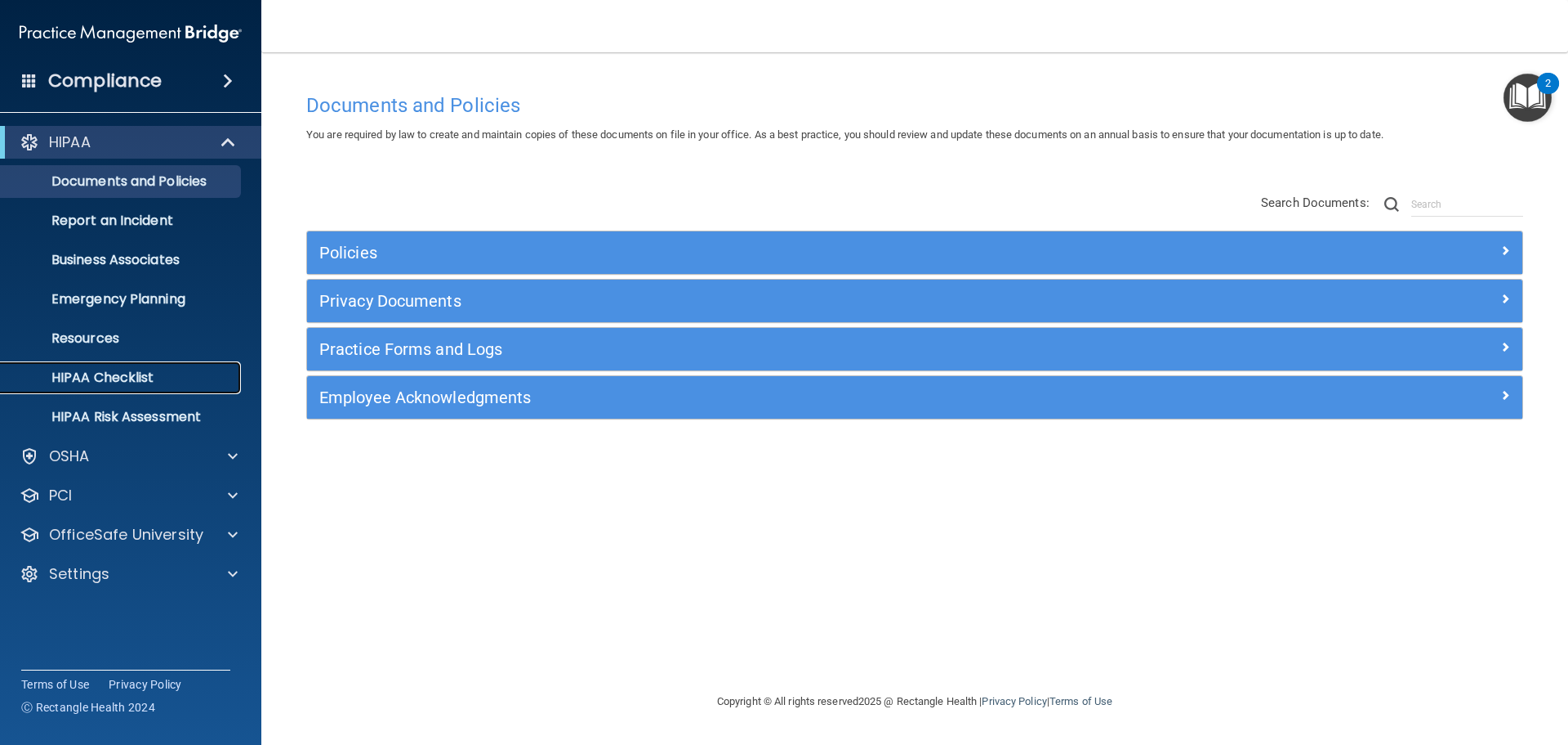
click at [94, 378] on p "HIPAA Checklist" at bounding box center [122, 377] width 223 height 17
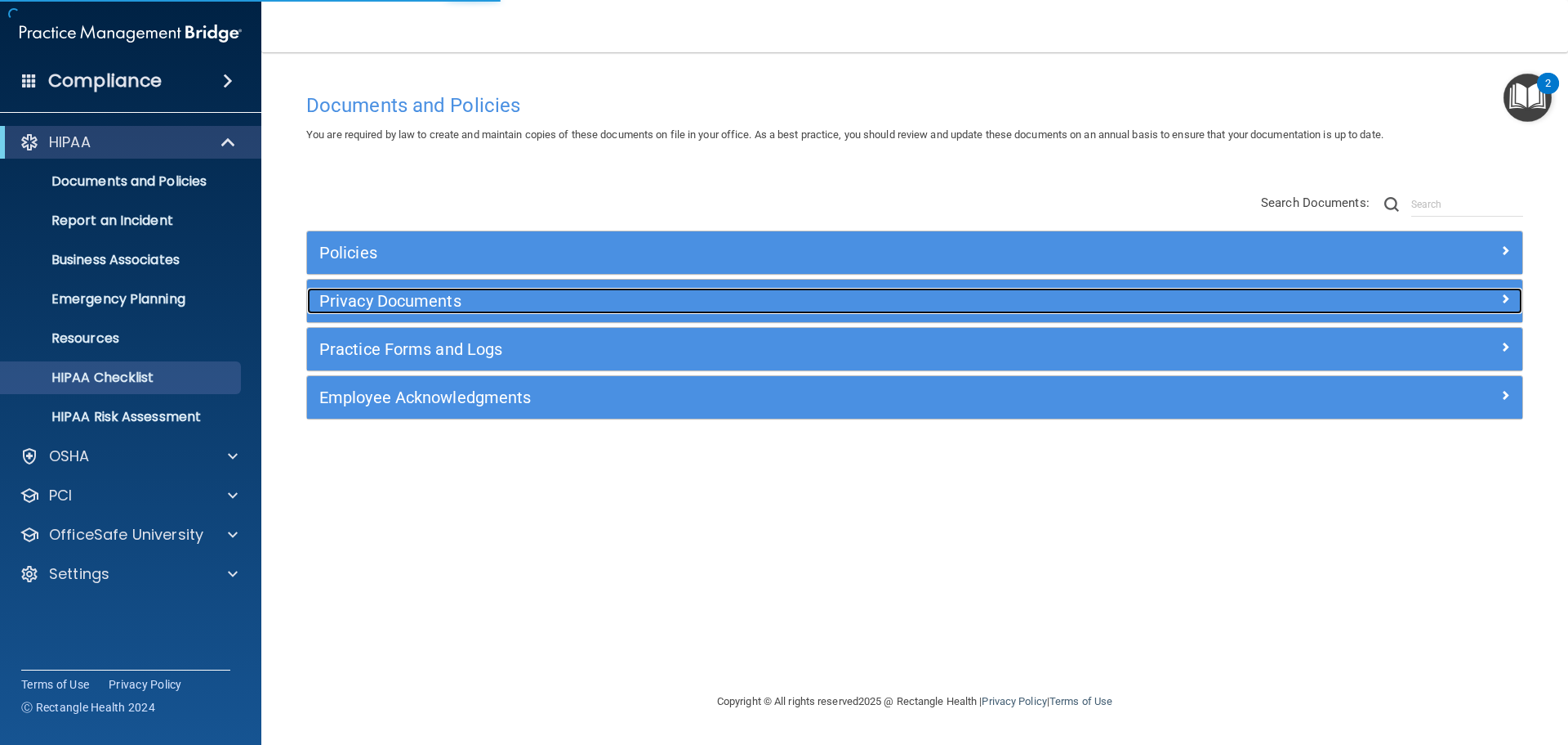
click at [396, 301] on h5 "Privacy Documents" at bounding box center [762, 301] width 887 height 18
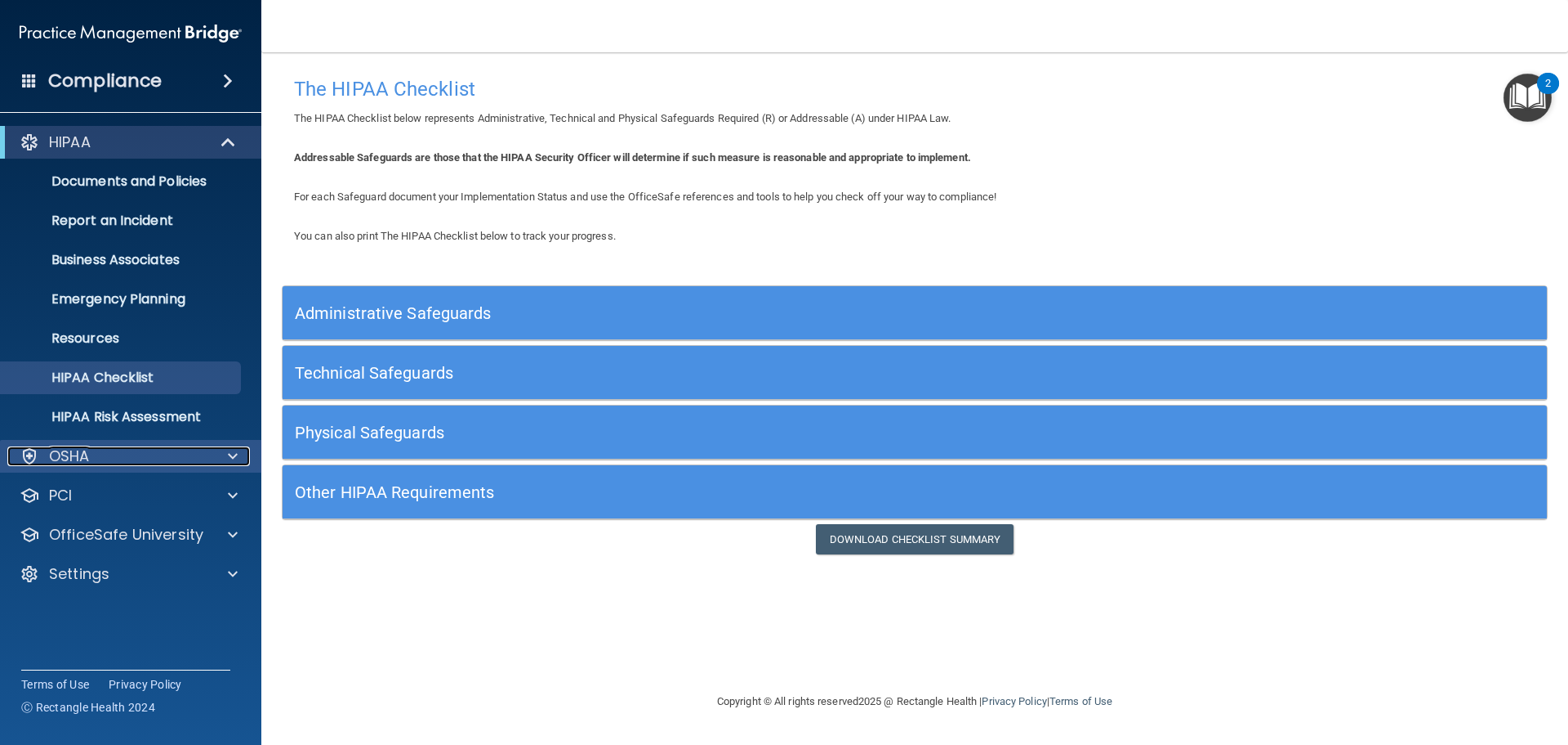
click at [114, 455] on div "OSHA" at bounding box center [109, 456] width 202 height 19
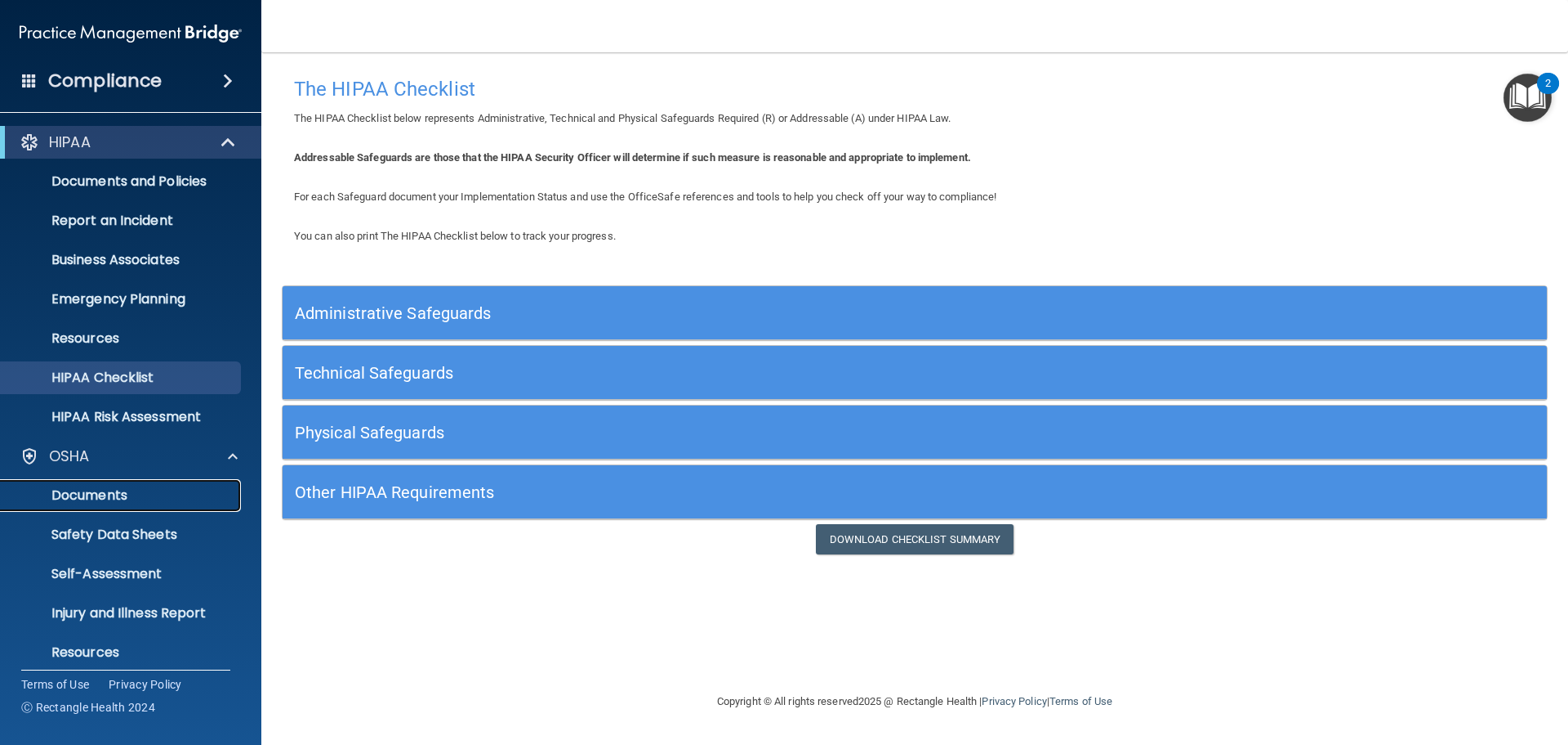
click at [126, 496] on p "Documents" at bounding box center [122, 495] width 223 height 17
